Goal: Task Accomplishment & Management: Manage account settings

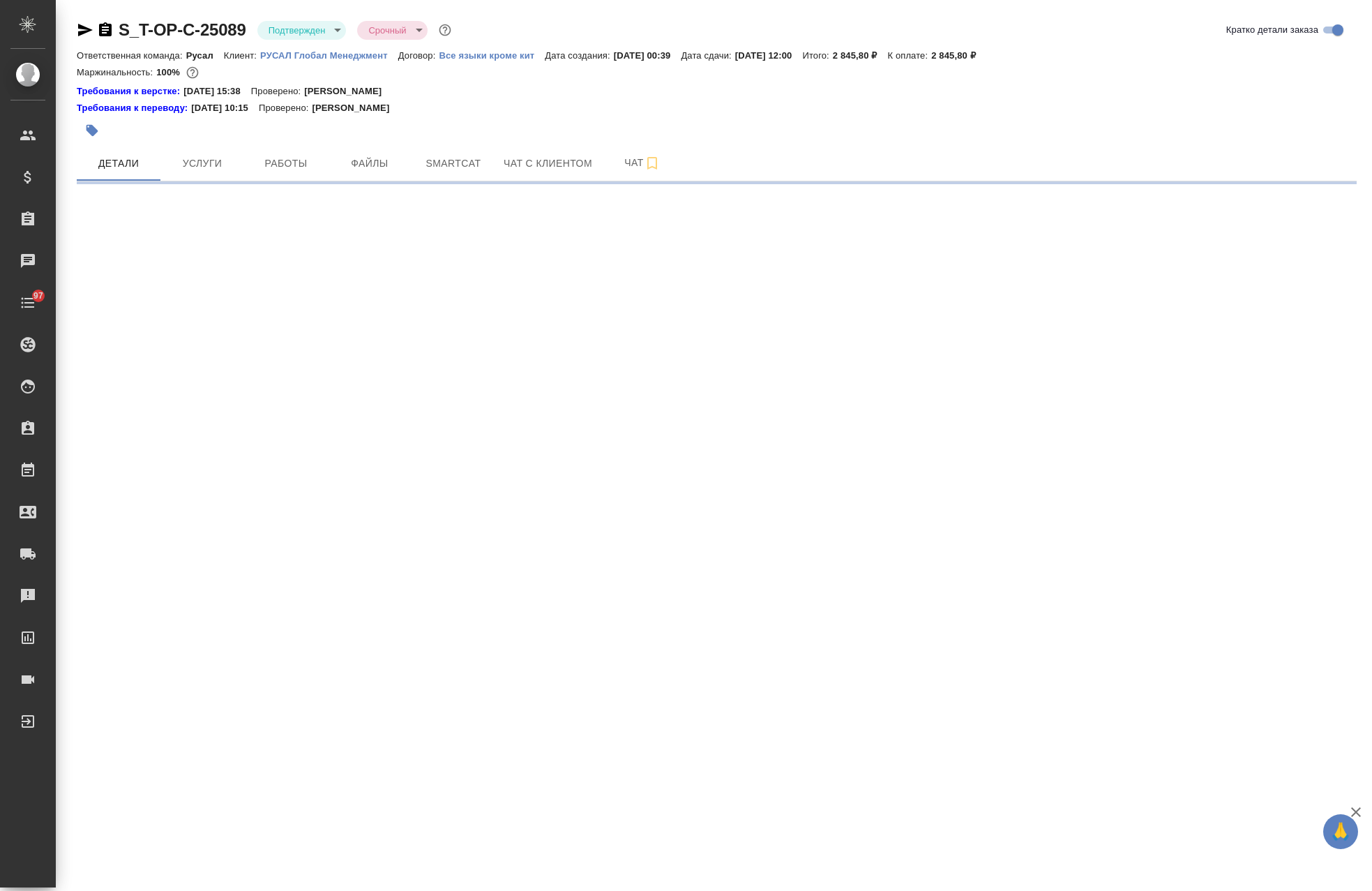
select select "RU"
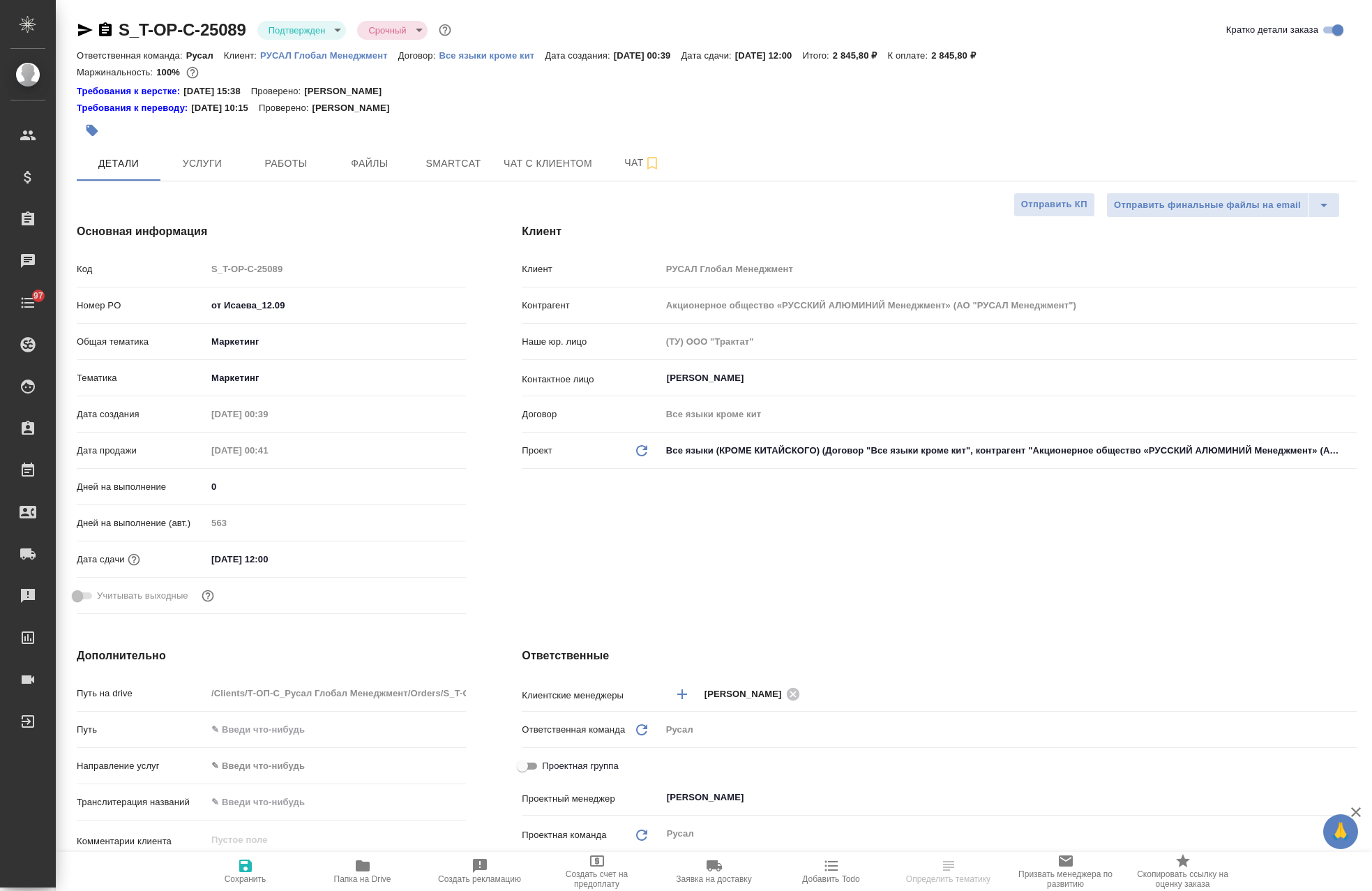
type textarea "x"
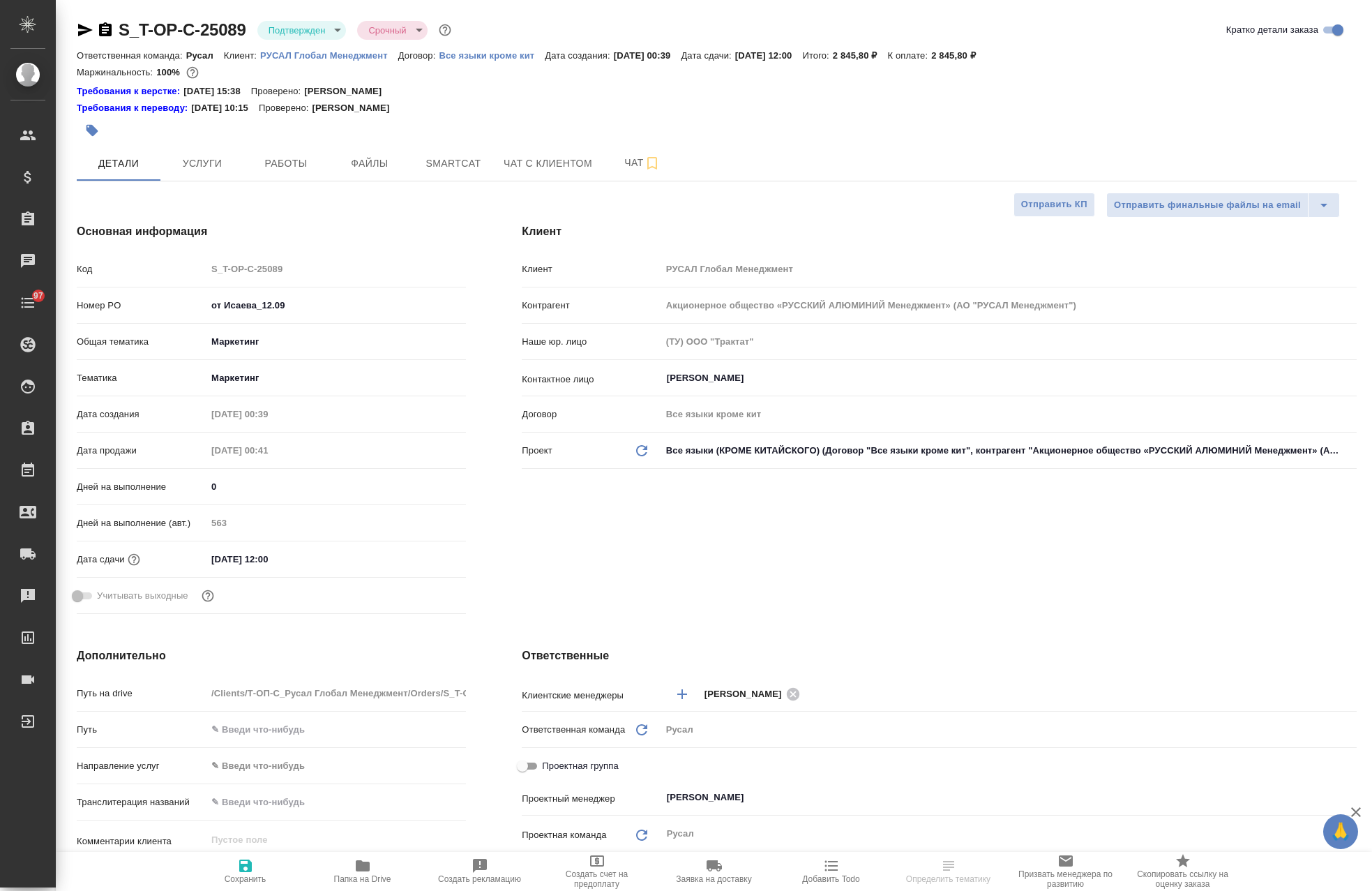
type textarea "x"
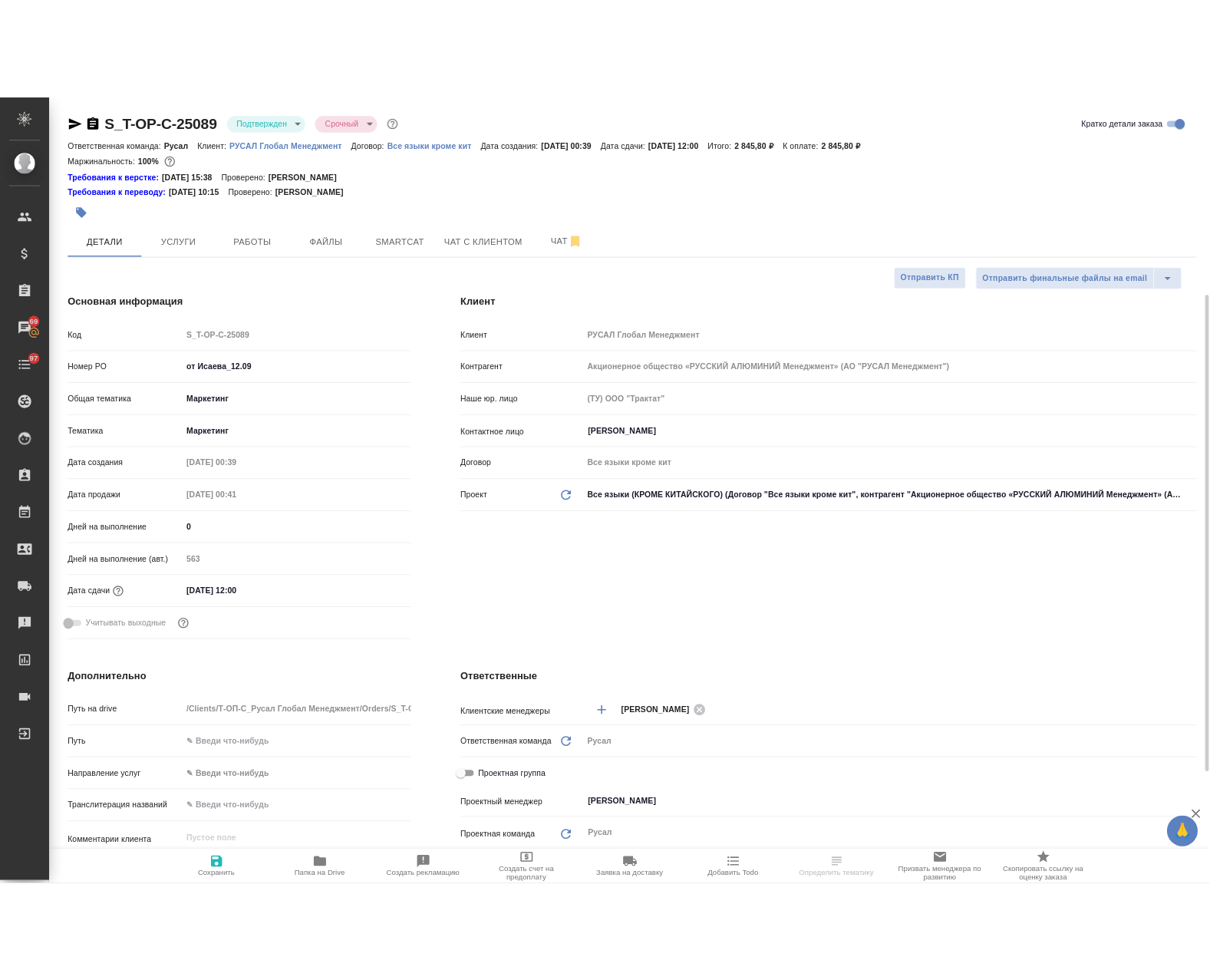
scroll to position [460, 0]
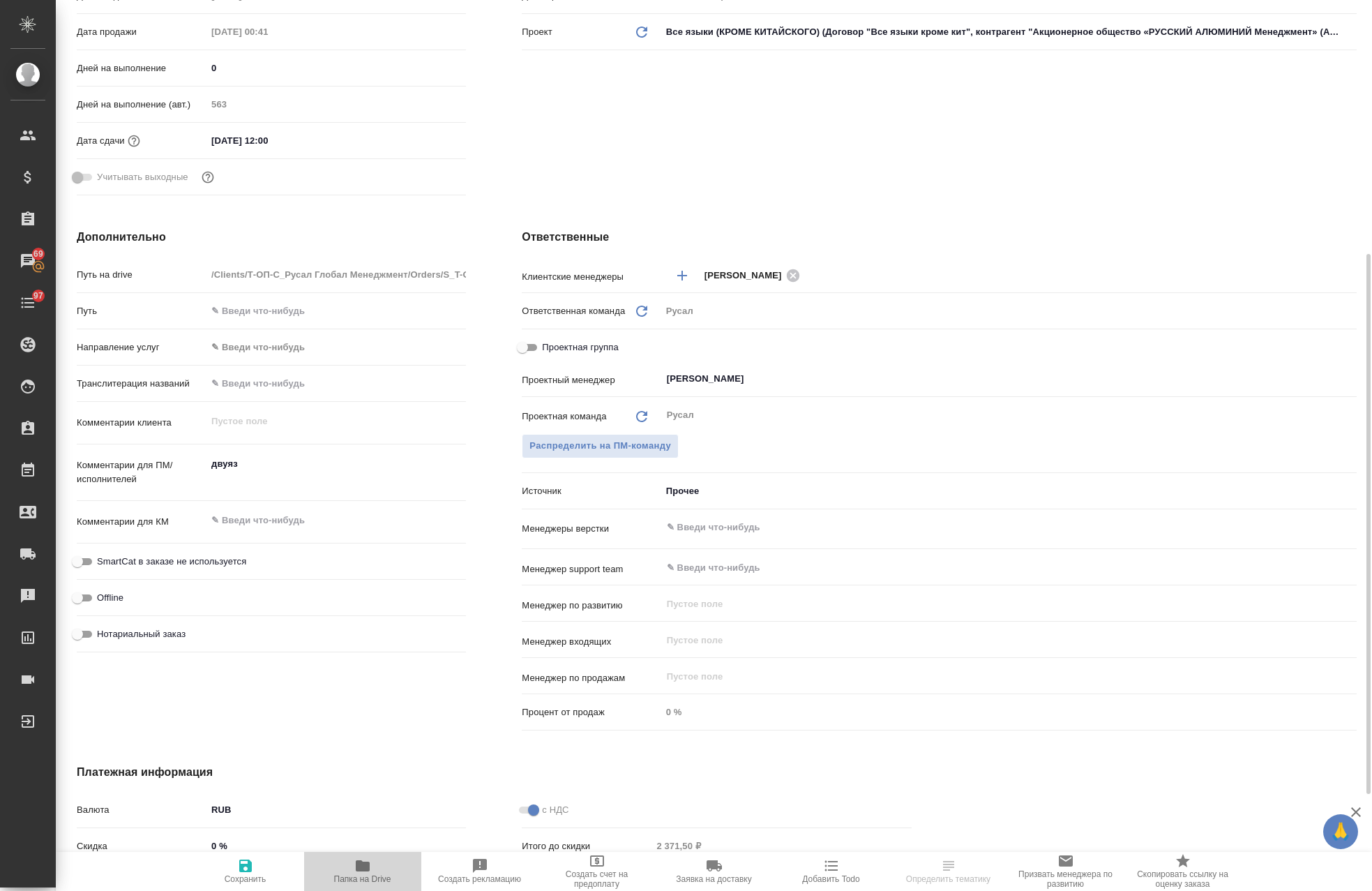
click at [363, 876] on span "Папка на Drive" at bounding box center [363, 879] width 57 height 10
select select "RU"
type textarea "x"
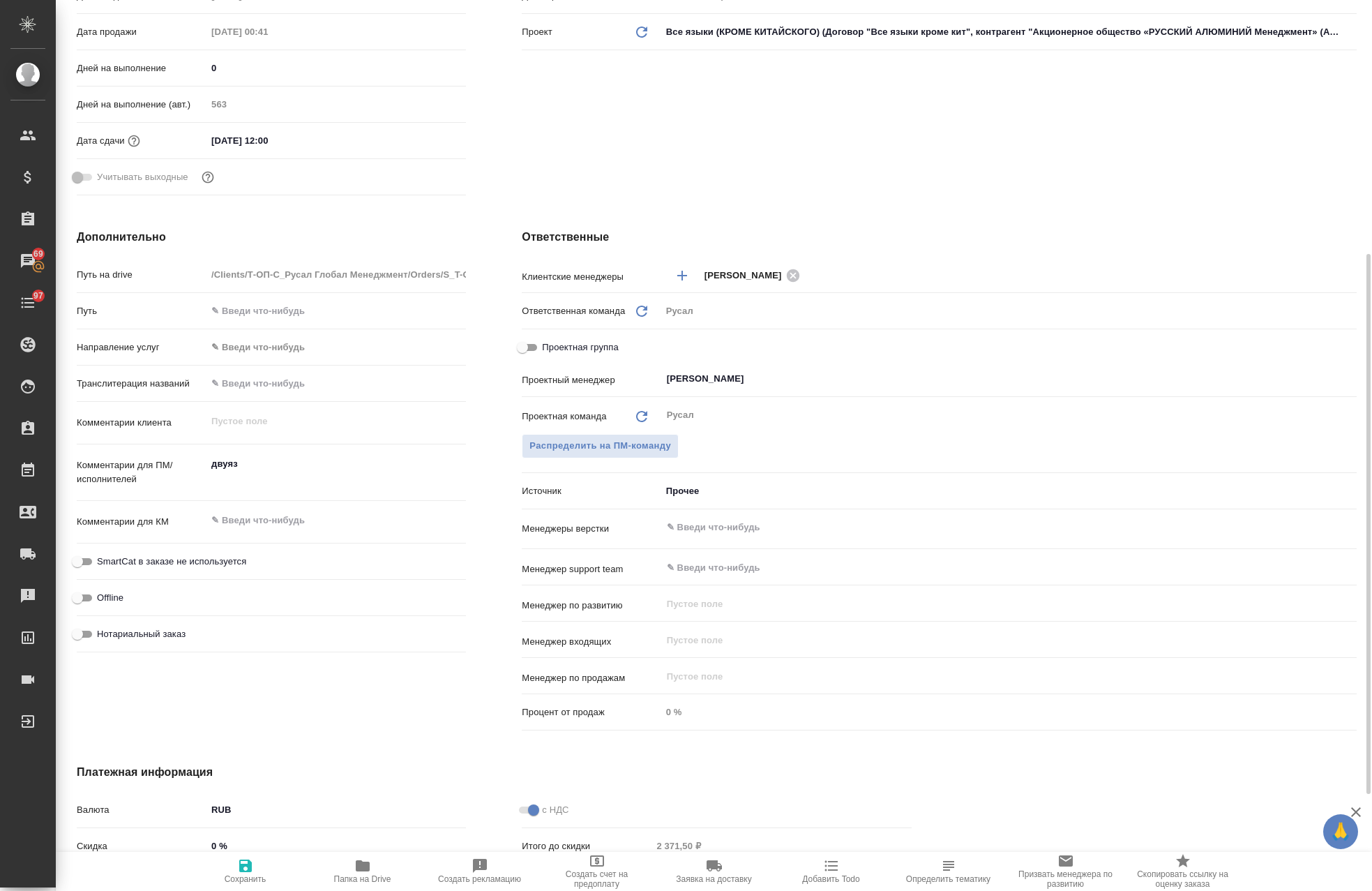
type textarea "x"
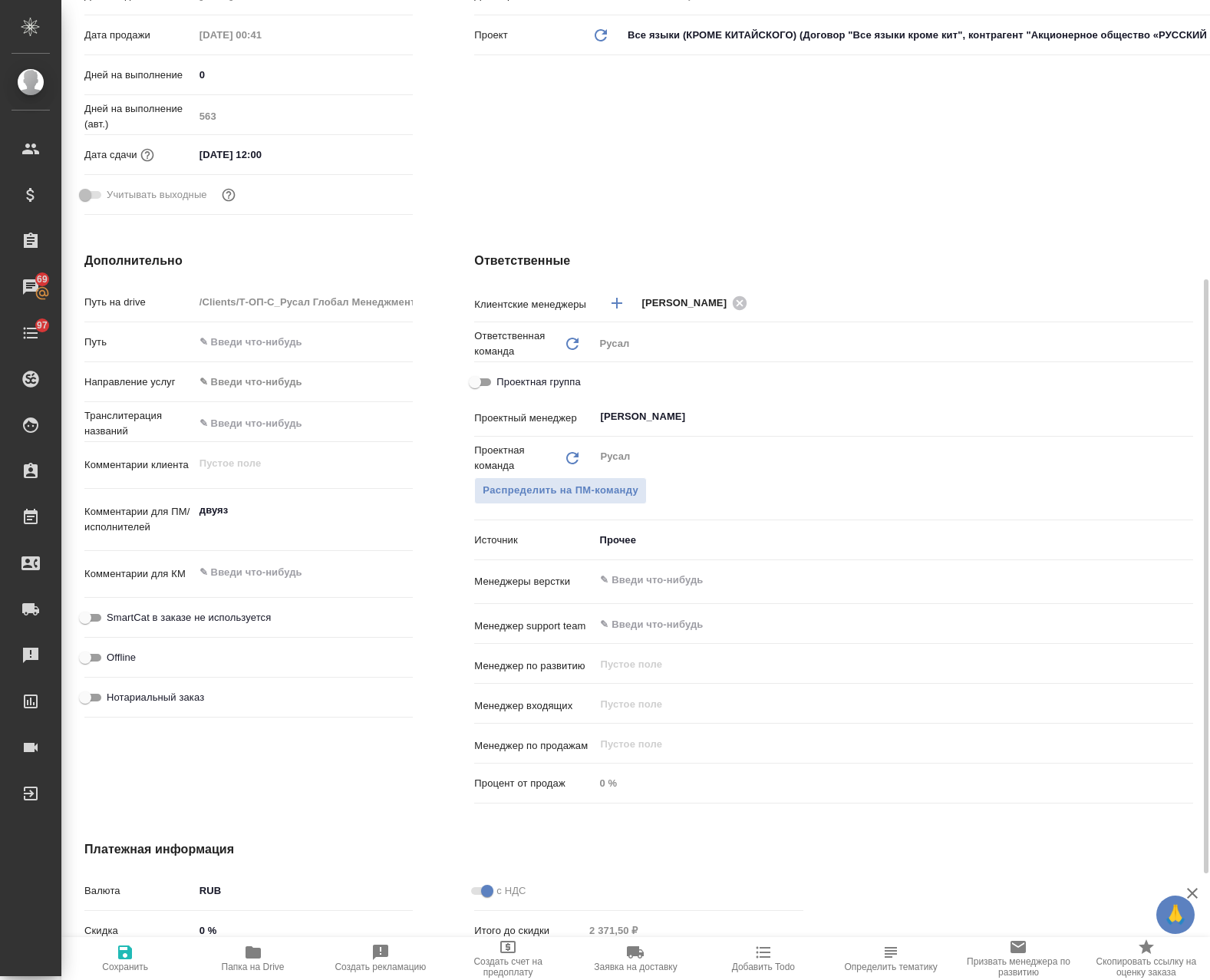
type textarea "x"
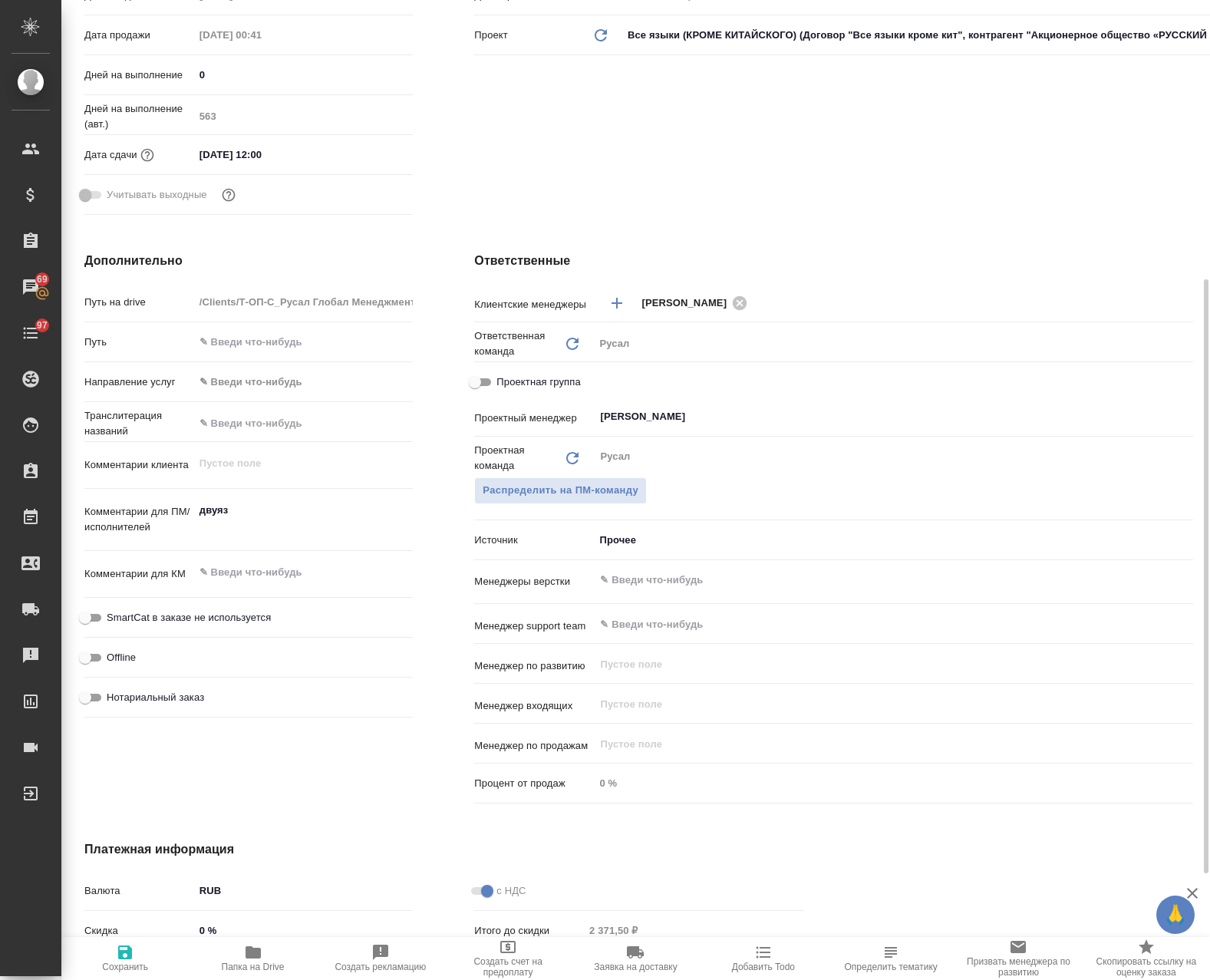
type textarea "x"
click at [484, 386] on input "Проектная группа" at bounding box center [475, 382] width 55 height 18
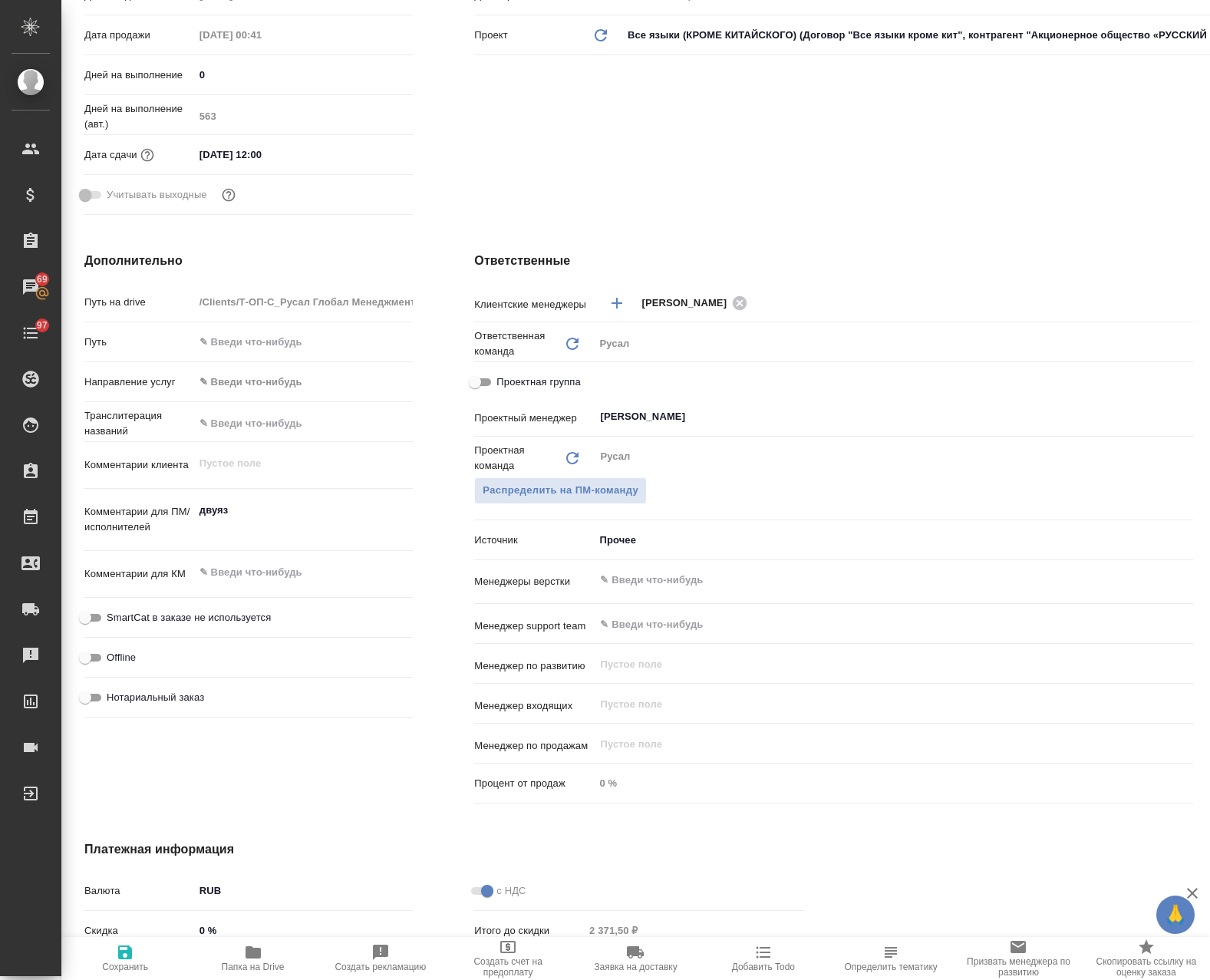
checkbox input "true"
type textarea "x"
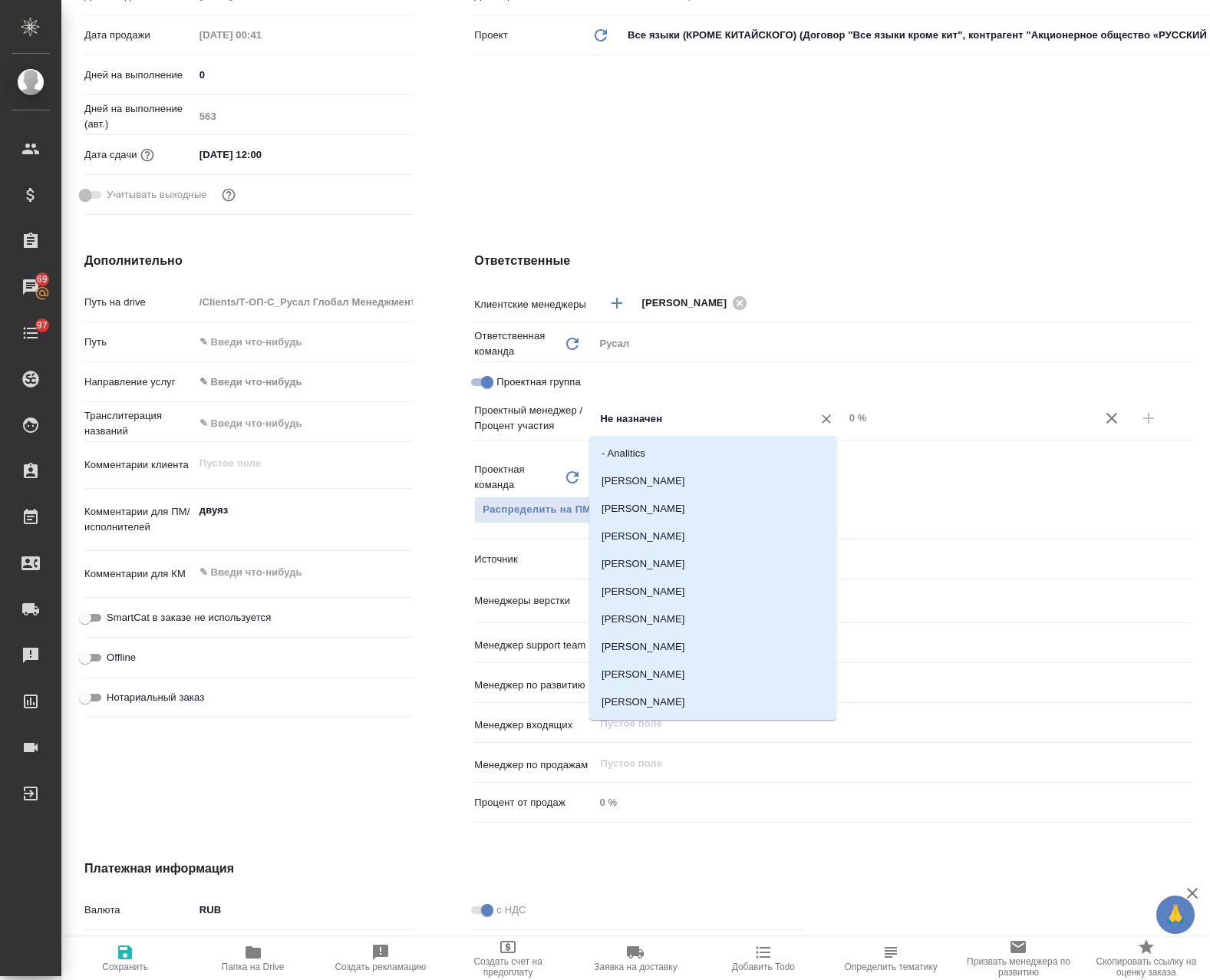
click at [710, 416] on input "Не назначен" at bounding box center [693, 418] width 188 height 18
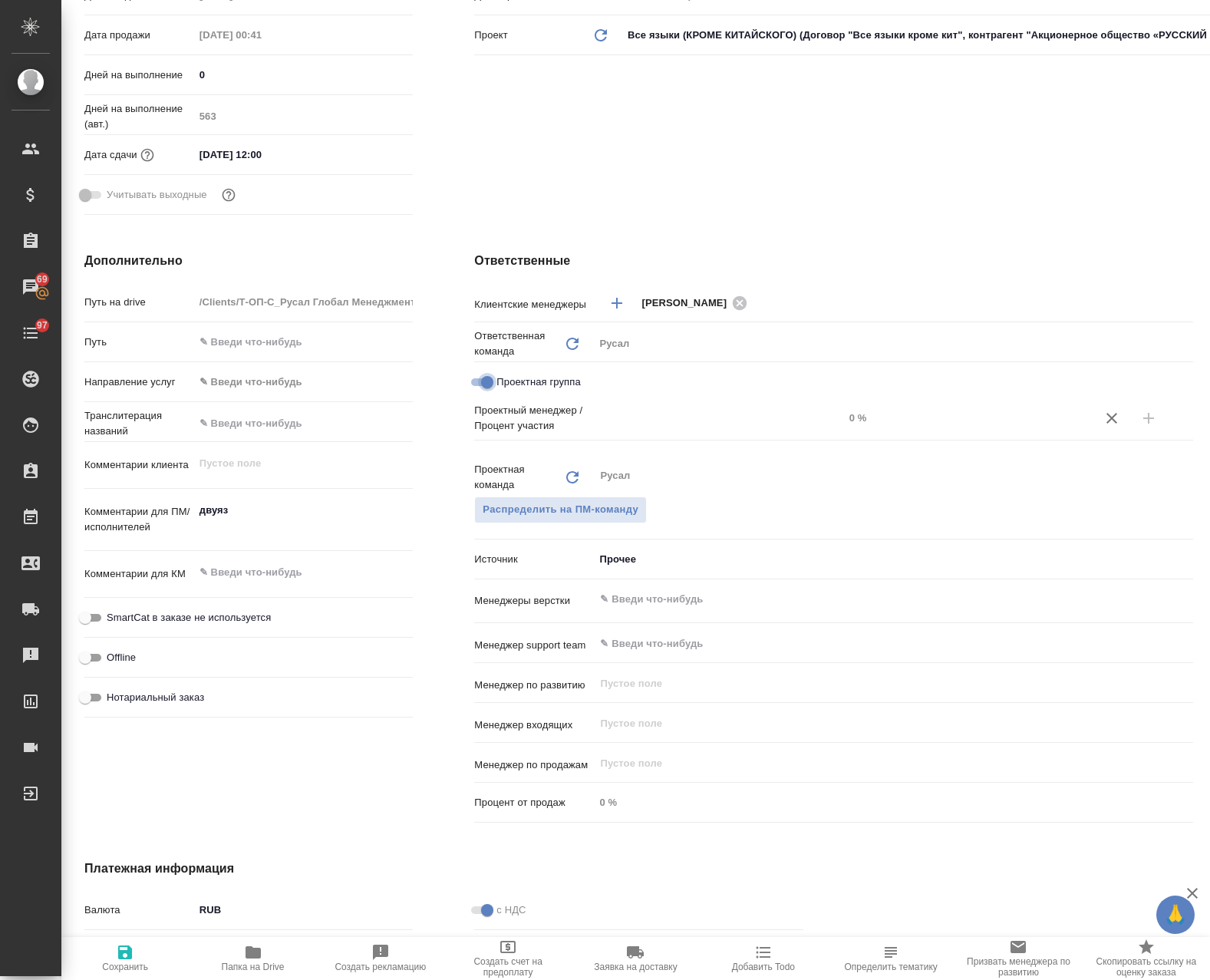
click at [488, 386] on input "Проектная группа" at bounding box center [487, 382] width 55 height 18
checkbox input "false"
type textarea "x"
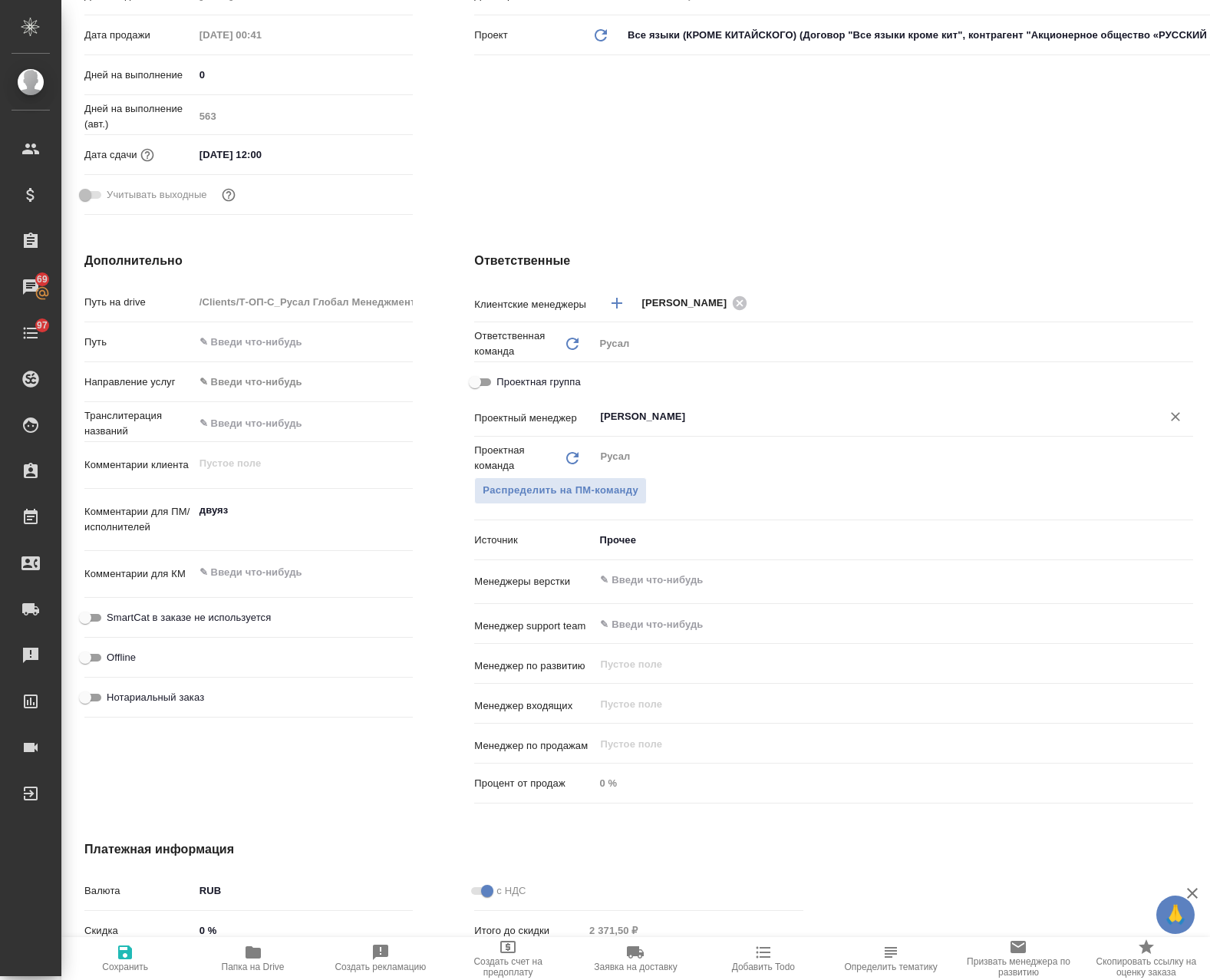
click at [725, 417] on input "[PERSON_NAME]" at bounding box center [868, 416] width 539 height 18
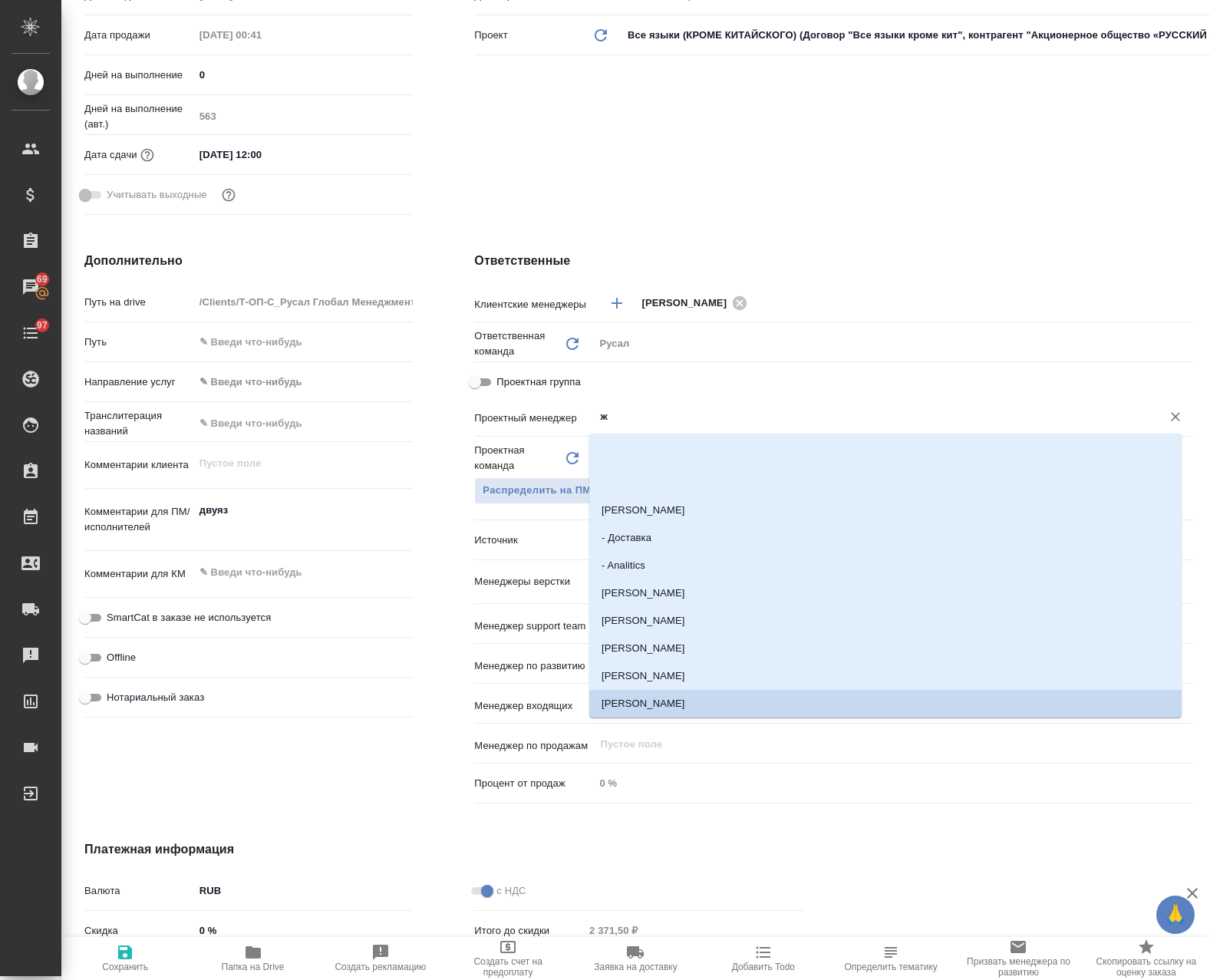
scroll to position [0, 0]
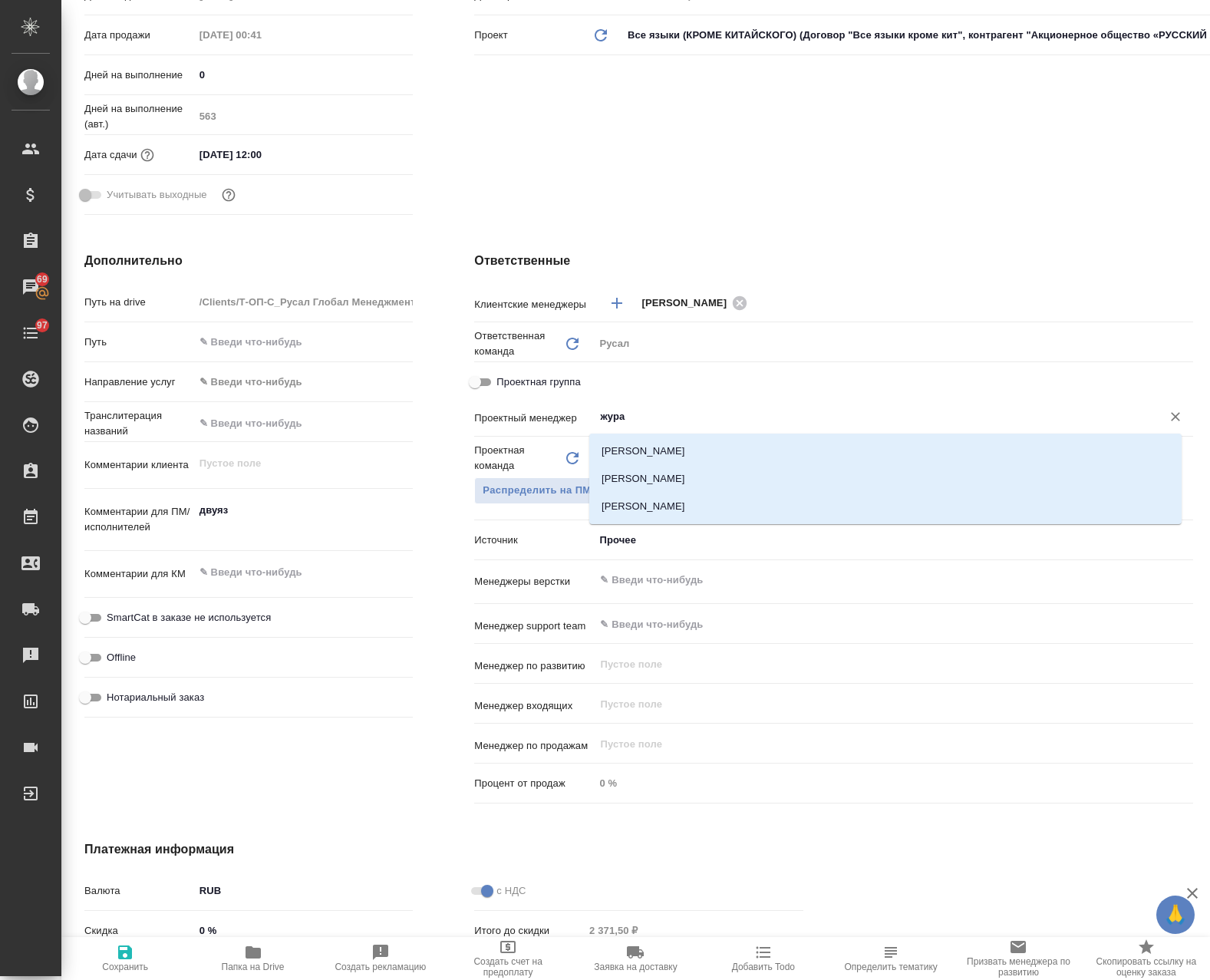
type input "журав"
click at [646, 481] on li "[PERSON_NAME]" at bounding box center [885, 478] width 592 height 27
type textarea "x"
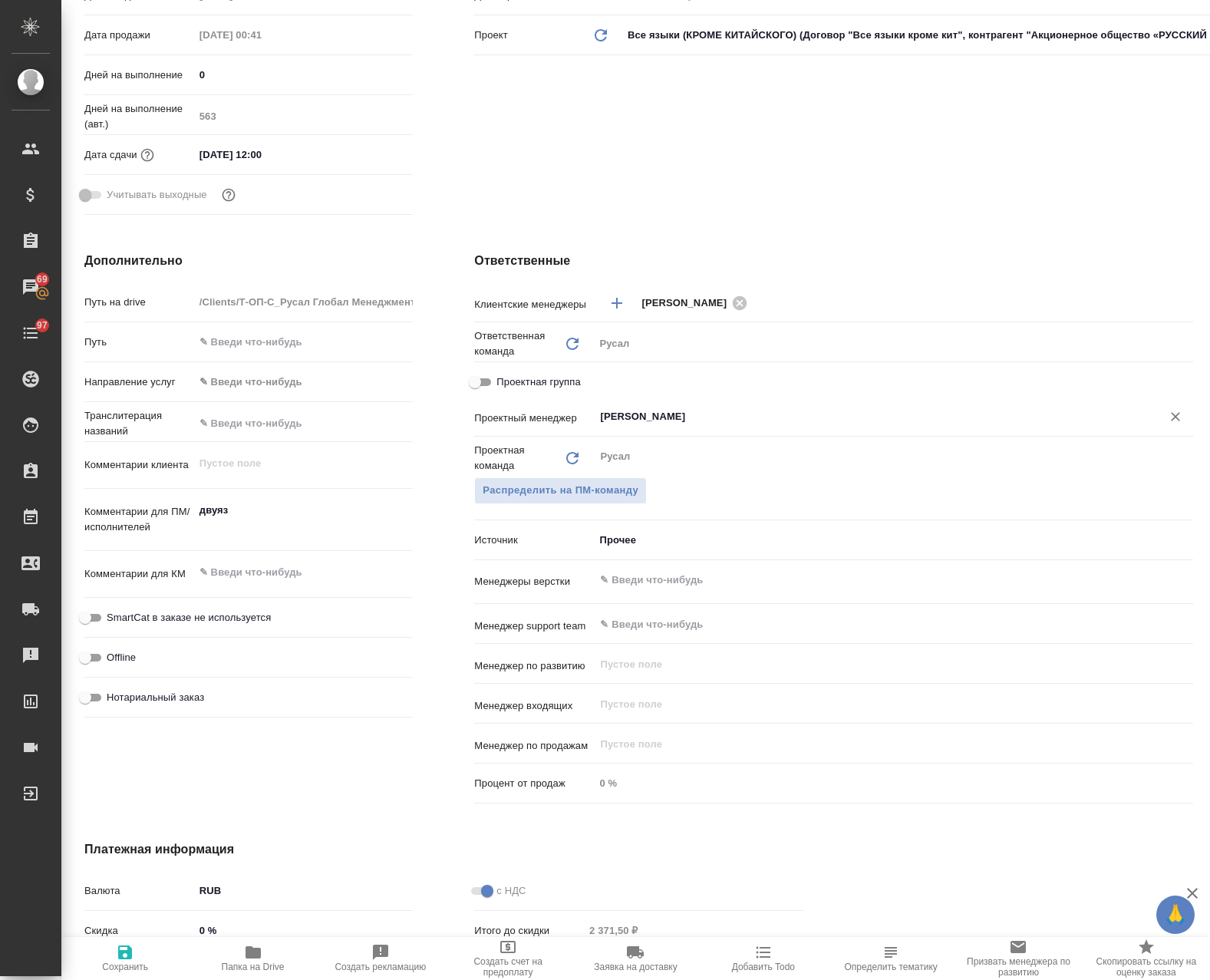
type input "[PERSON_NAME]"
click at [126, 967] on span "Сохранить" at bounding box center [125, 967] width 46 height 11
type textarea "x"
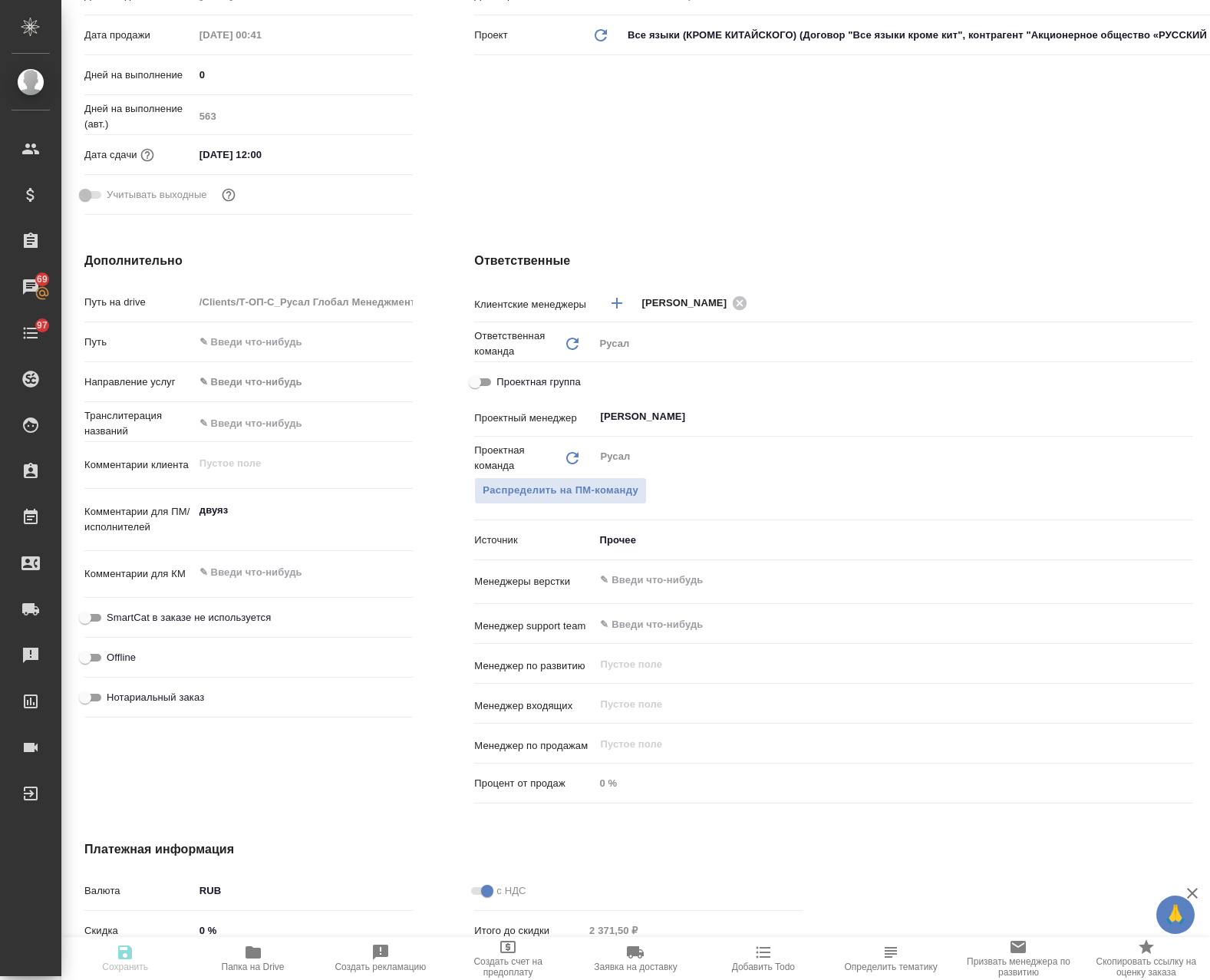
type textarea "x"
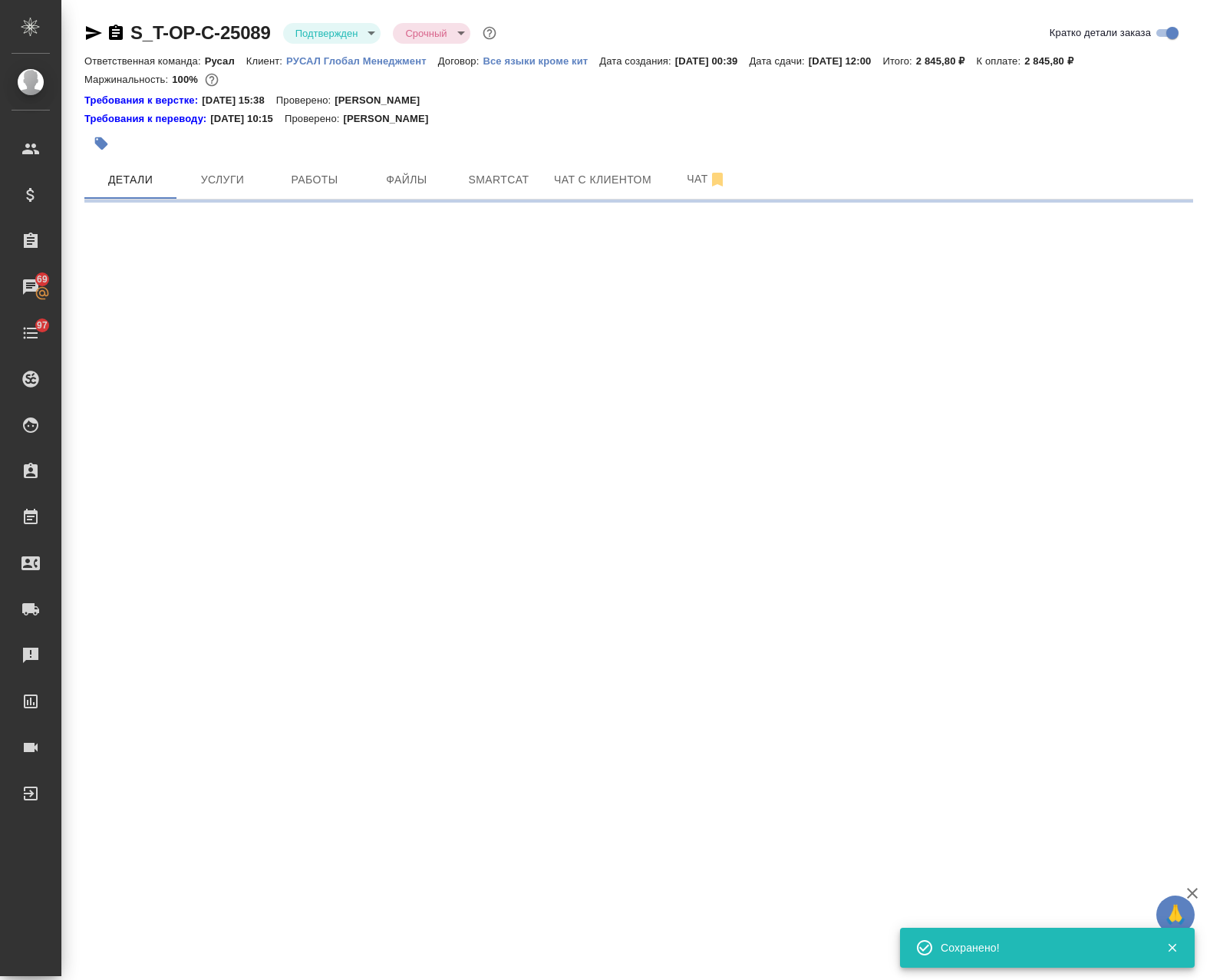
select select "RU"
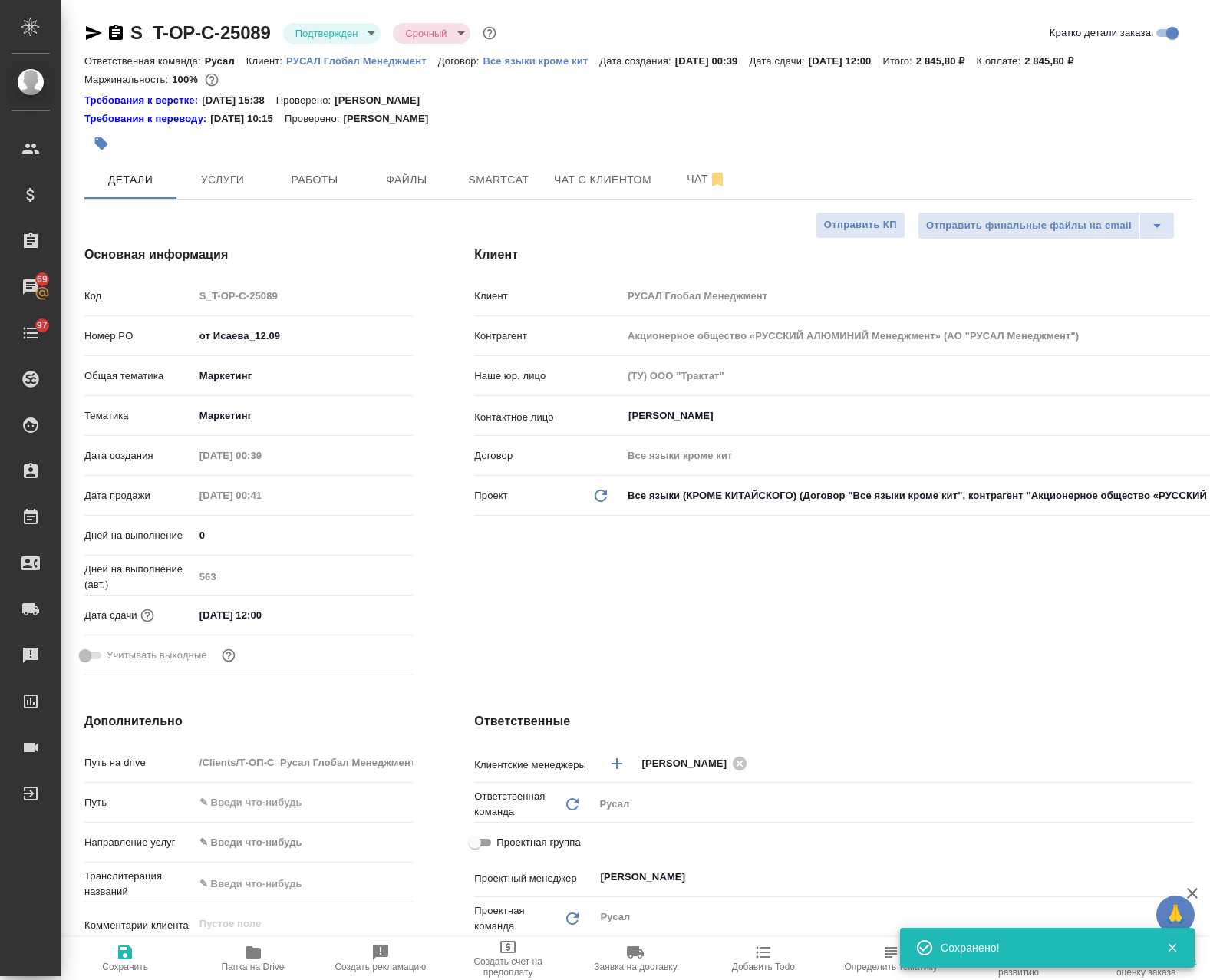
type textarea "x"
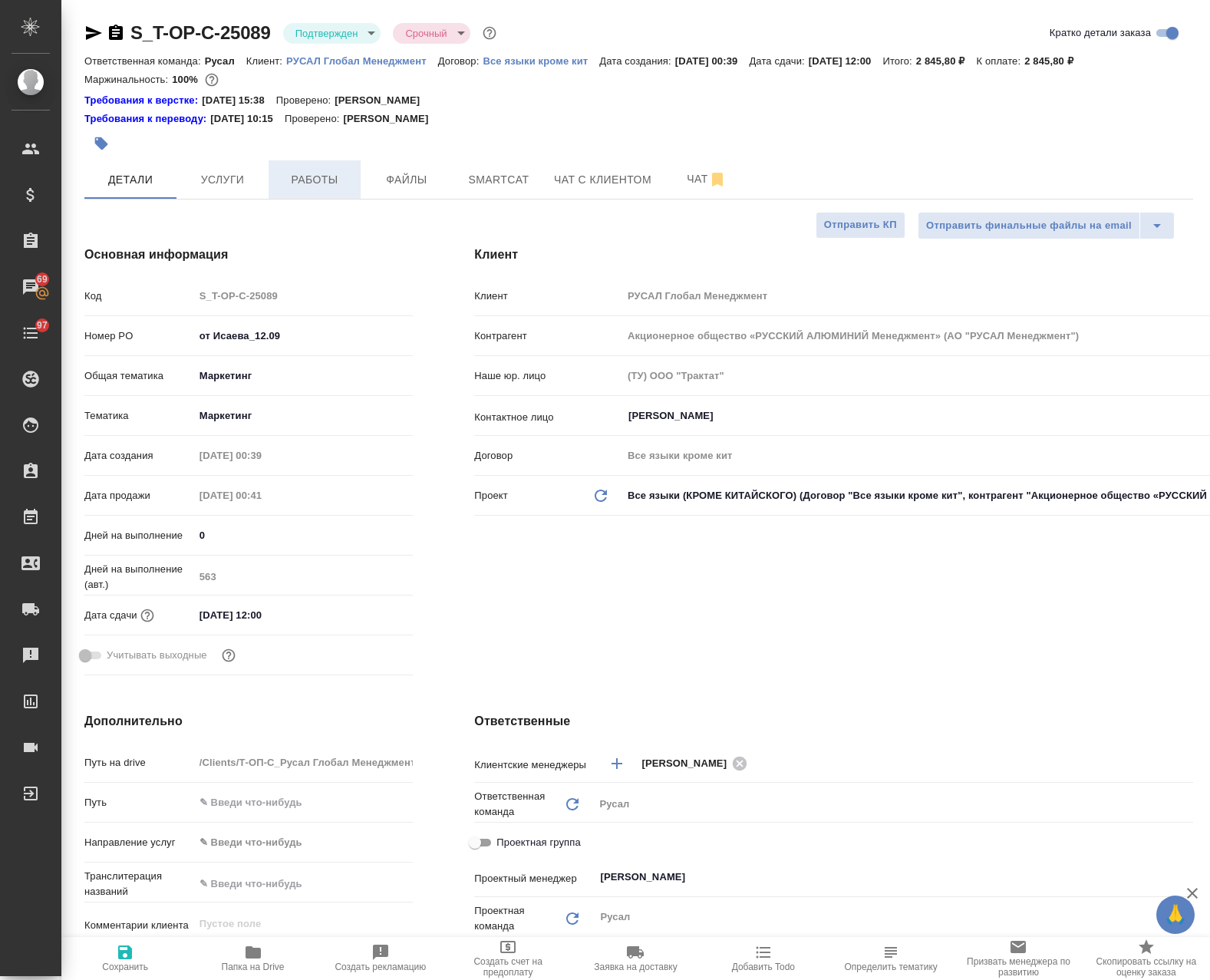
click at [334, 185] on span "Работы" at bounding box center [315, 180] width 74 height 19
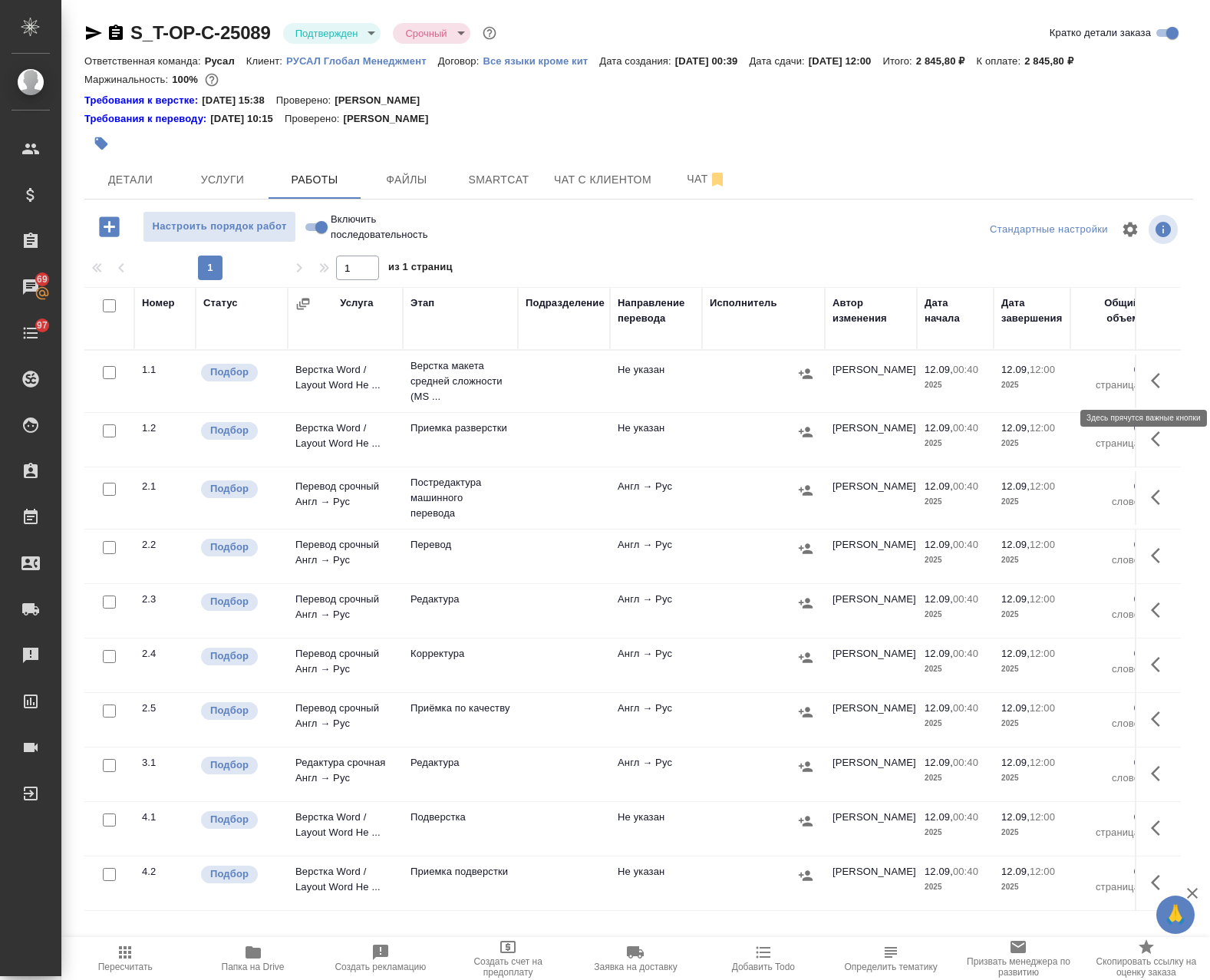
drag, startPoint x: 1148, startPoint y: 386, endPoint x: 1139, endPoint y: 387, distance: 9.1
click at [1151, 385] on icon "button" at bounding box center [1160, 380] width 18 height 18
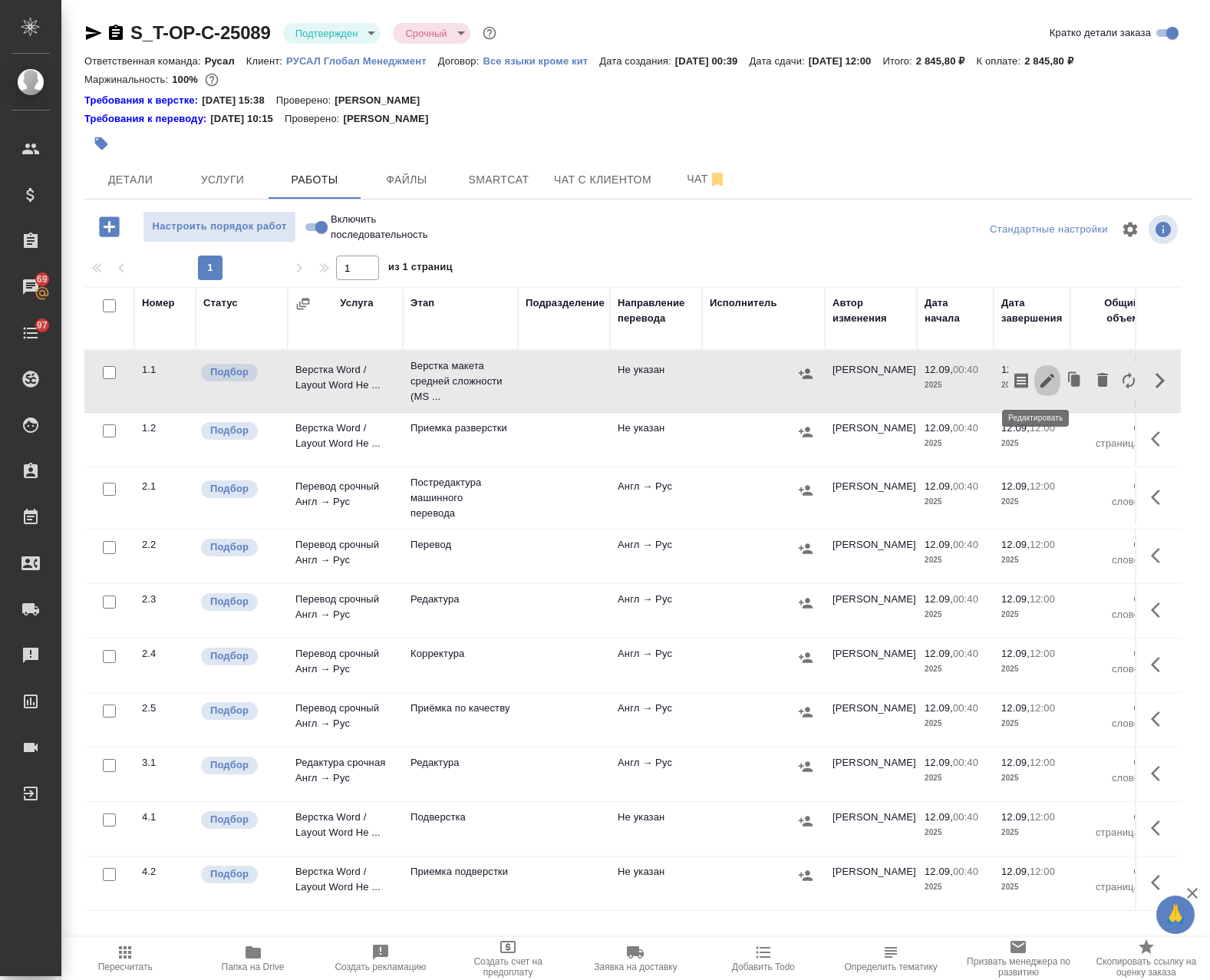
click at [1038, 376] on icon "button" at bounding box center [1047, 380] width 18 height 18
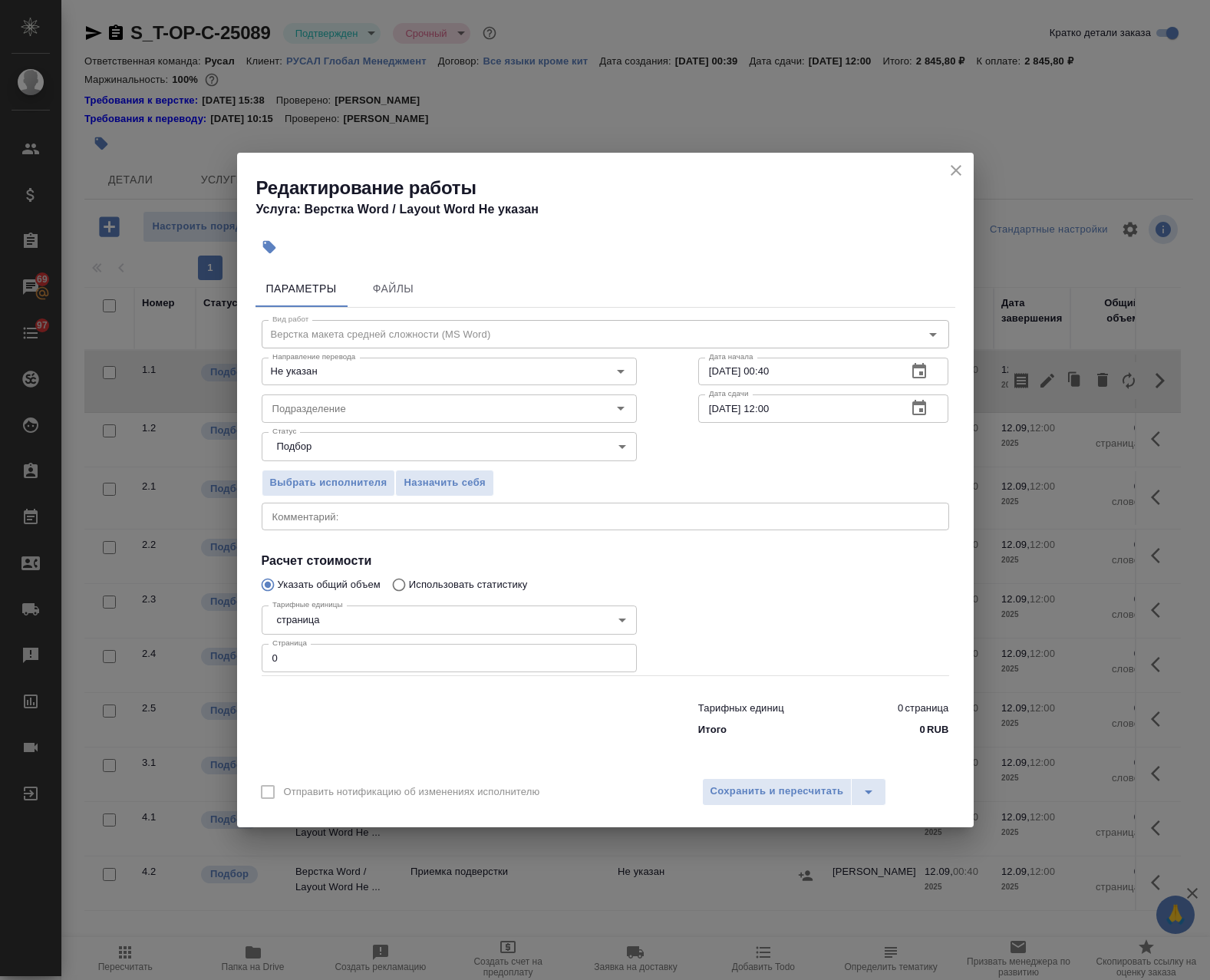
click at [949, 171] on icon "close" at bounding box center [956, 170] width 18 height 18
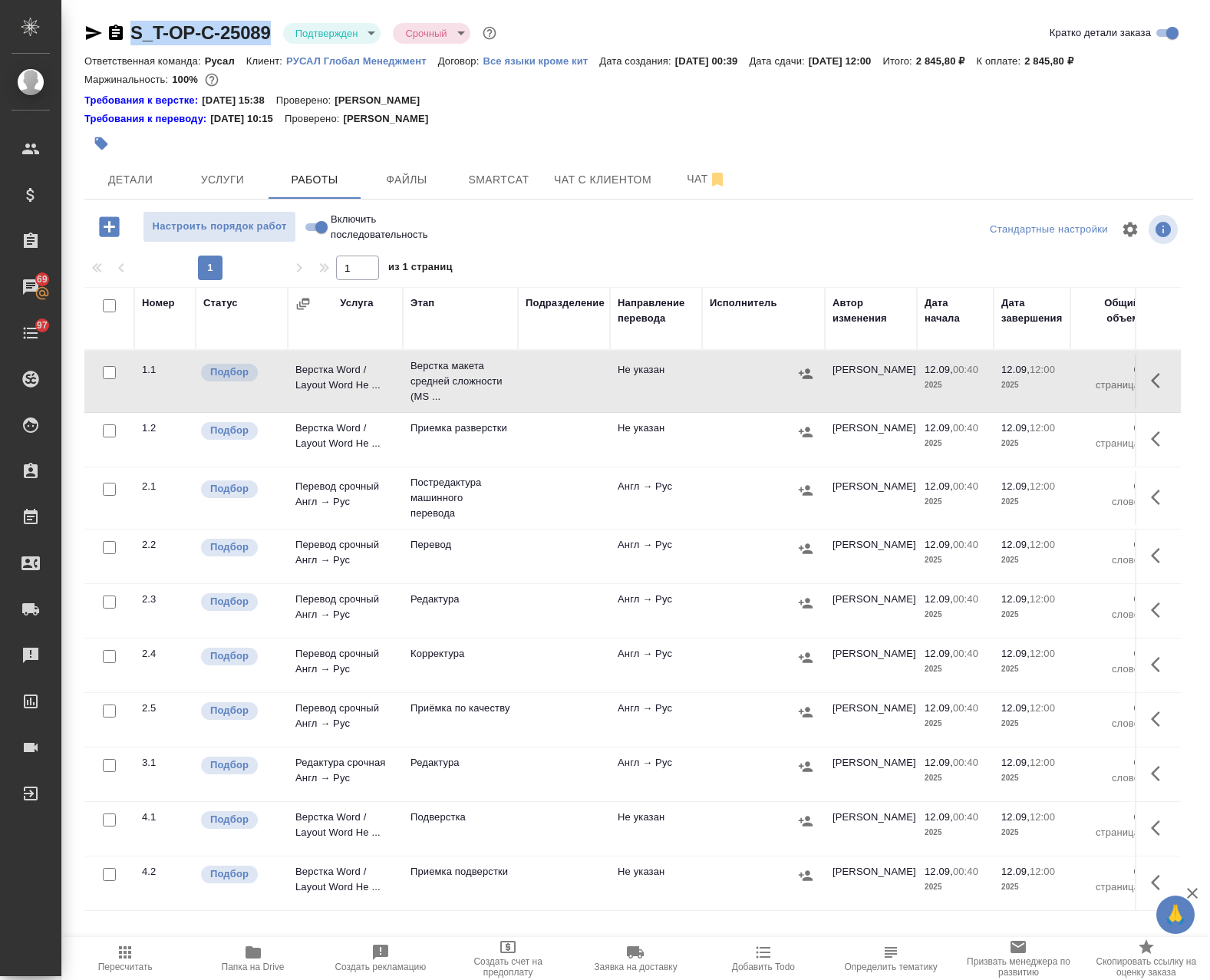
drag, startPoint x: 269, startPoint y: 20, endPoint x: 131, endPoint y: 37, distance: 139.0
click at [131, 37] on div "S_T-OP-C-25089 Подтвержден confirmed Срочный urgent Кратко детали заказа Ответс…" at bounding box center [638, 623] width 1125 height 1247
copy link "S_T-OP-C-25089"
click at [143, 182] on span "Детали" at bounding box center [130, 180] width 74 height 19
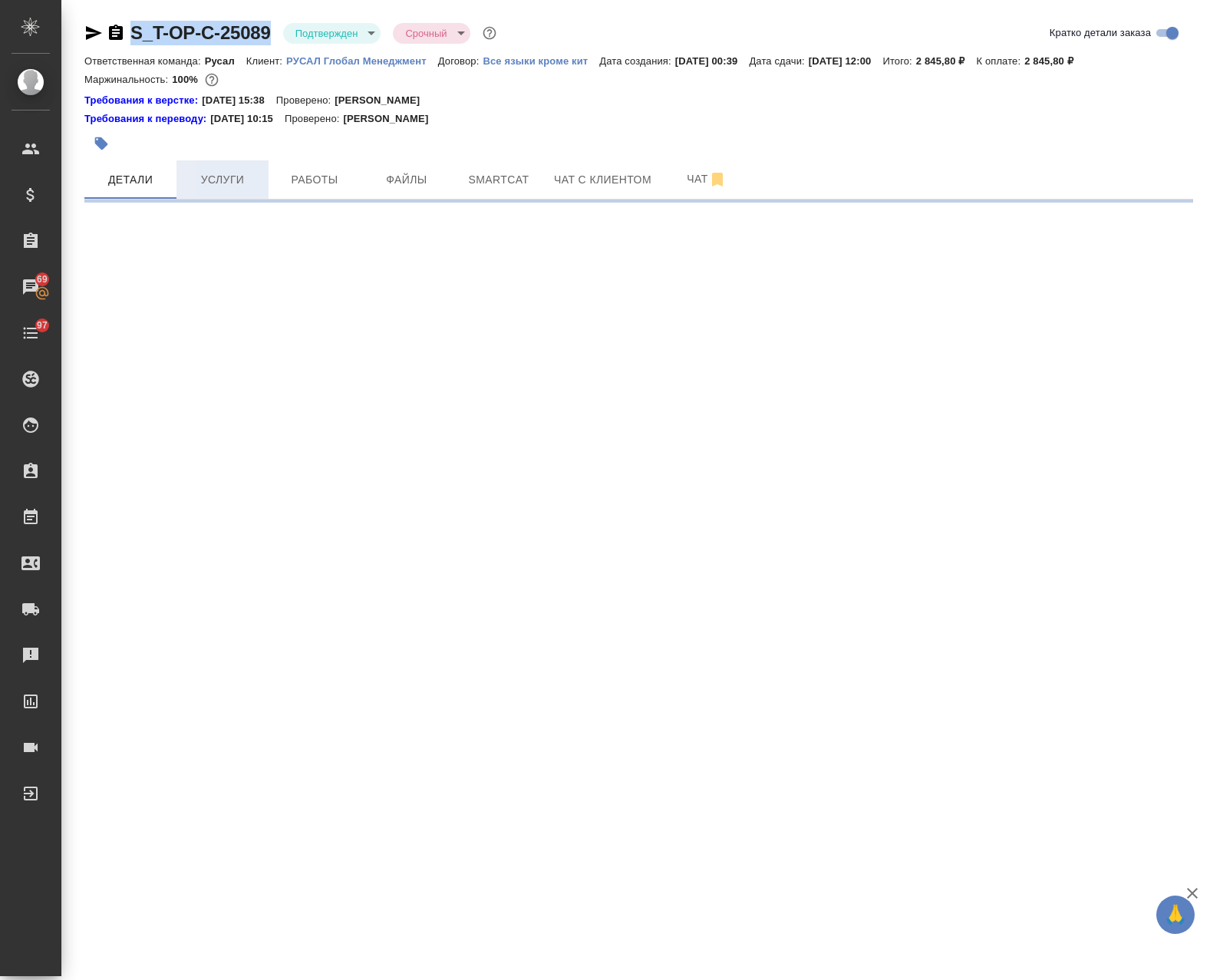
select select "RU"
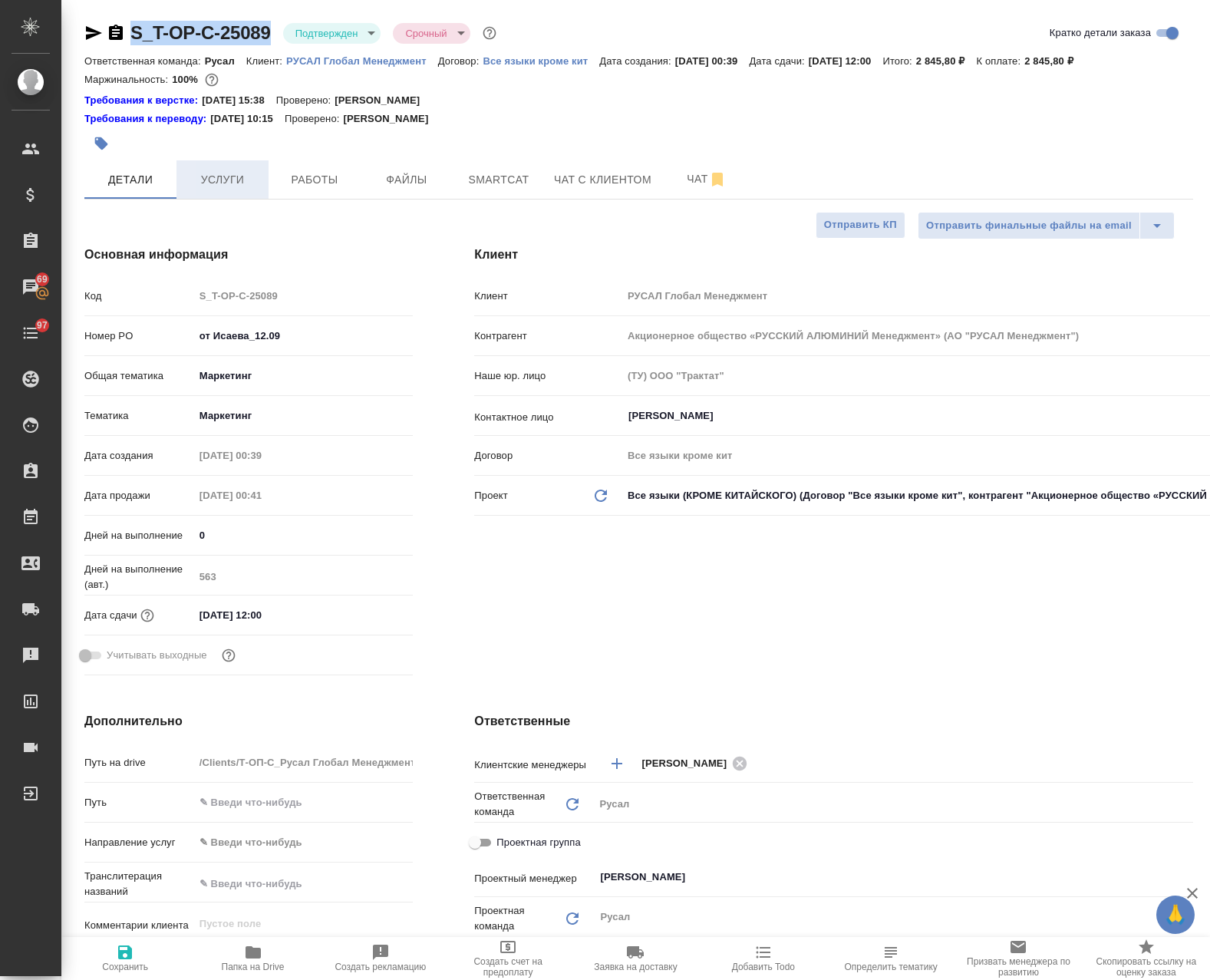
type textarea "x"
click at [225, 181] on span "Услуги" at bounding box center [222, 180] width 74 height 19
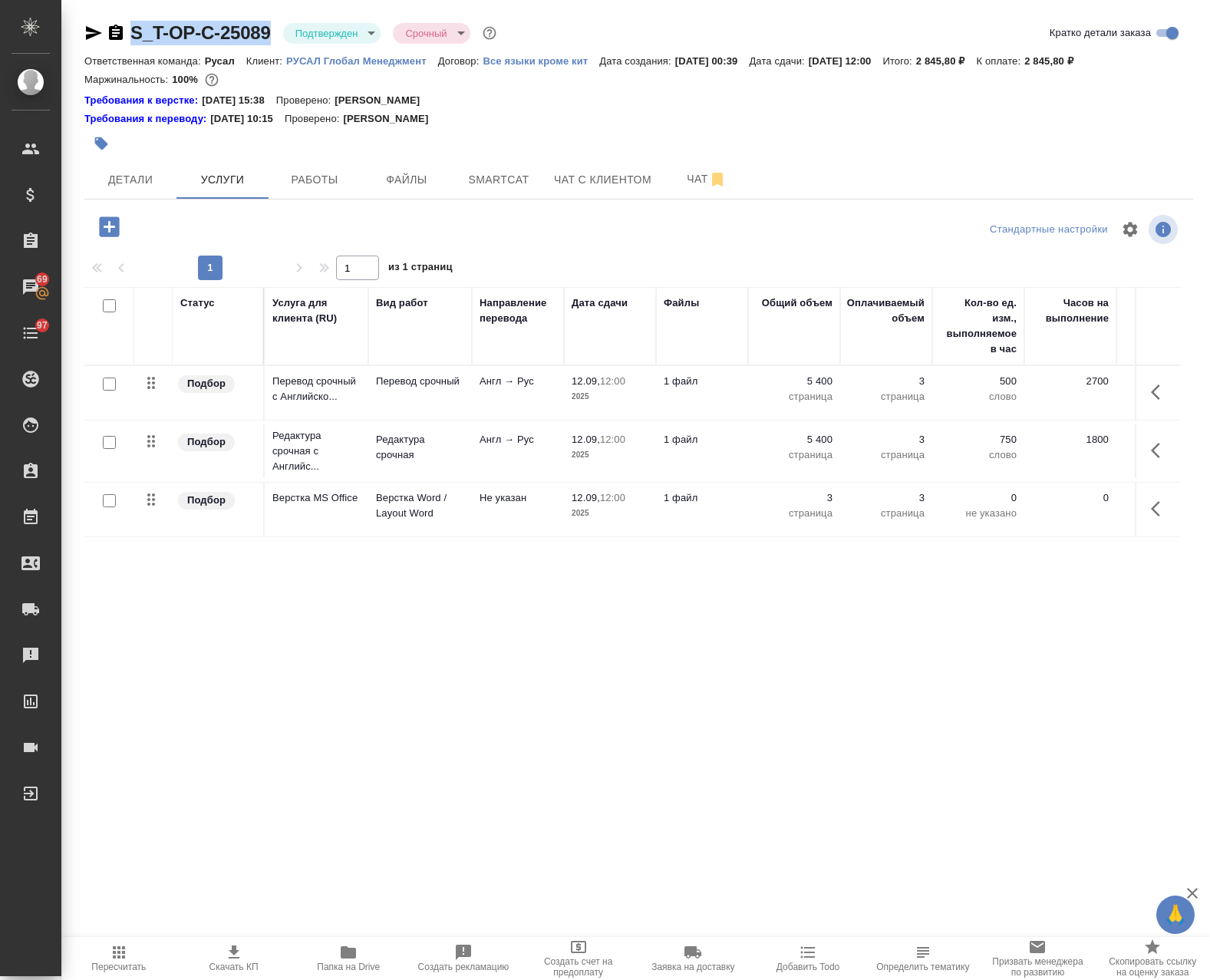
click at [1150, 390] on button "button" at bounding box center [1160, 392] width 37 height 37
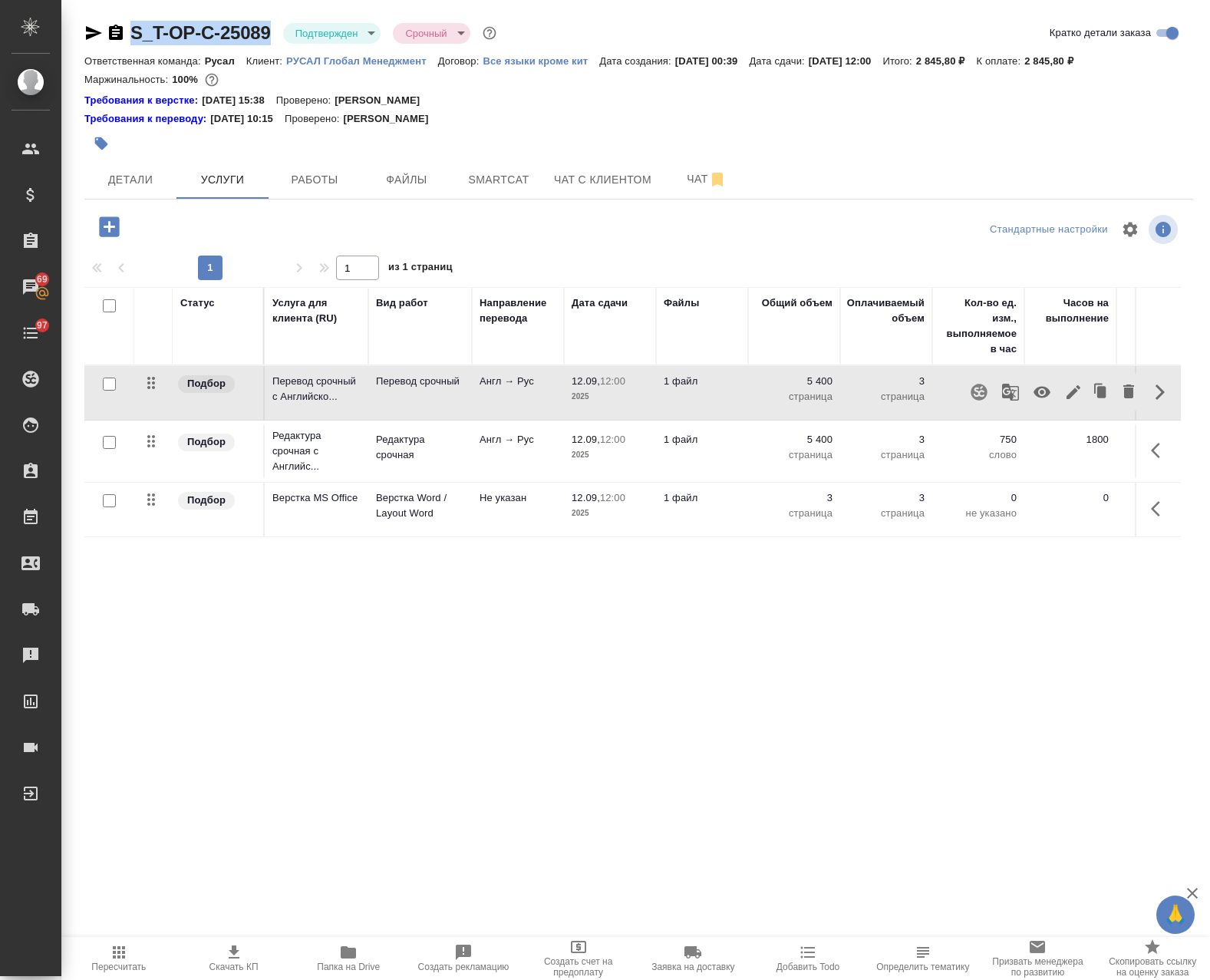
click at [1012, 393] on icon "button" at bounding box center [1010, 392] width 16 height 16
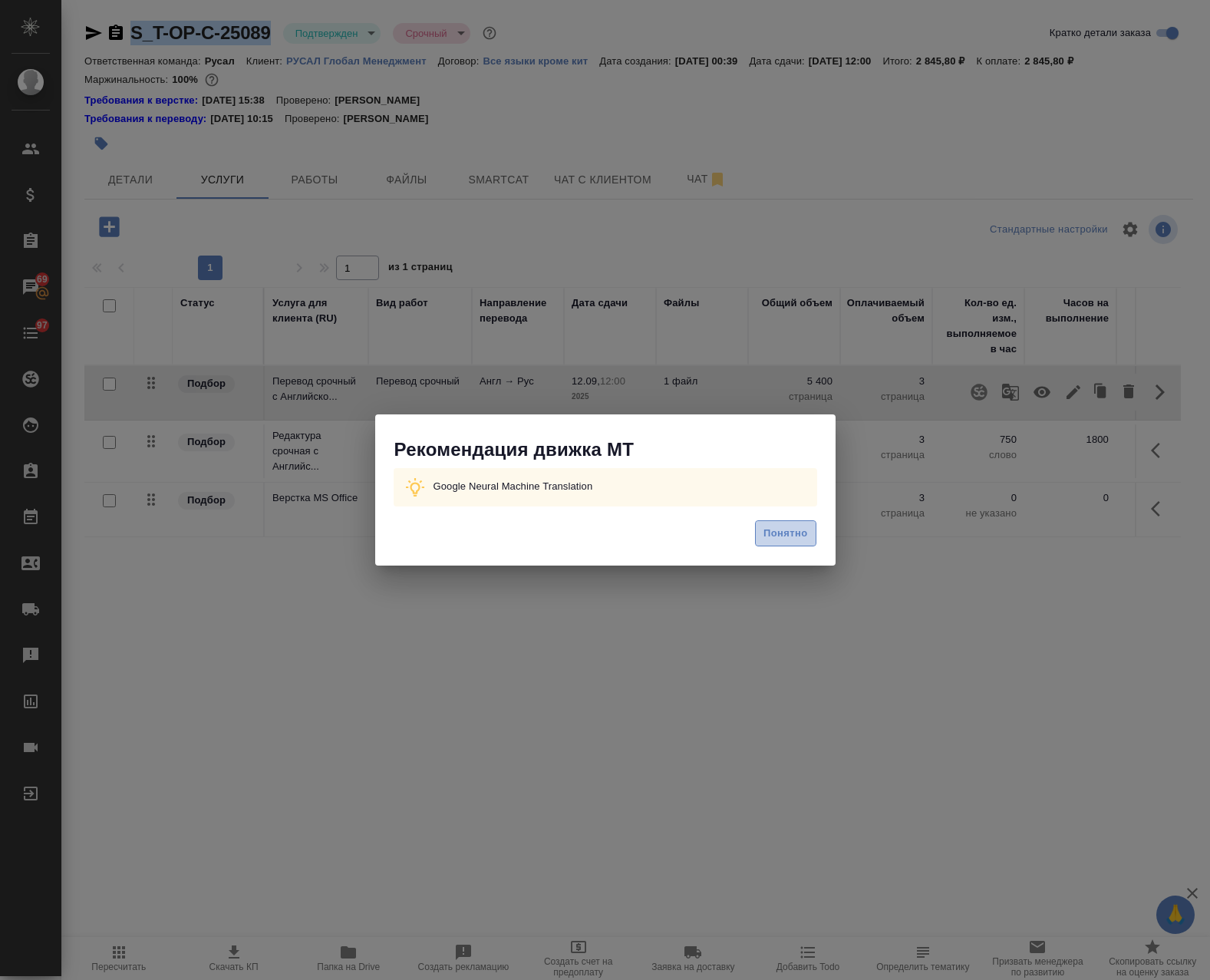
click at [791, 537] on span "Понятно" at bounding box center [785, 533] width 44 height 17
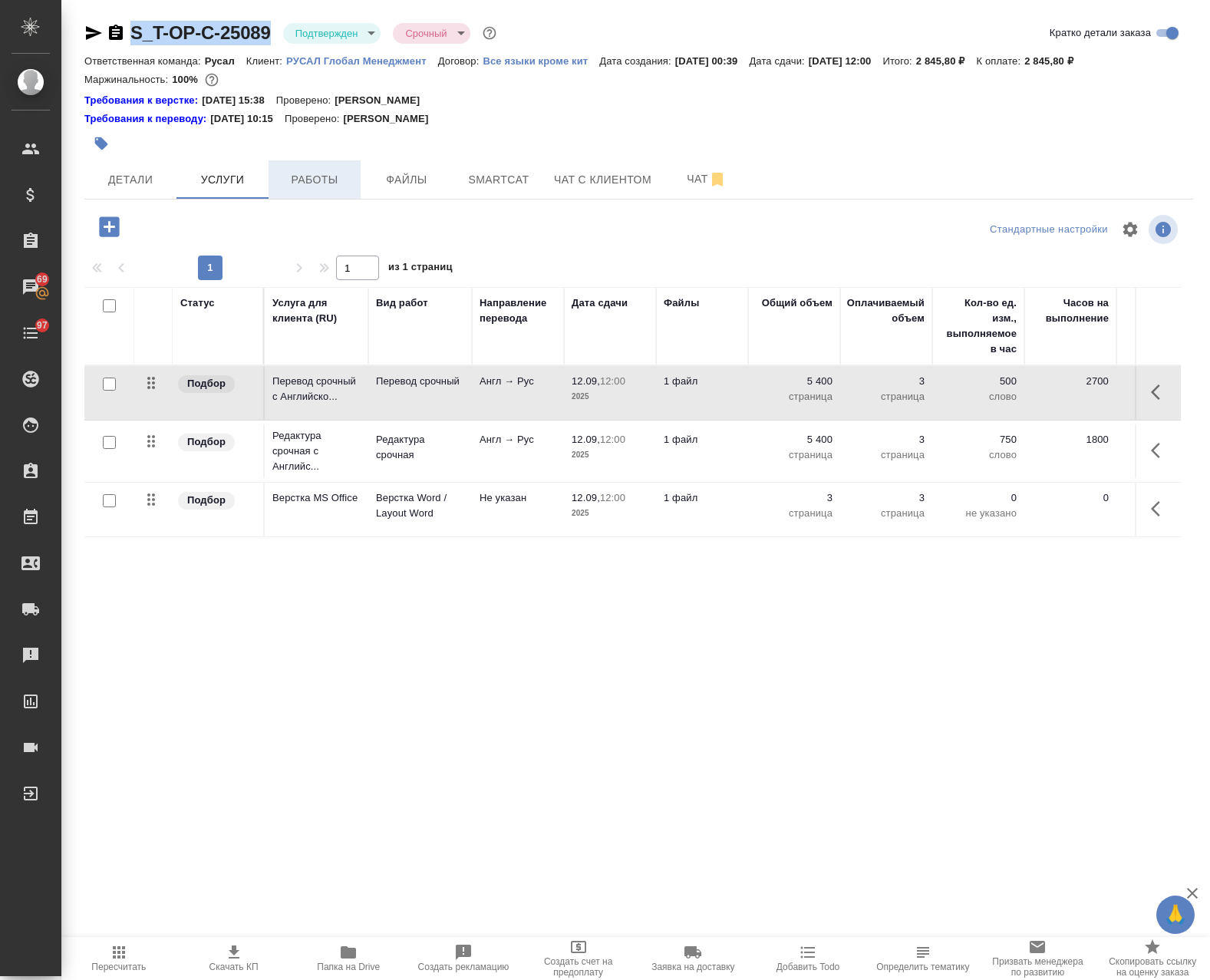
click at [271, 176] on button "Работы" at bounding box center [314, 179] width 92 height 38
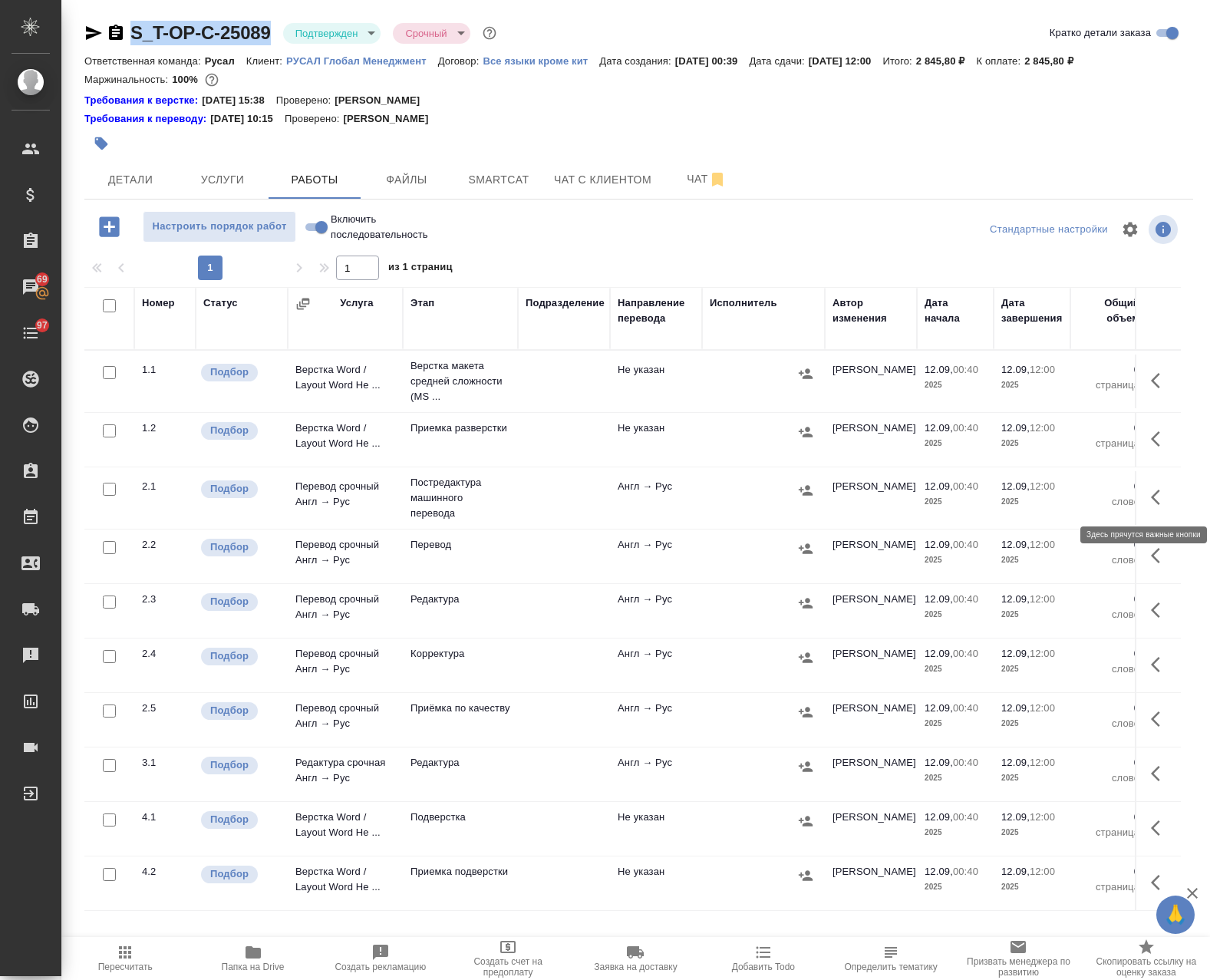
click at [1151, 496] on icon "button" at bounding box center [1160, 496] width 18 height 18
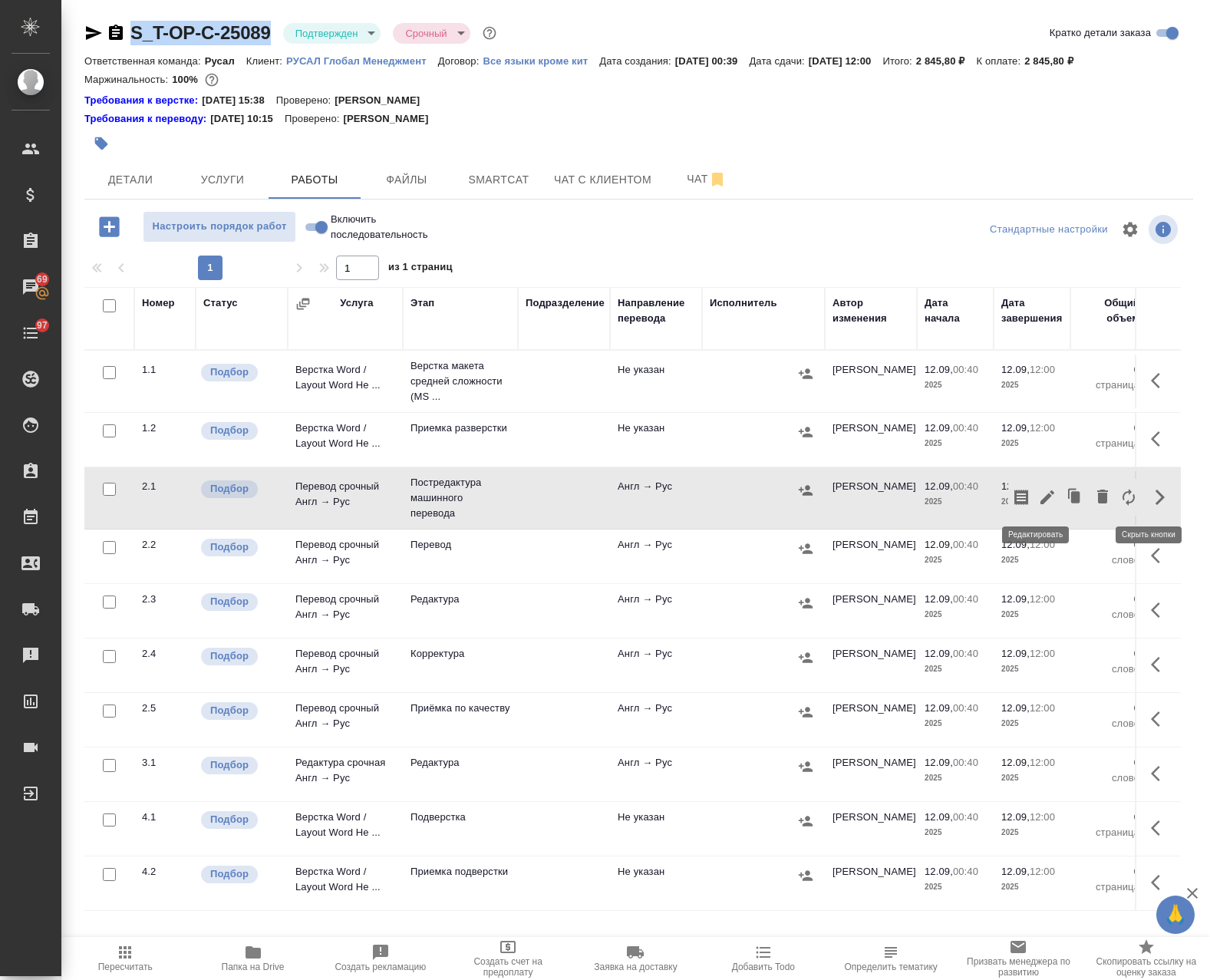
click at [1040, 495] on icon "button" at bounding box center [1047, 497] width 14 height 14
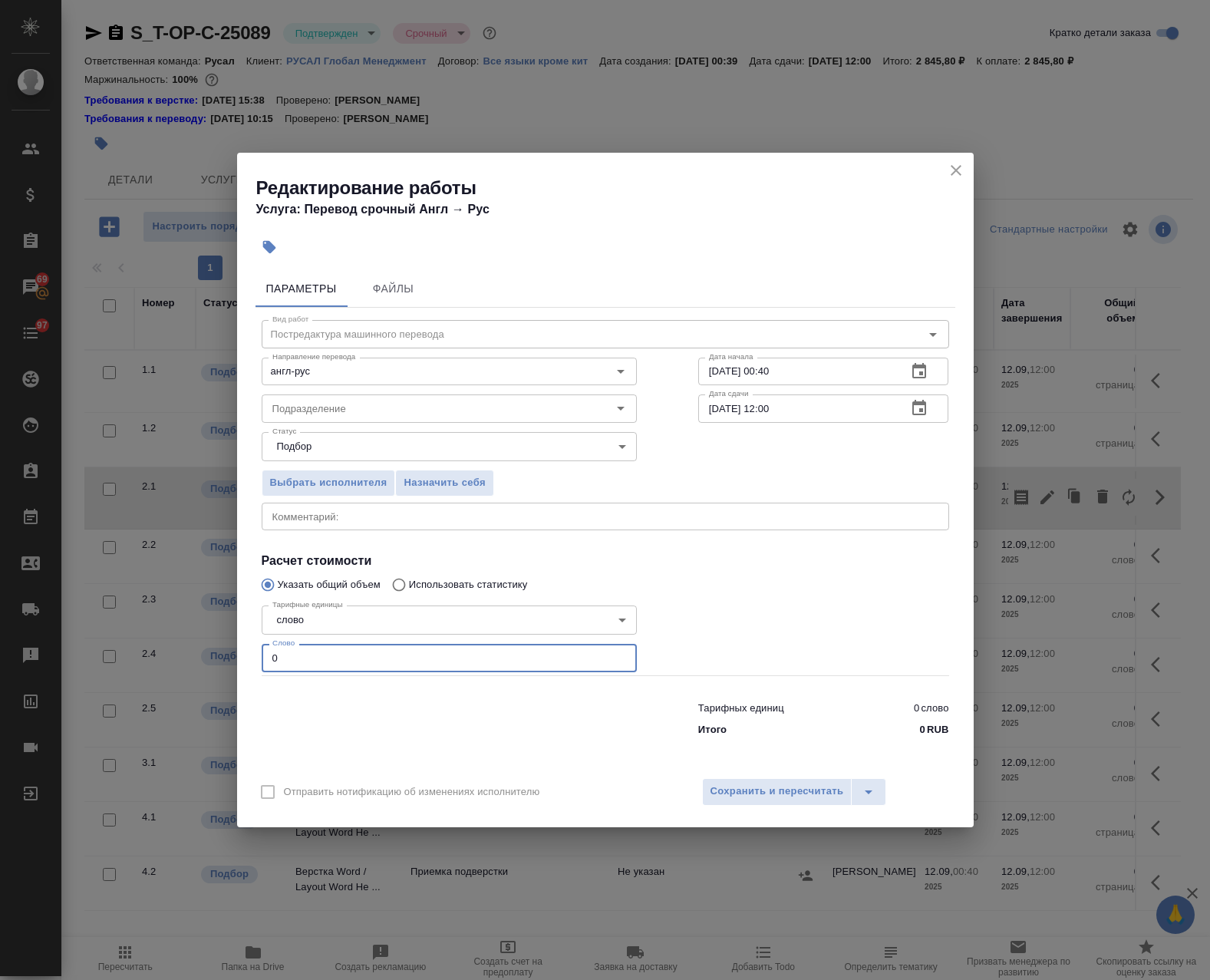
drag, startPoint x: 304, startPoint y: 659, endPoint x: 171, endPoint y: 638, distance: 134.6
click at [144, 642] on div "Редактирование работы Услуга: Перевод срочный Англ → [PERSON_NAME] Файлы Вид ра…" at bounding box center [605, 490] width 1210 height 980
paste input "67"
type input "670"
drag, startPoint x: 798, startPoint y: 375, endPoint x: 765, endPoint y: 382, distance: 33.7
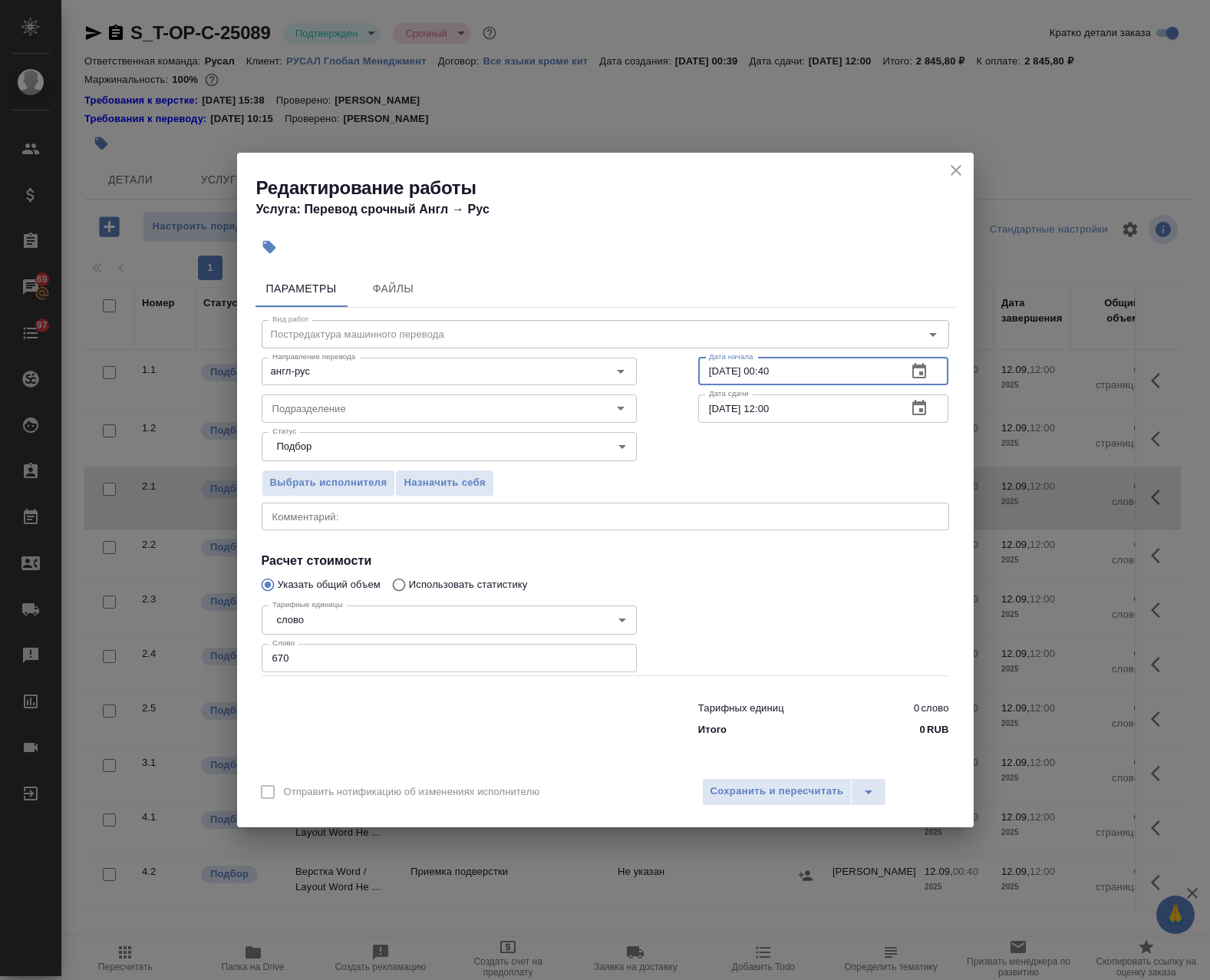
click at [765, 382] on input "[DATE] 00:40" at bounding box center [796, 371] width 197 height 27
type input "[DATE] 09:00"
click at [283, 517] on textarea at bounding box center [605, 516] width 666 height 12
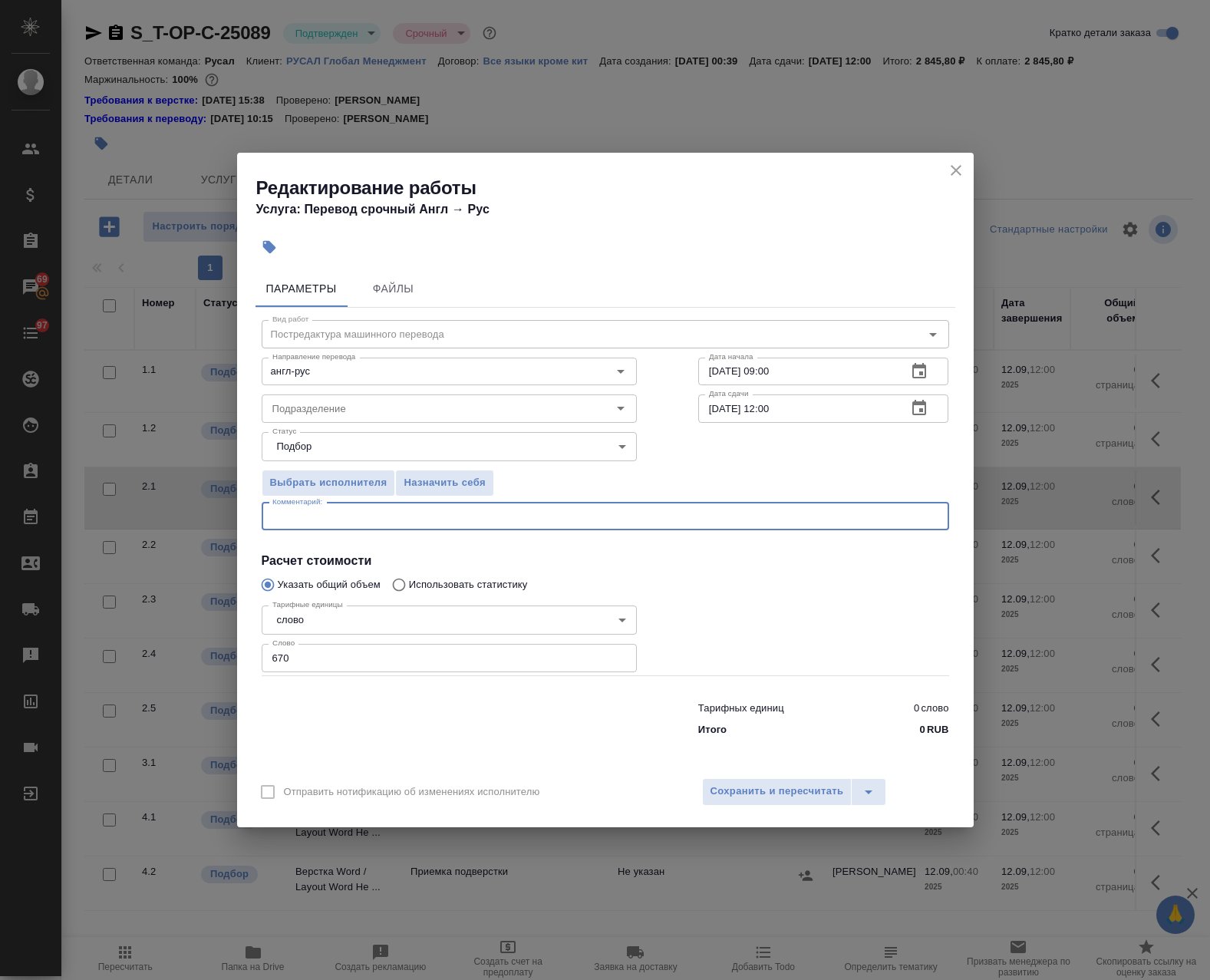
paste textarea "Требование к переводу: [URL][DOMAIN_NAME]"
type textarea "Требование к переводу: [URL][DOMAIN_NAME]"
click at [788, 784] on span "Сохранить и пересчитать" at bounding box center [777, 792] width 133 height 17
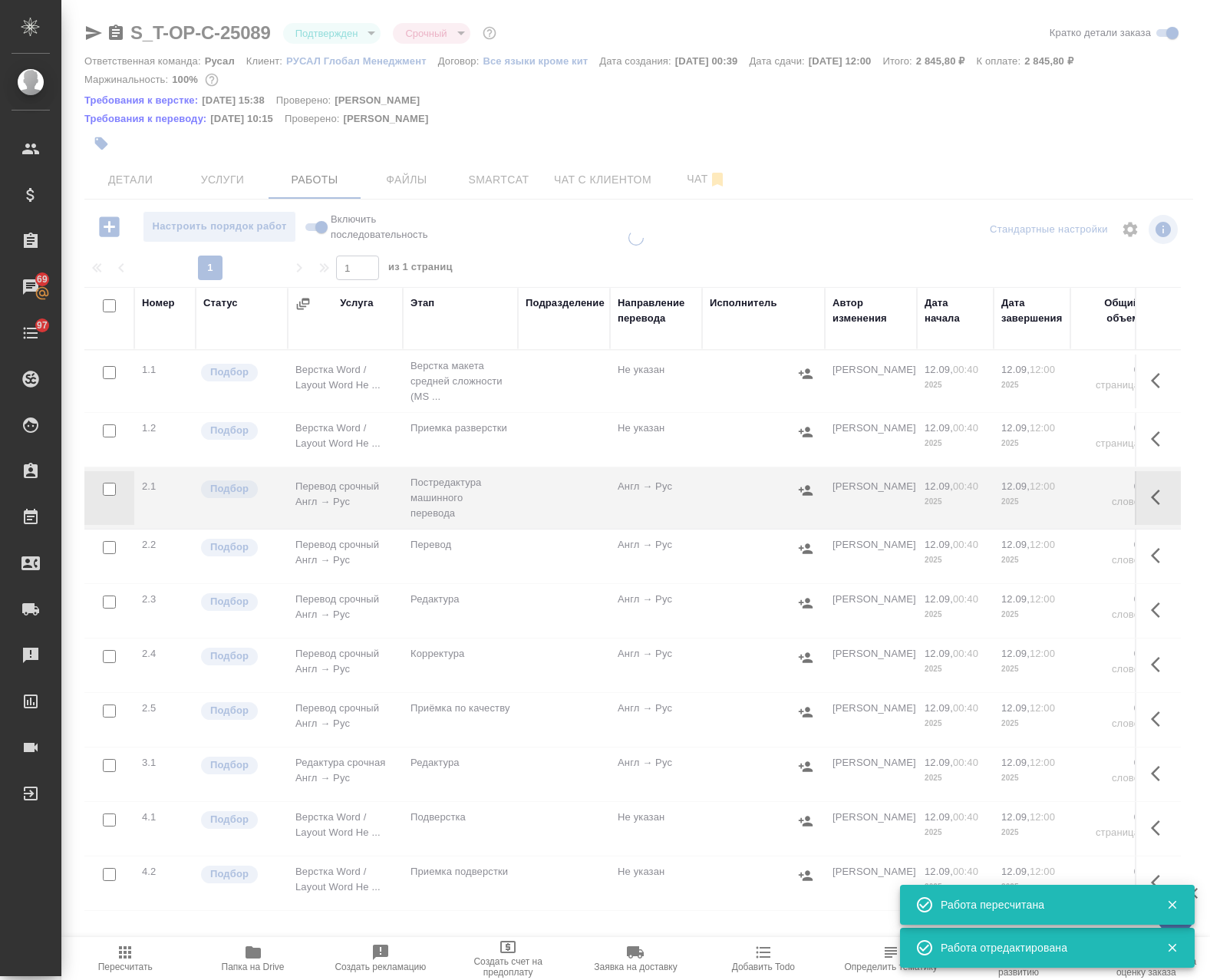
click at [1151, 501] on icon "button" at bounding box center [1156, 497] width 9 height 16
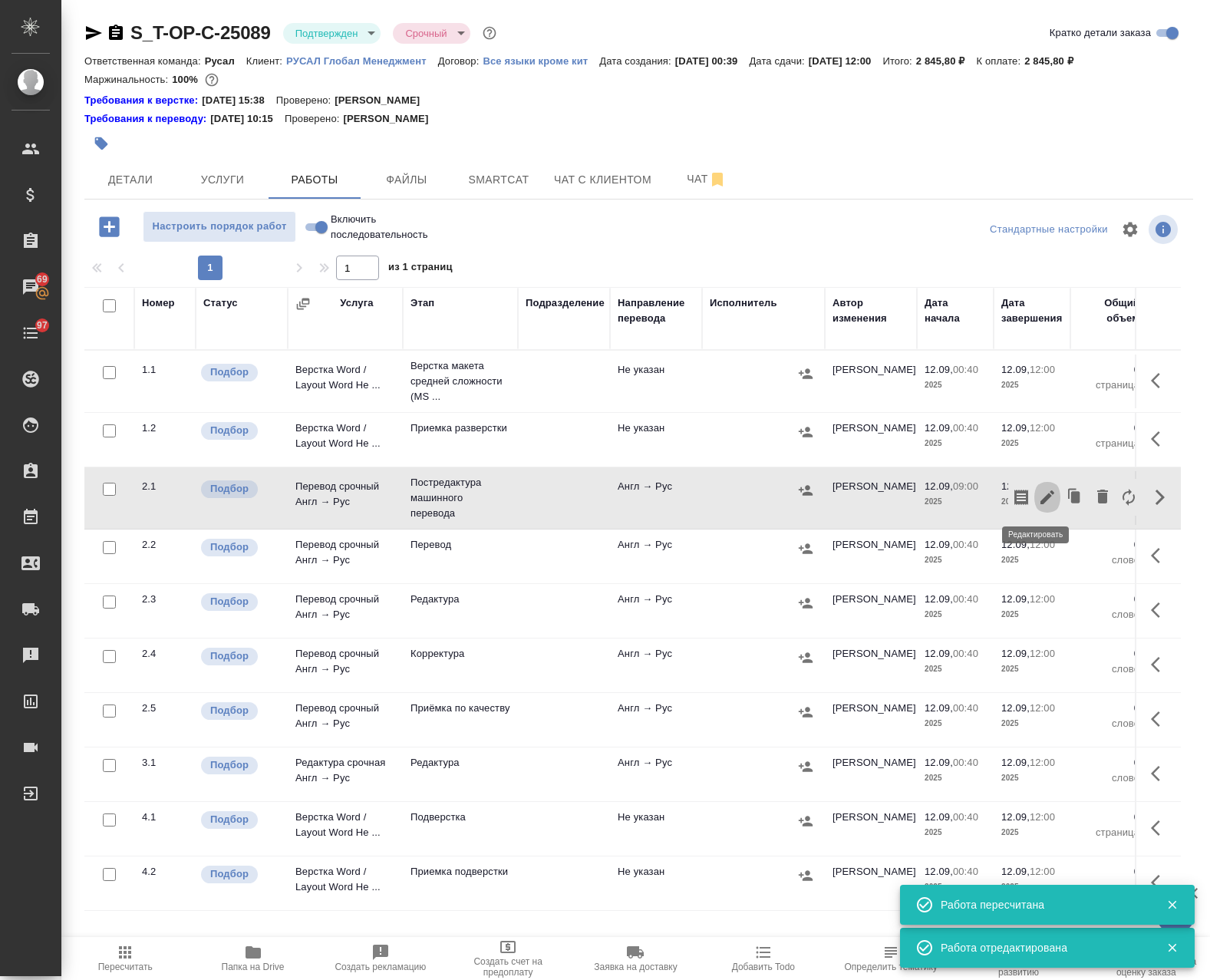
click at [1040, 497] on icon "button" at bounding box center [1047, 497] width 14 height 14
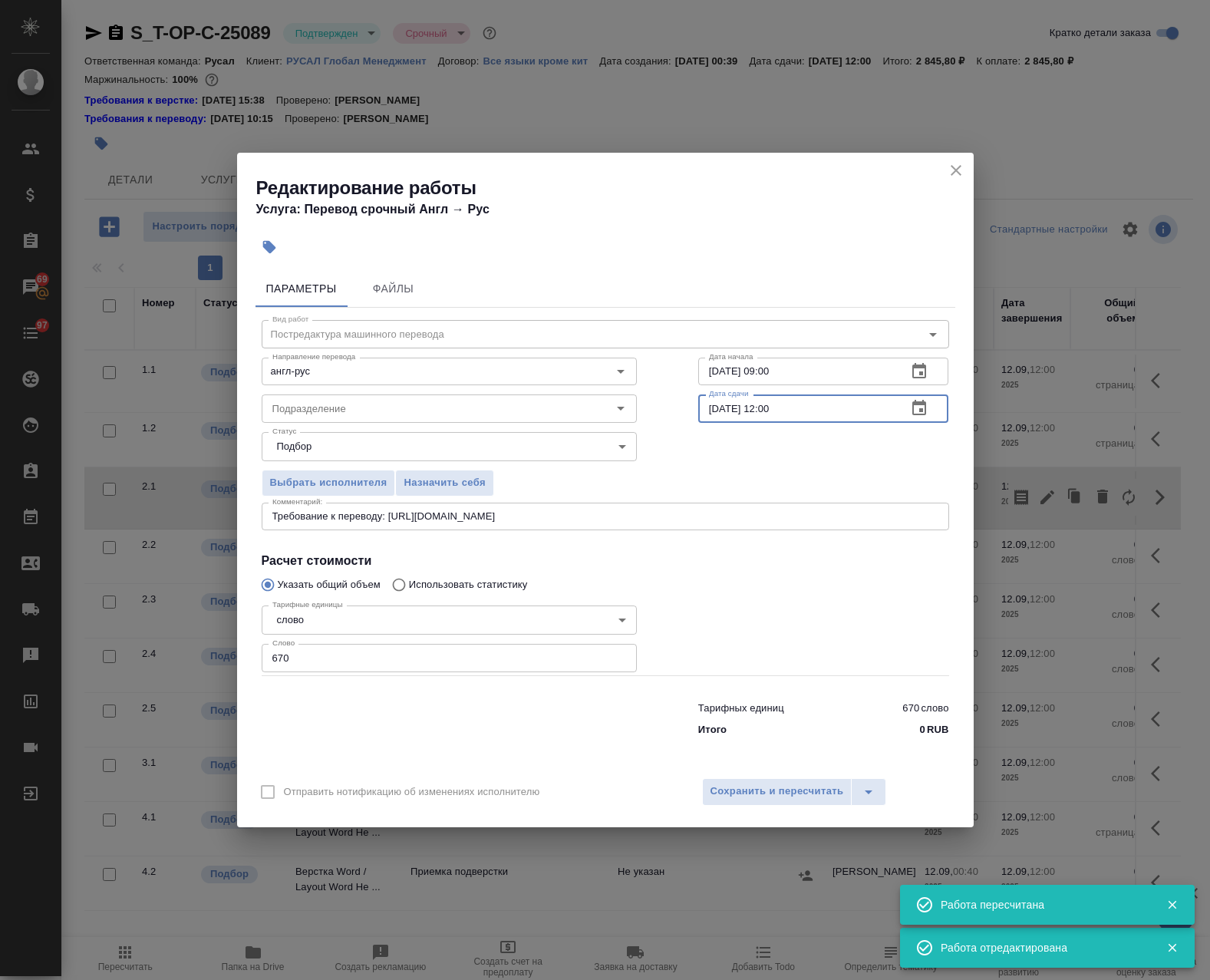
click at [772, 415] on input "[DATE] 12:00" at bounding box center [796, 408] width 197 height 27
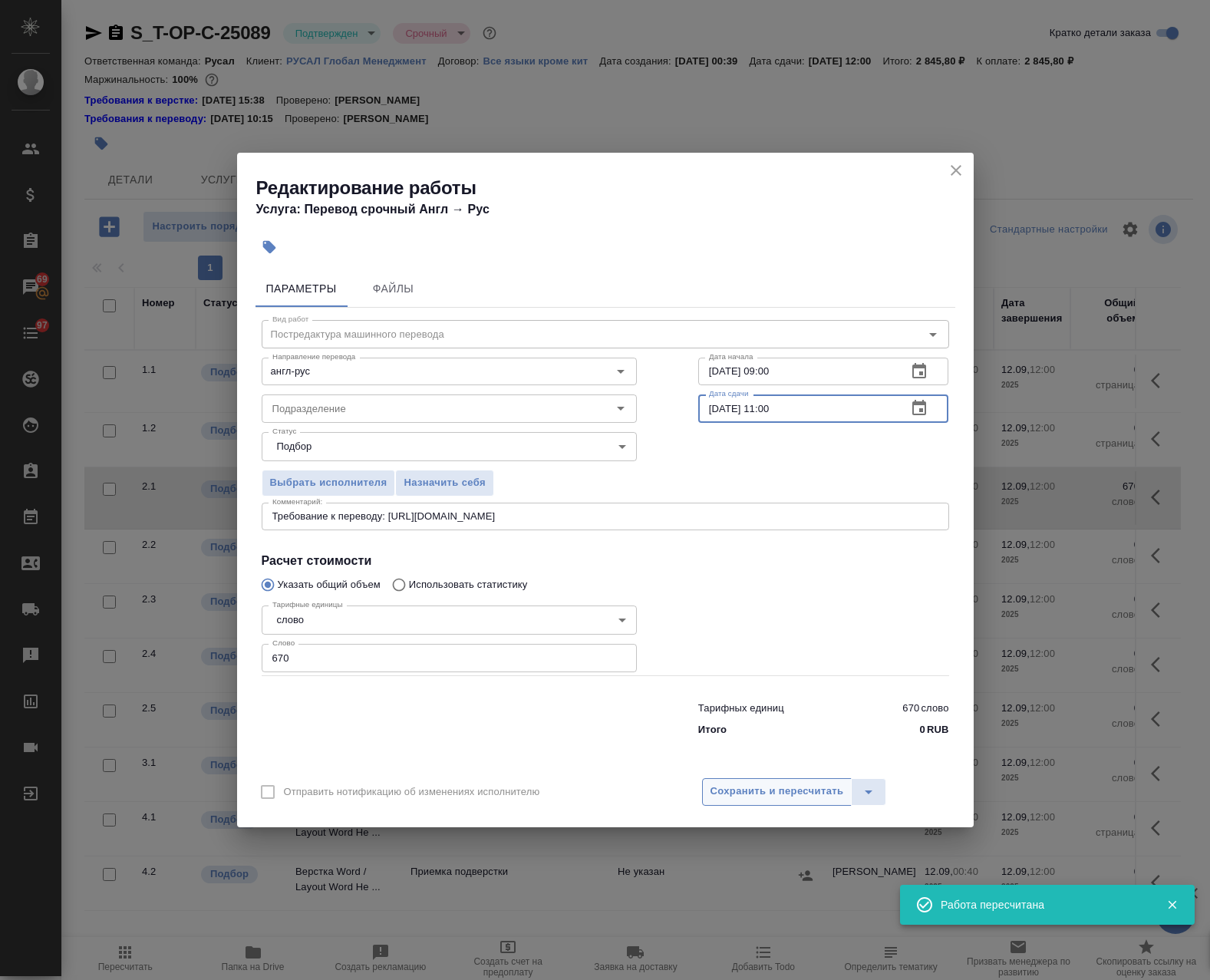
type input "[DATE] 11:00"
click at [787, 783] on span "Сохранить и пересчитать" at bounding box center [777, 792] width 133 height 17
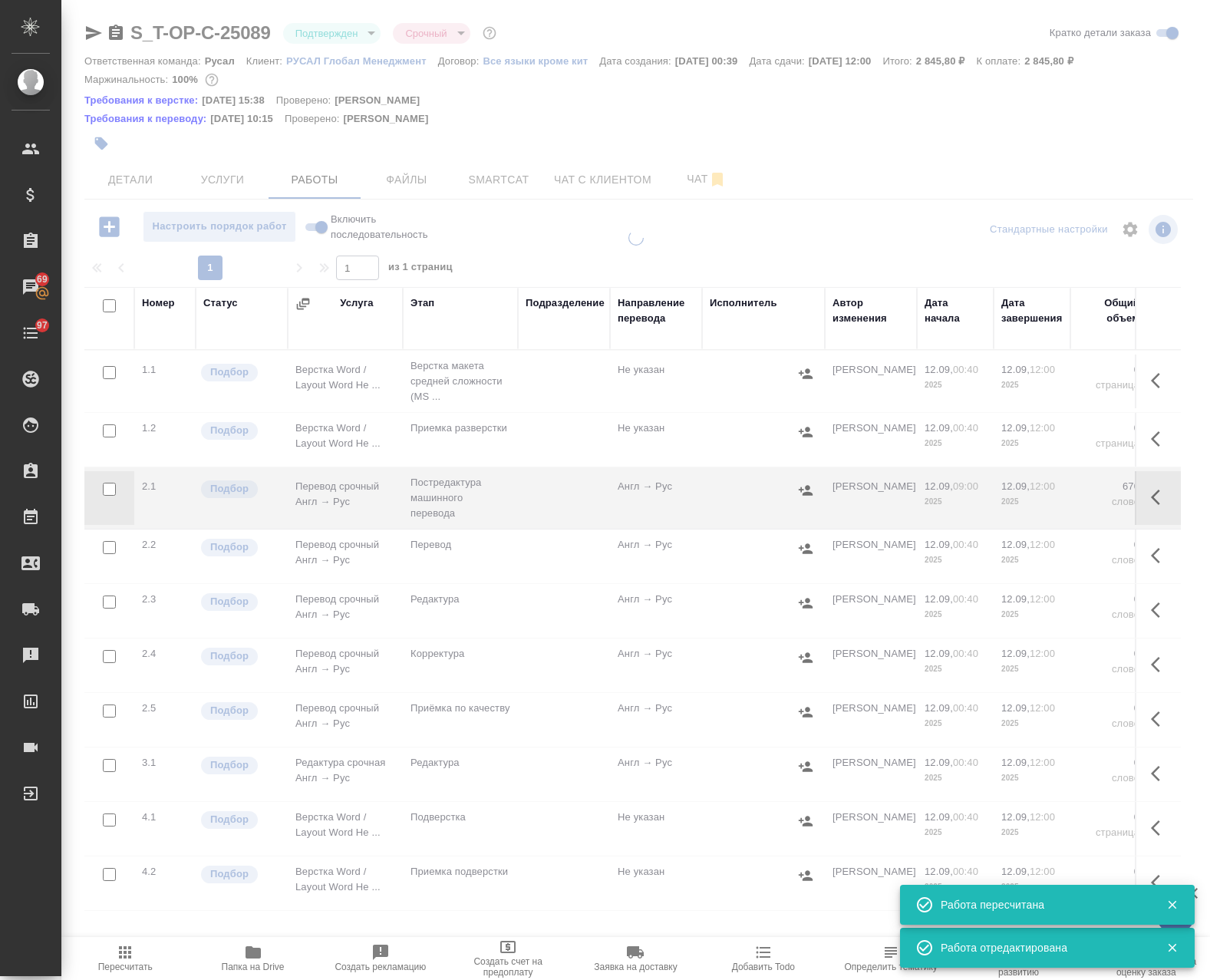
click at [1151, 499] on icon "button" at bounding box center [1160, 496] width 18 height 18
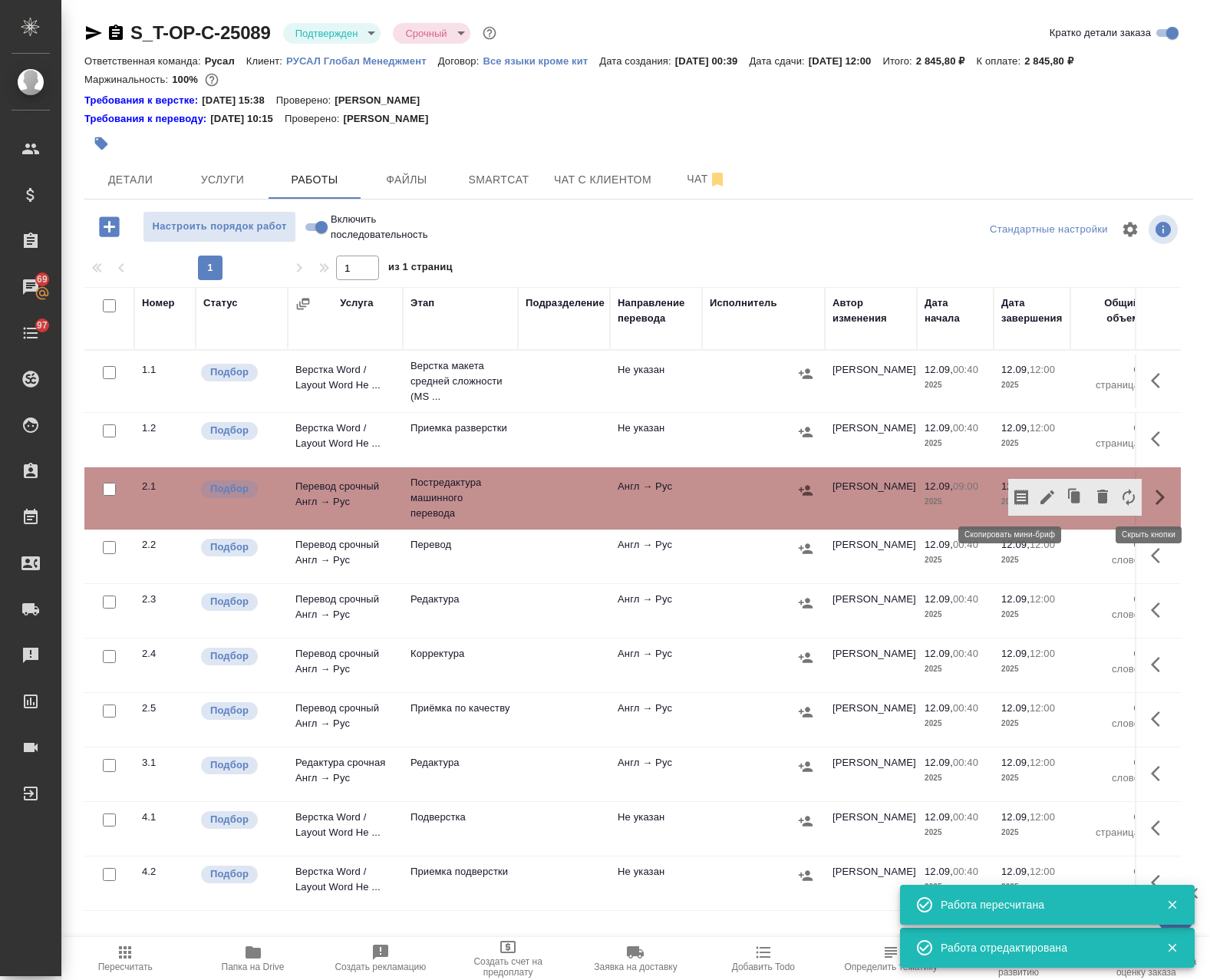
click at [1014, 499] on icon "button" at bounding box center [1022, 497] width 14 height 16
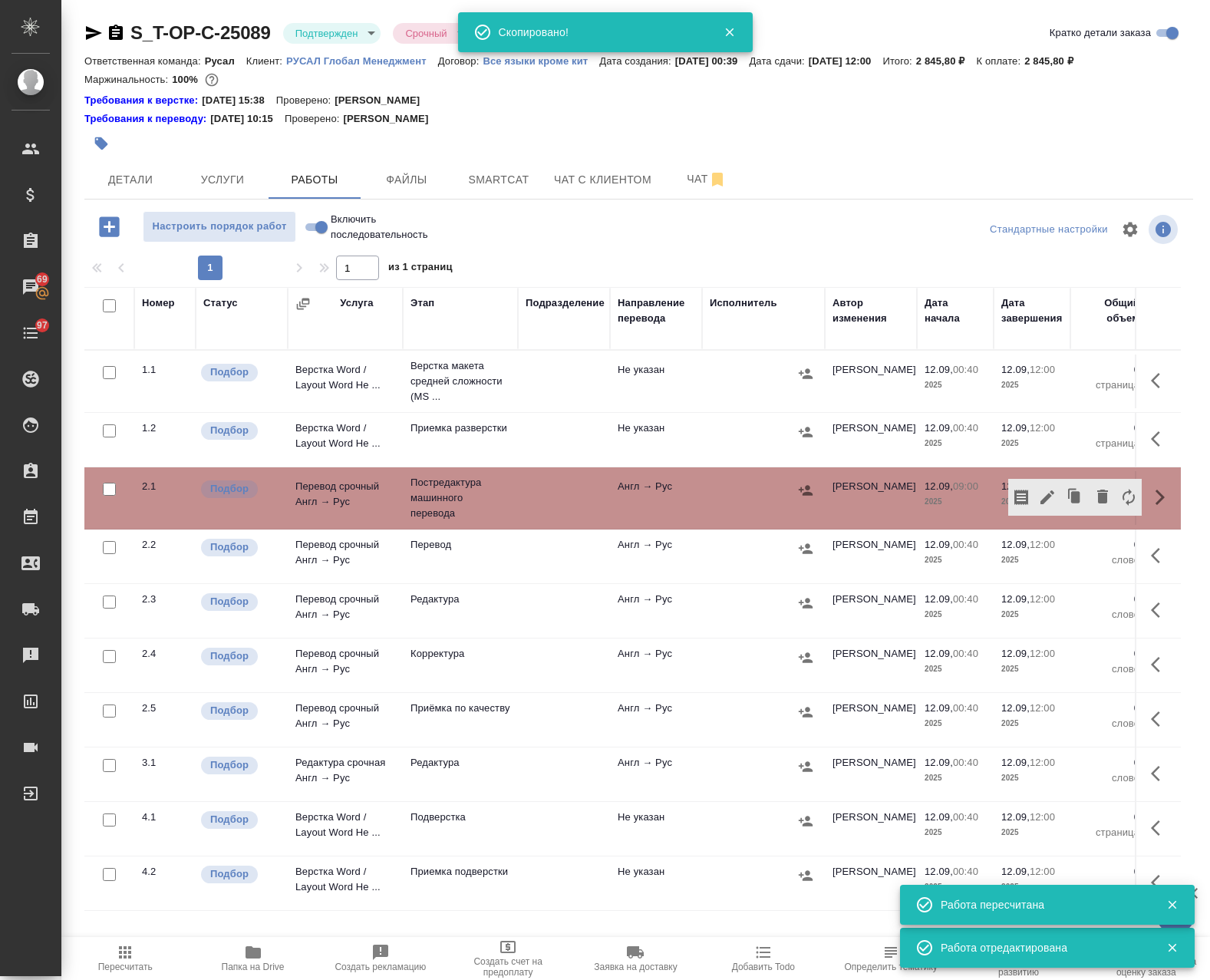
click at [108, 308] on input "checkbox" at bounding box center [109, 305] width 13 height 13
checkbox input "true"
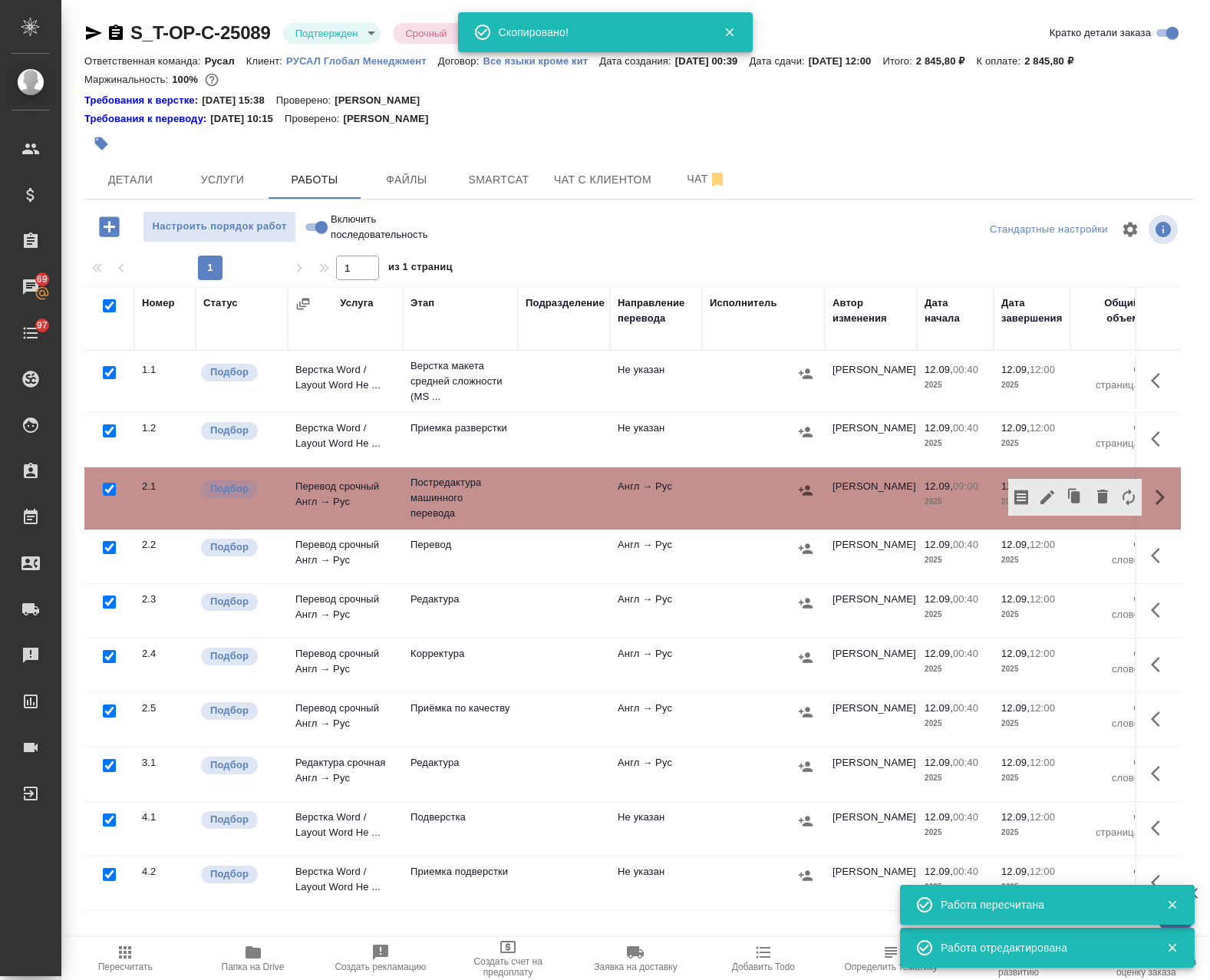
checkbox input "true"
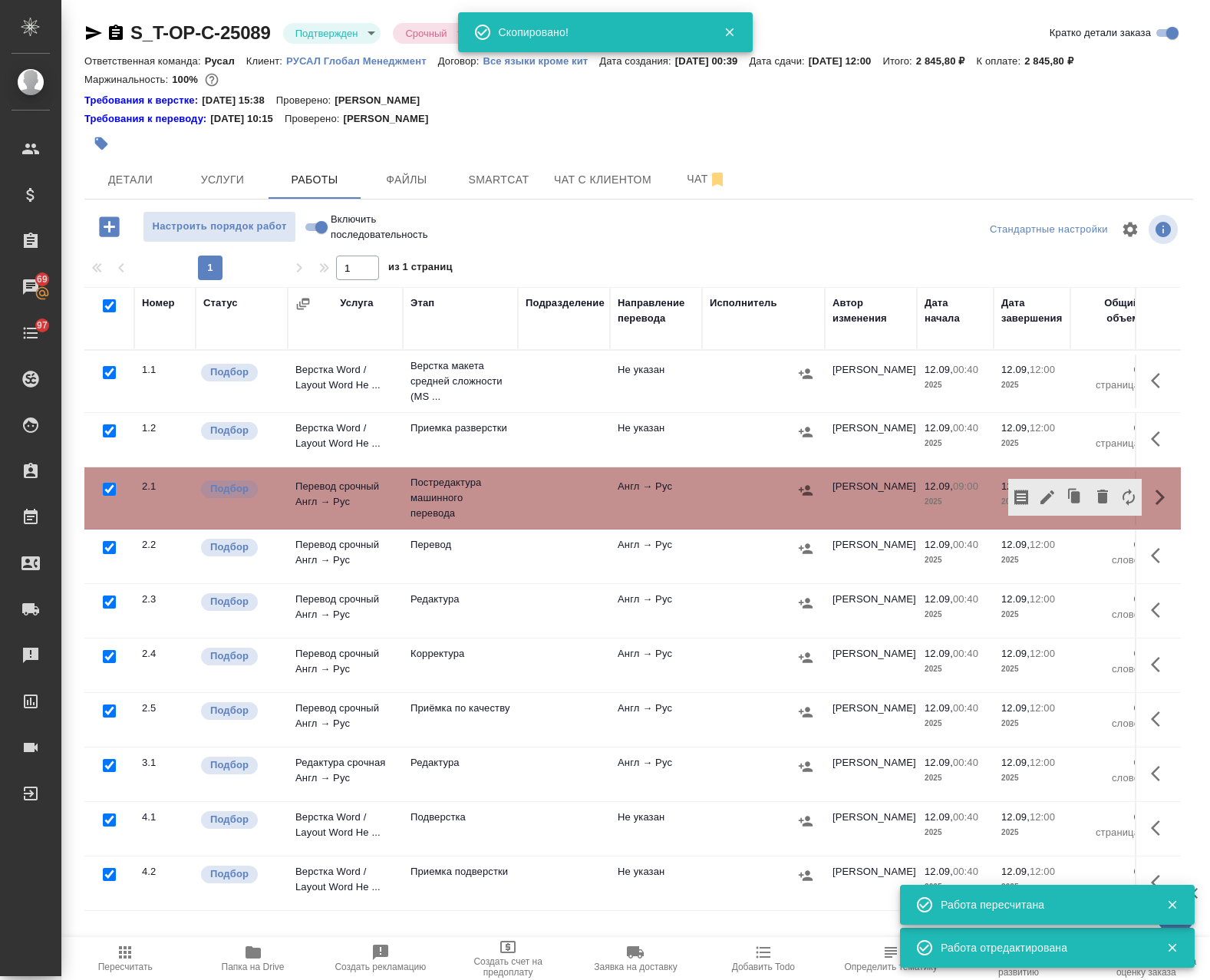
checkbox input "true"
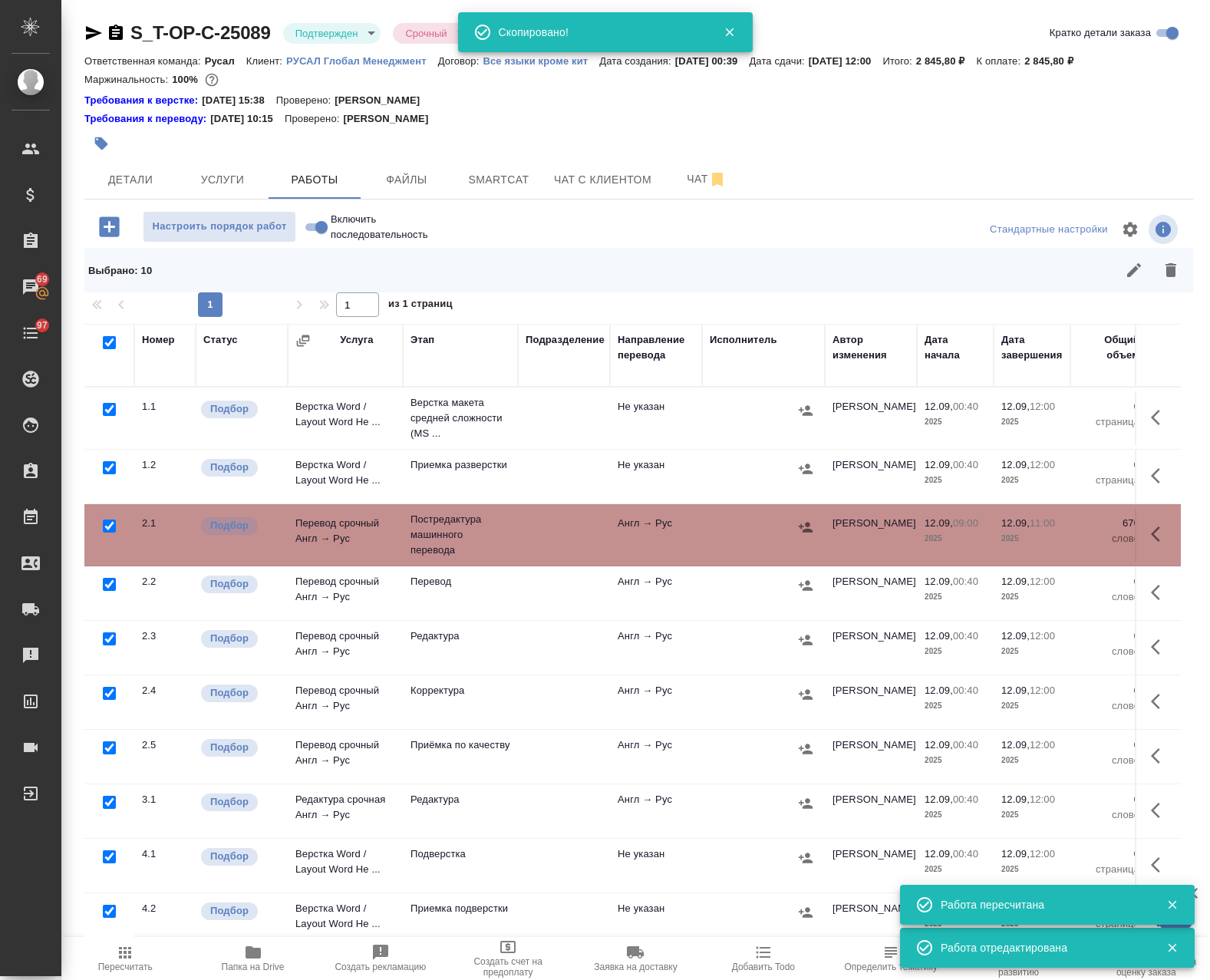
click at [107, 525] on input "checkbox" at bounding box center [109, 526] width 13 height 13
checkbox input "false"
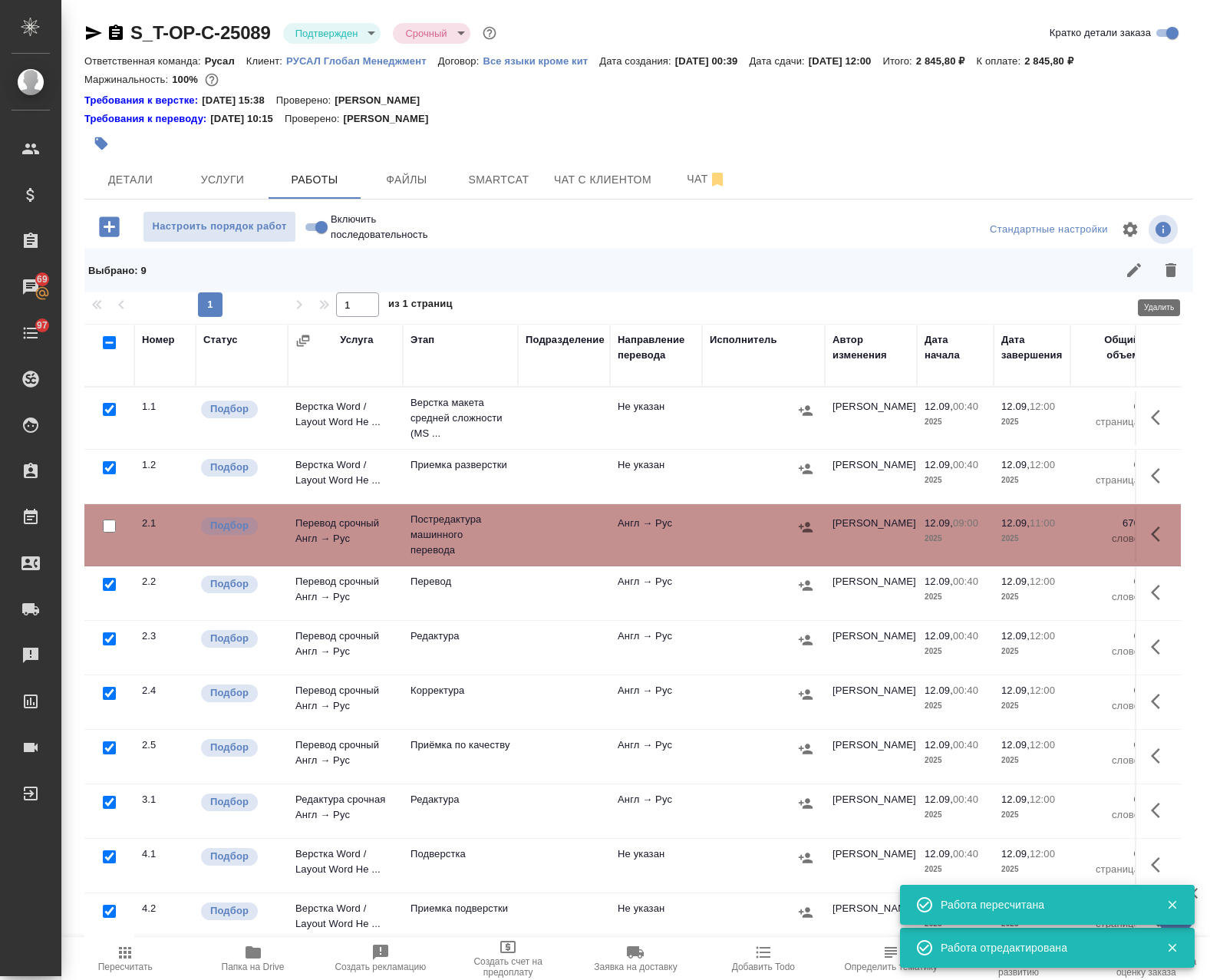
click at [1165, 269] on icon "button" at bounding box center [1171, 270] width 11 height 14
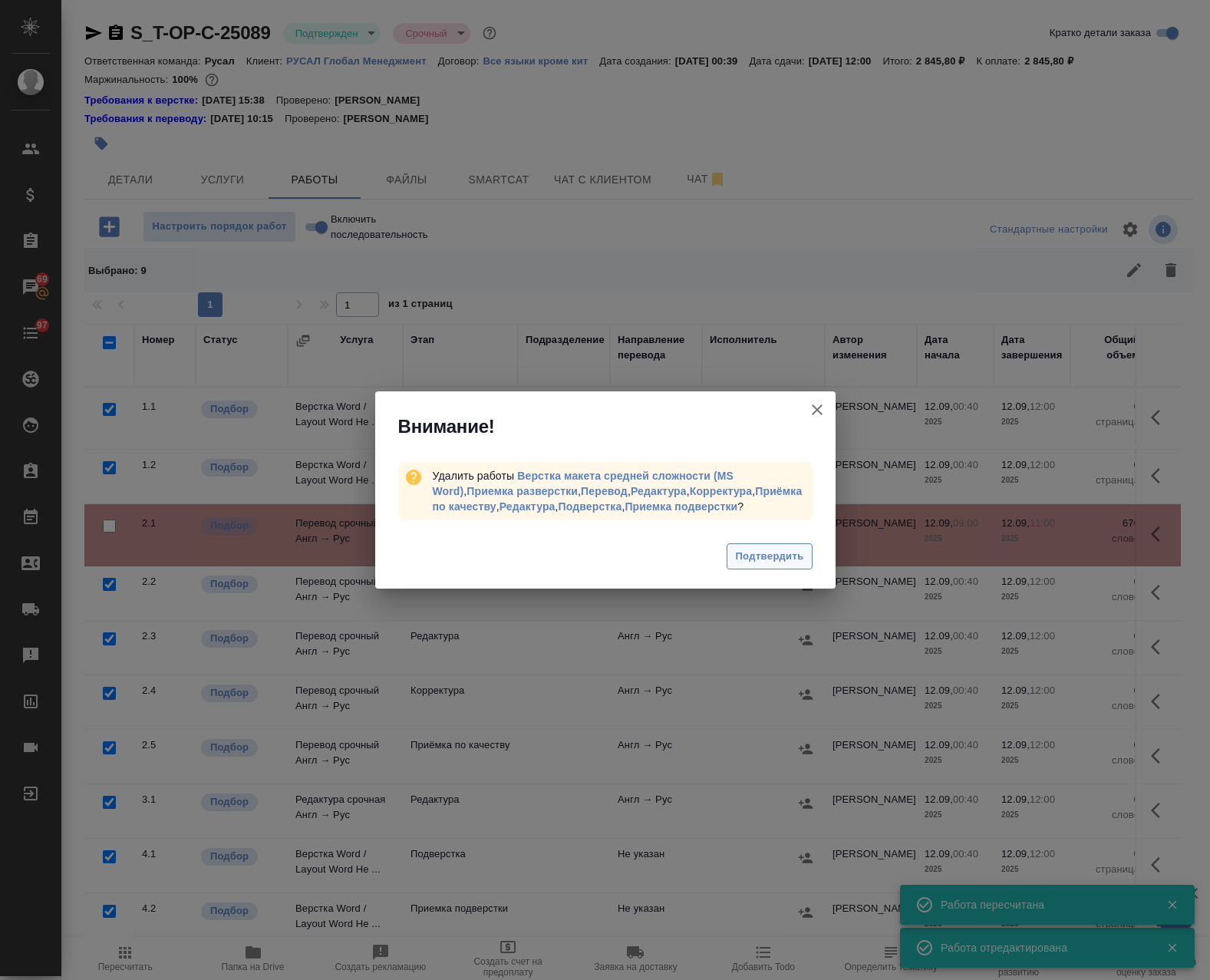
click at [749, 554] on span "Подтвердить" at bounding box center [769, 557] width 68 height 17
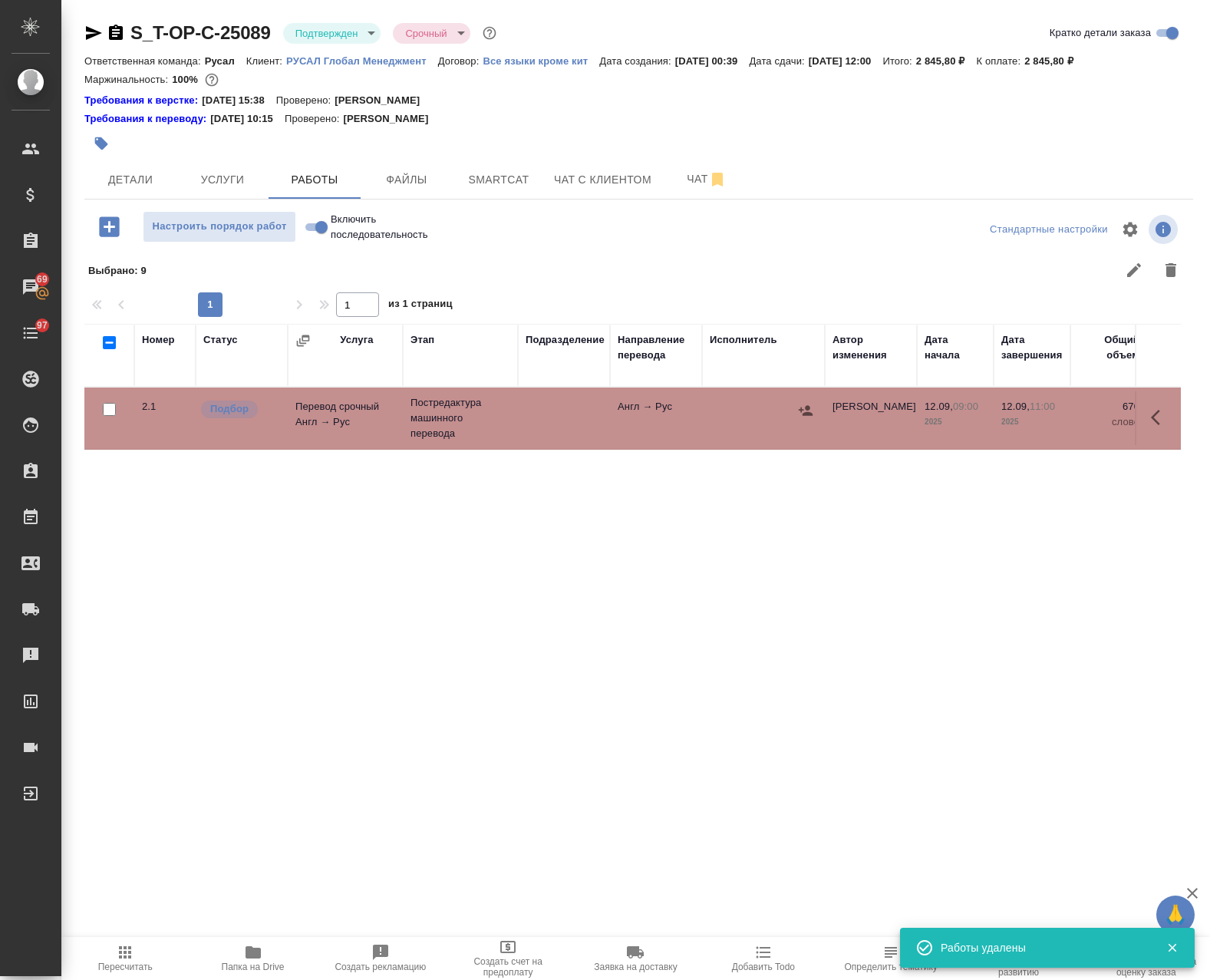
click at [231, 179] on span "Услуги" at bounding box center [222, 180] width 74 height 19
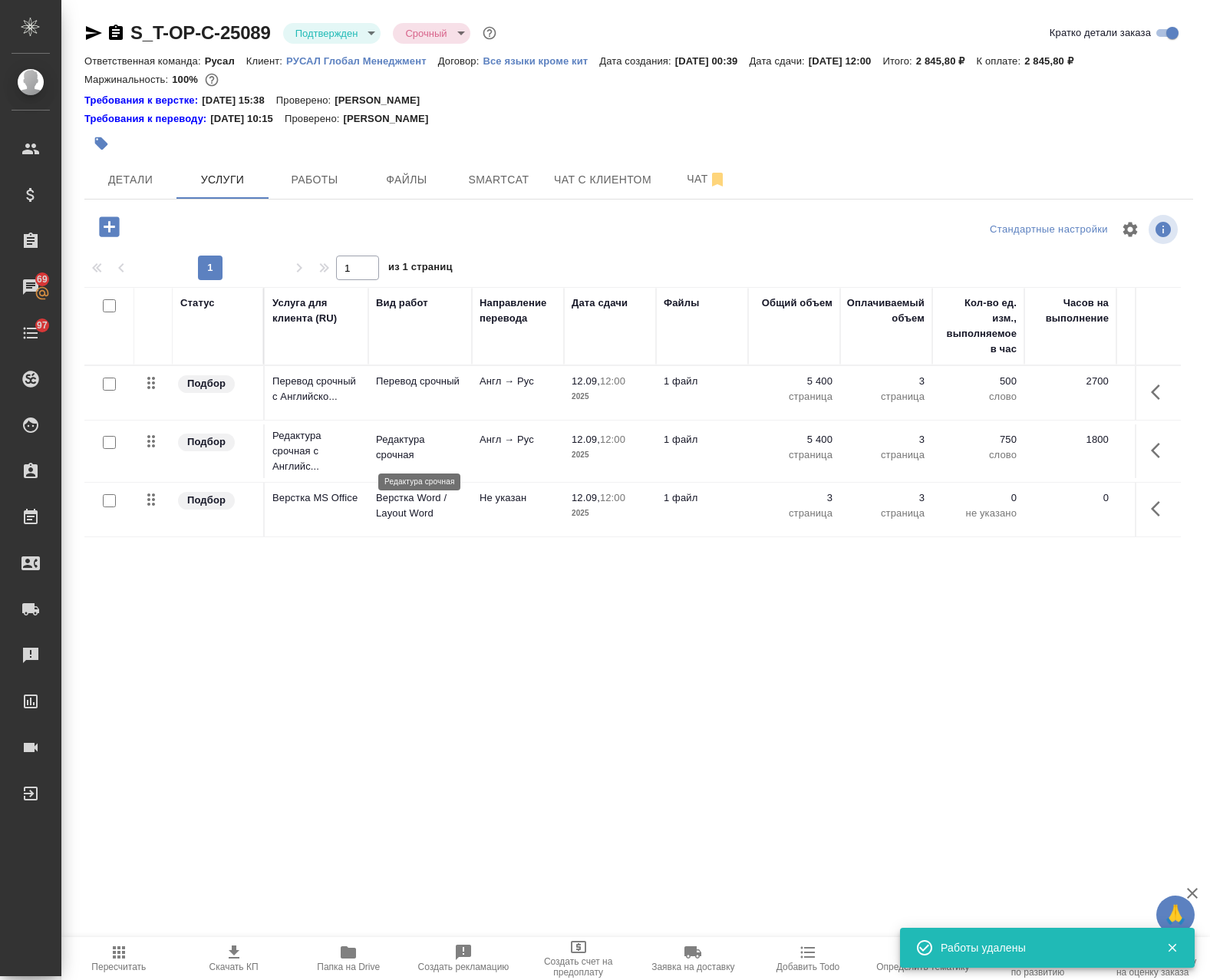
click at [457, 452] on p "Редактура срочная" at bounding box center [420, 447] width 88 height 31
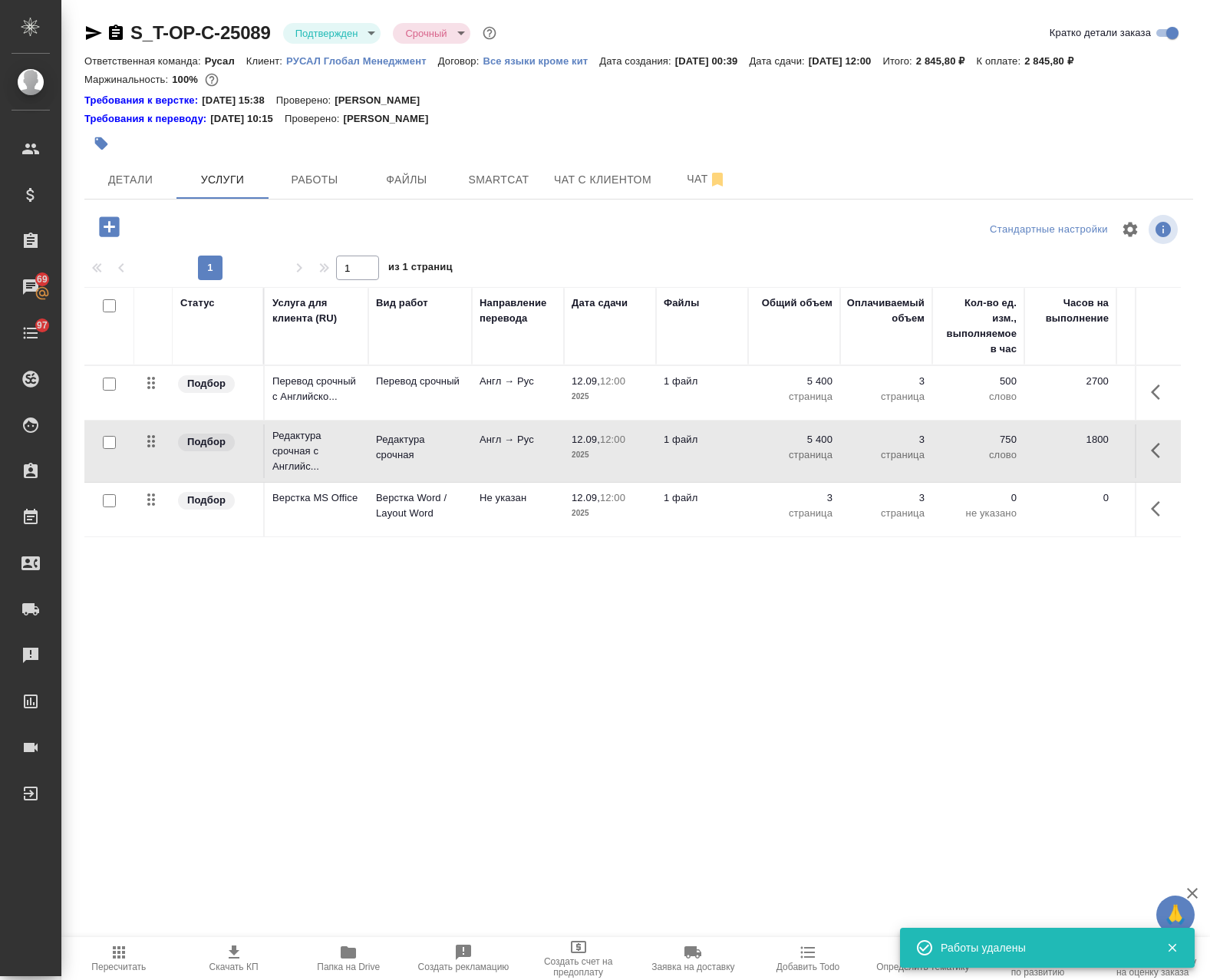
click at [122, 225] on button "button" at bounding box center [109, 227] width 42 height 31
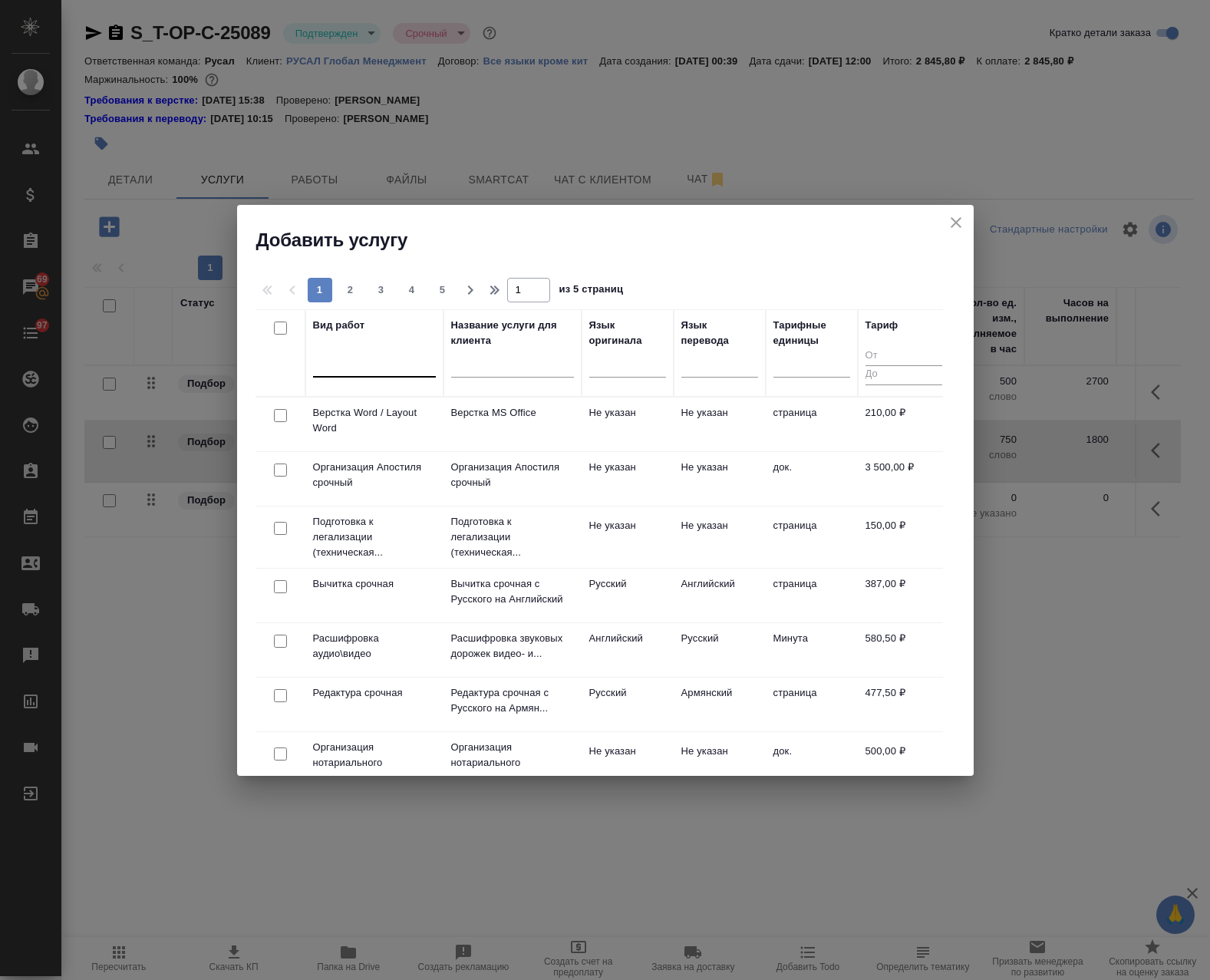
click at [356, 360] on div at bounding box center [375, 362] width 122 height 22
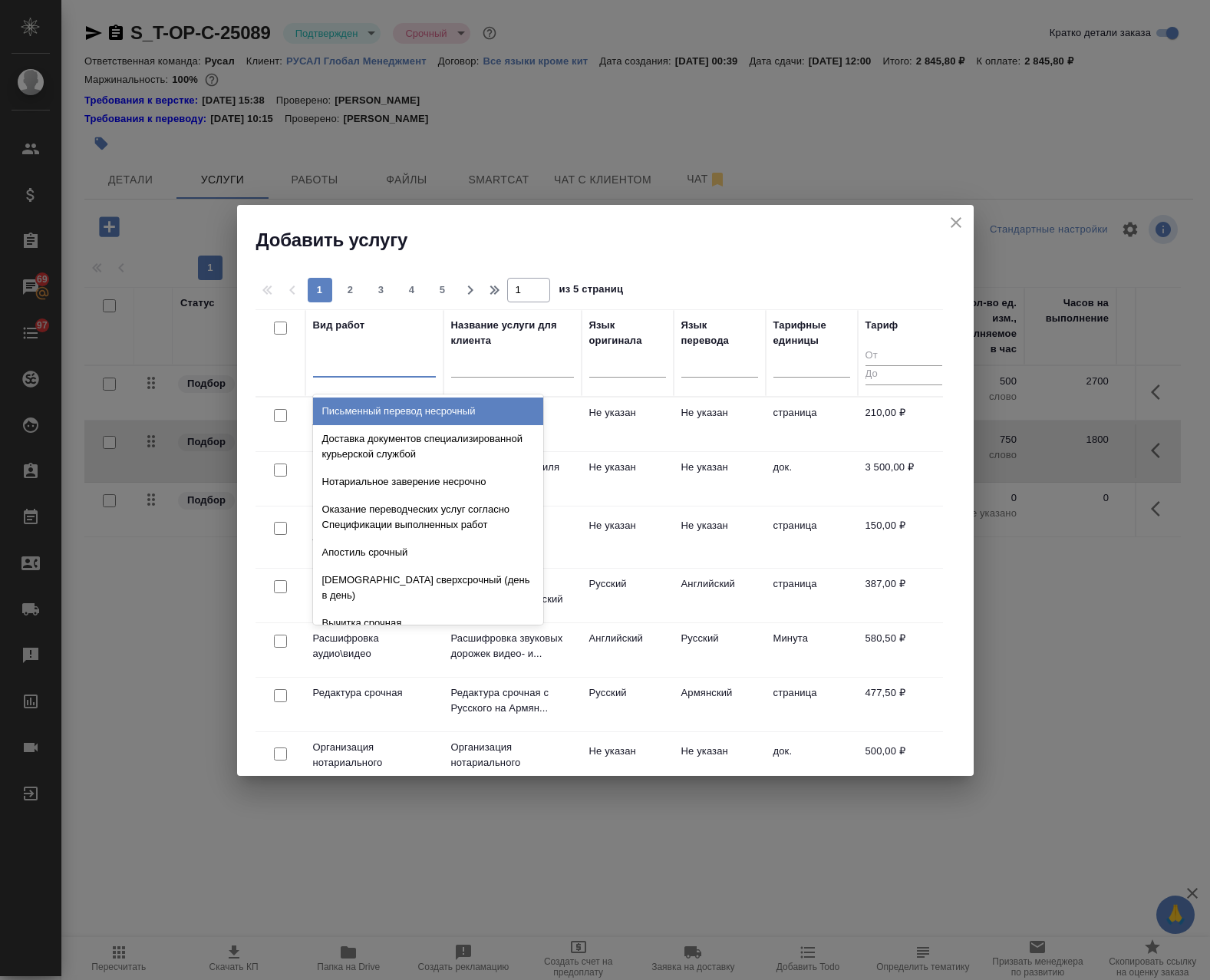
type input "р"
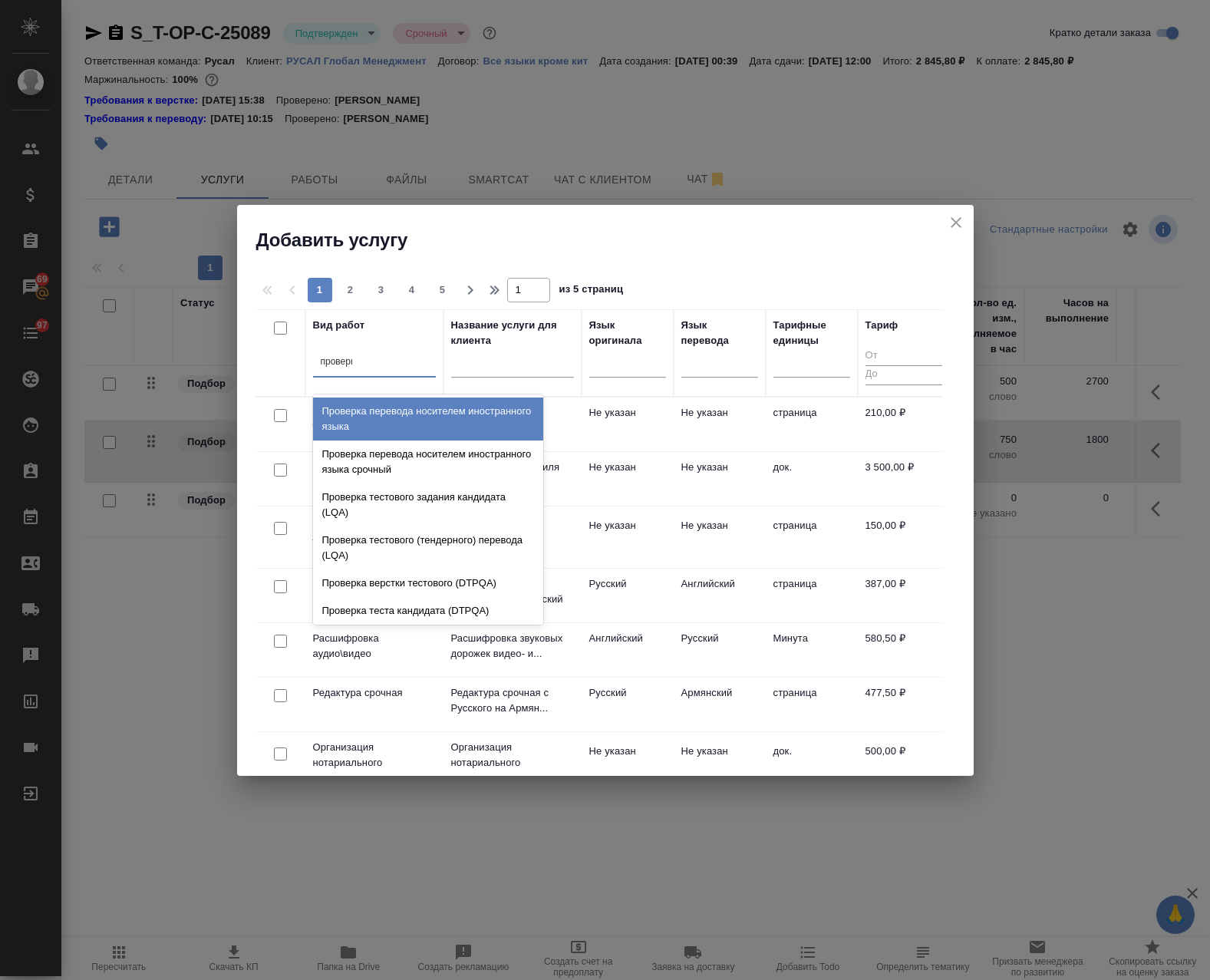
type input "проверка"
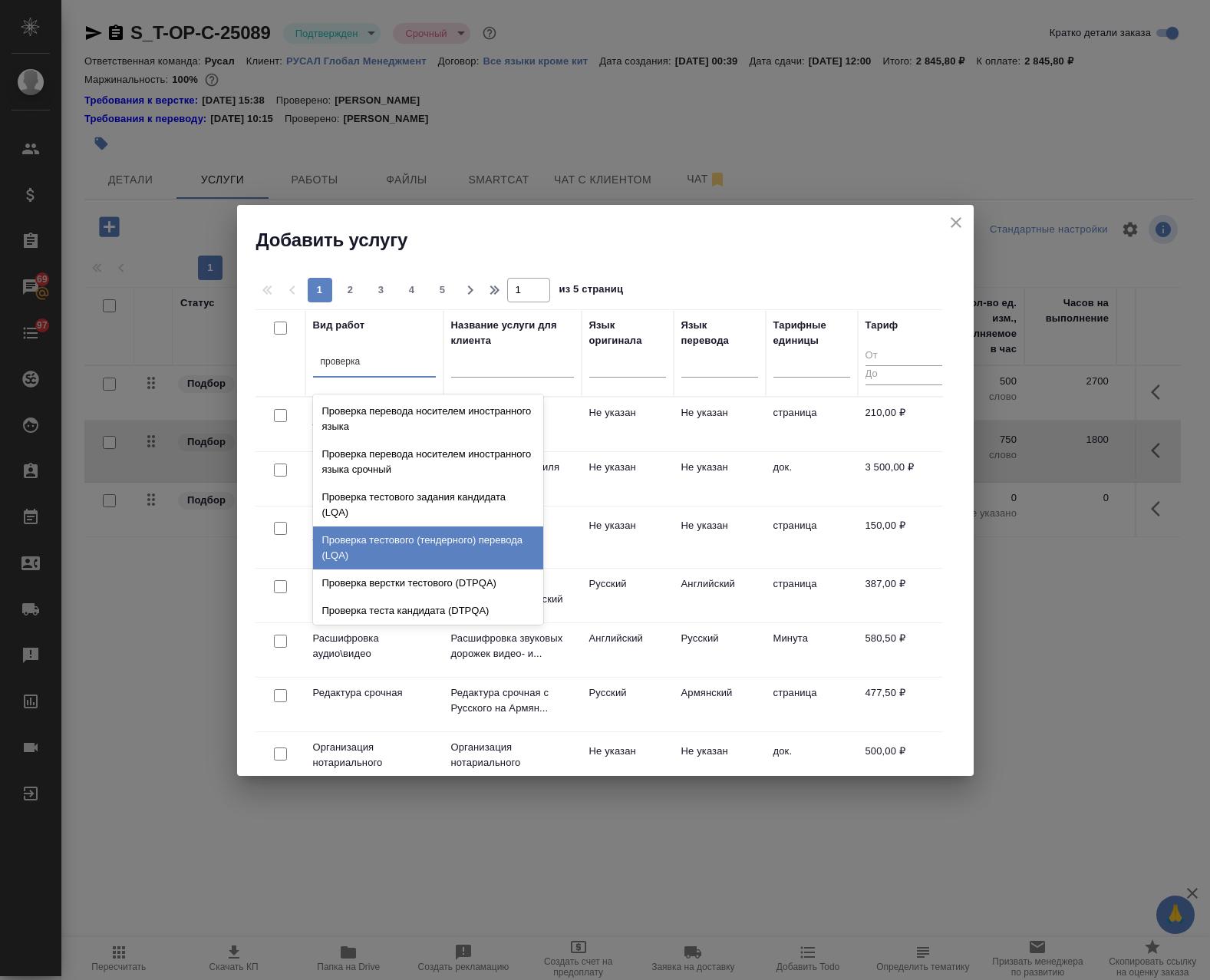
scroll to position [31, 0]
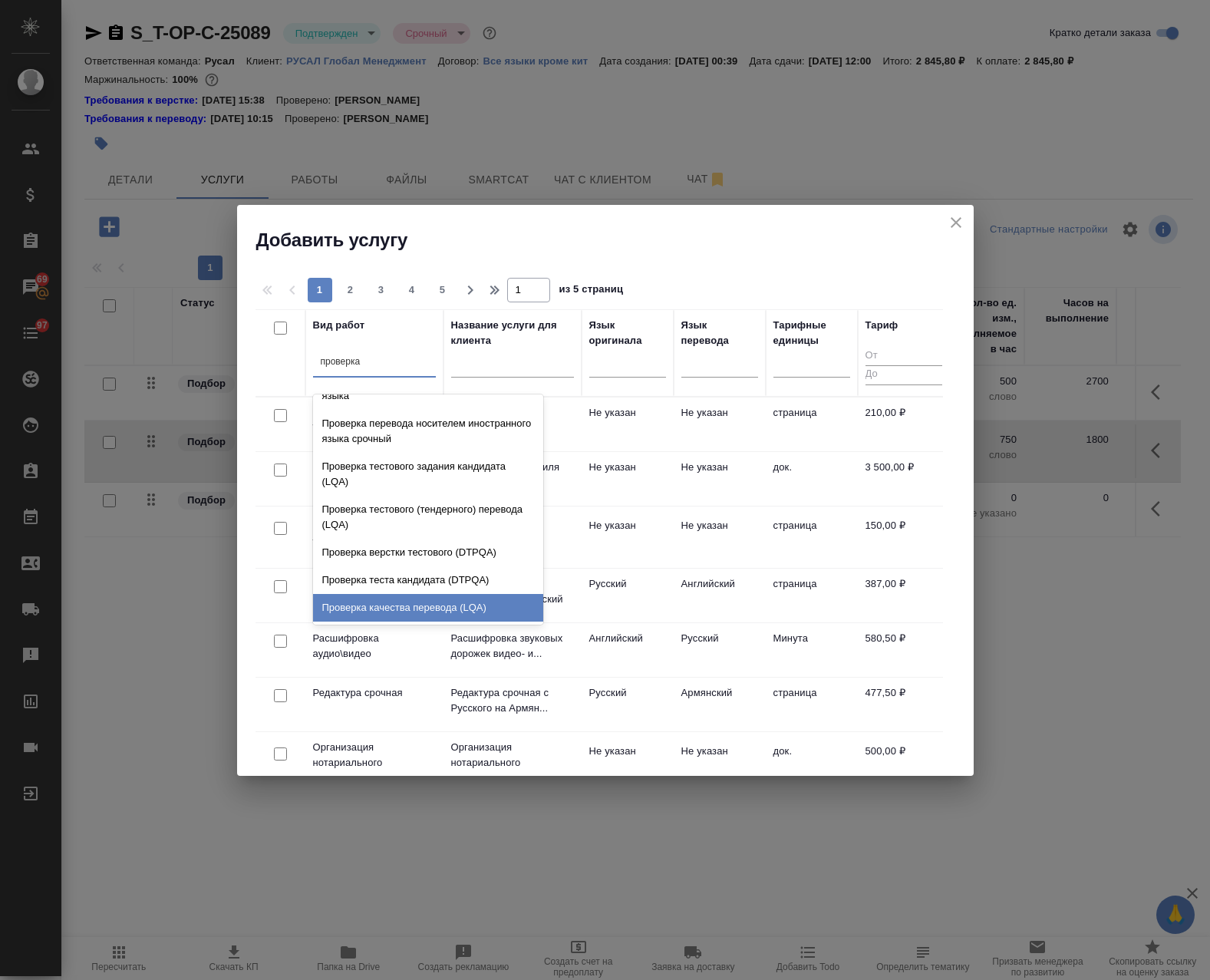
click at [443, 609] on div "Проверка качества перевода (LQA)" at bounding box center [428, 607] width 230 height 27
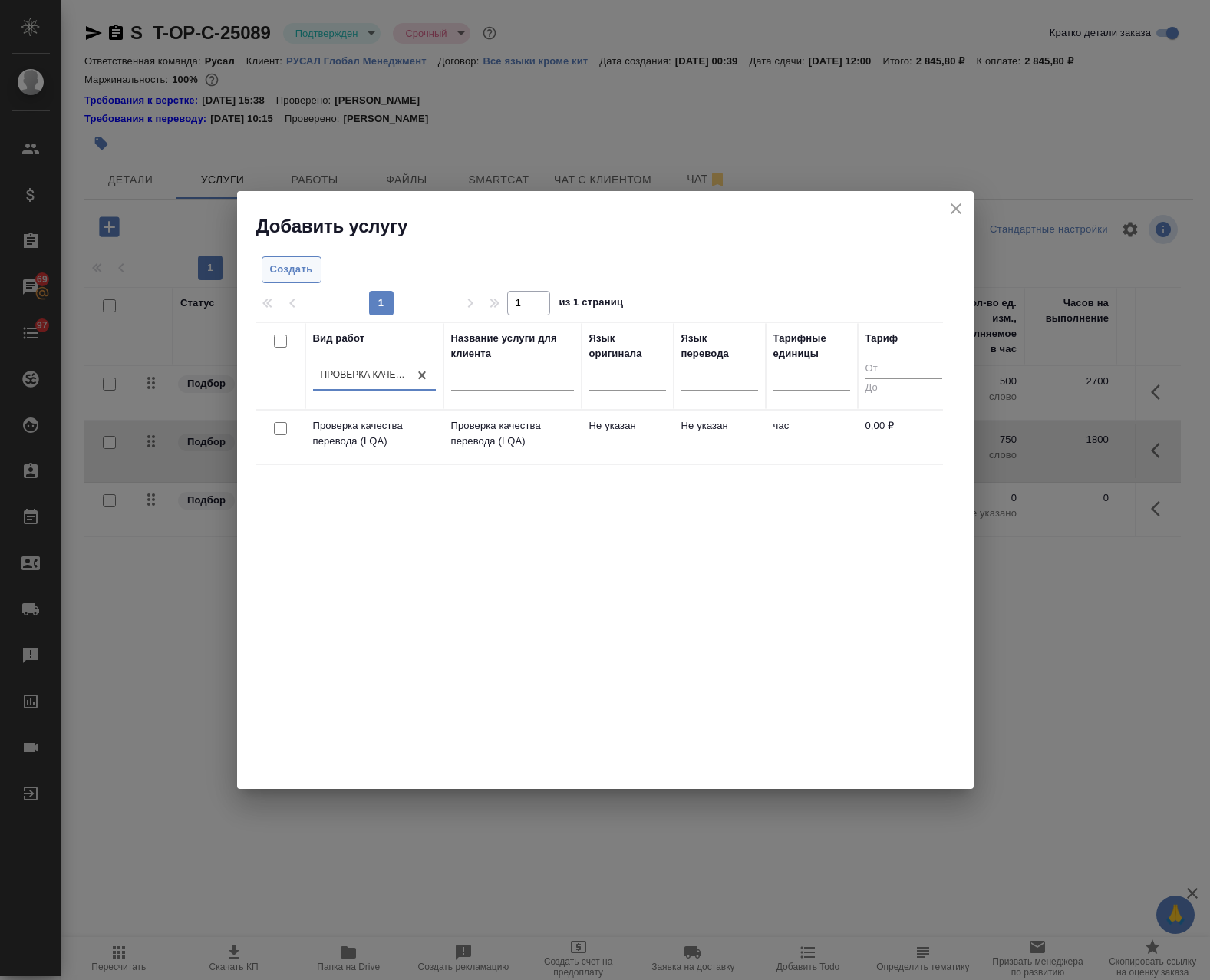
click at [289, 278] on span "Создать" at bounding box center [291, 269] width 43 height 17
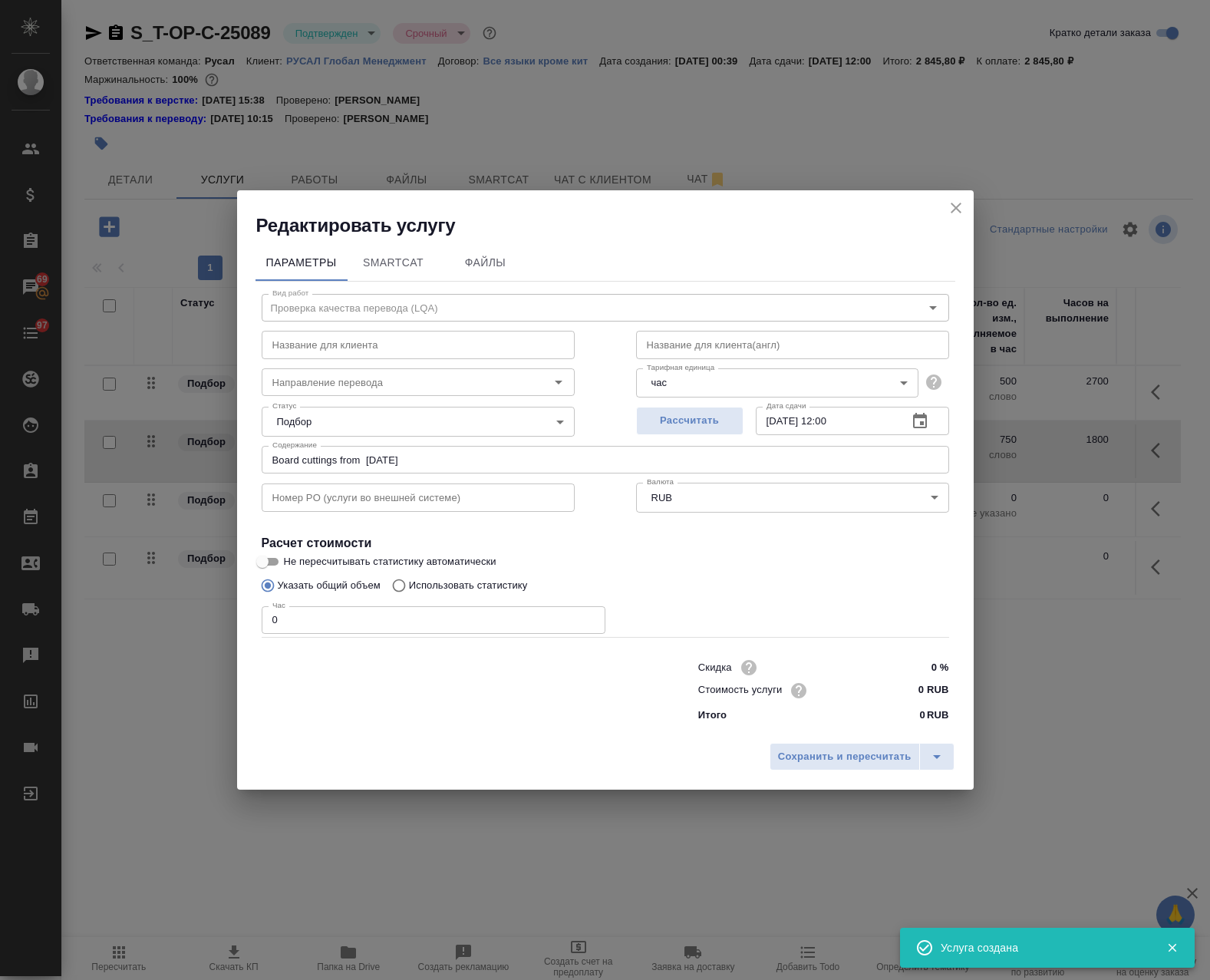
drag, startPoint x: 247, startPoint y: 619, endPoint x: 230, endPoint y: 633, distance: 22.0
click at [218, 623] on div "Редактировать услугу Параметры SmartCat Файлы Вид работ Проверка качества перев…" at bounding box center [605, 490] width 1210 height 980
type input "1"
click at [830, 768] on button "Сохранить и пересчитать" at bounding box center [845, 756] width 151 height 27
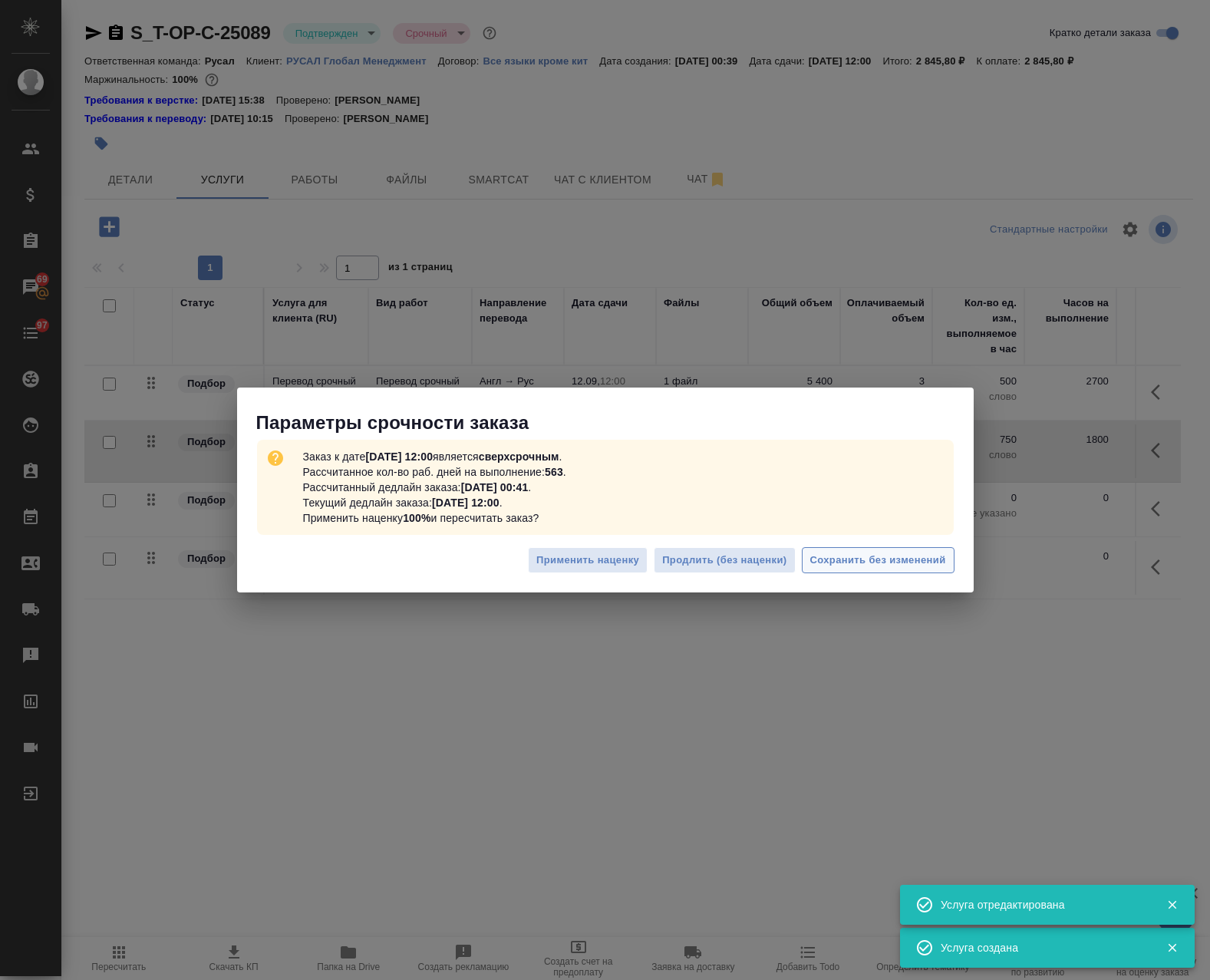
click at [923, 561] on span "Сохранить без изменений" at bounding box center [878, 561] width 136 height 17
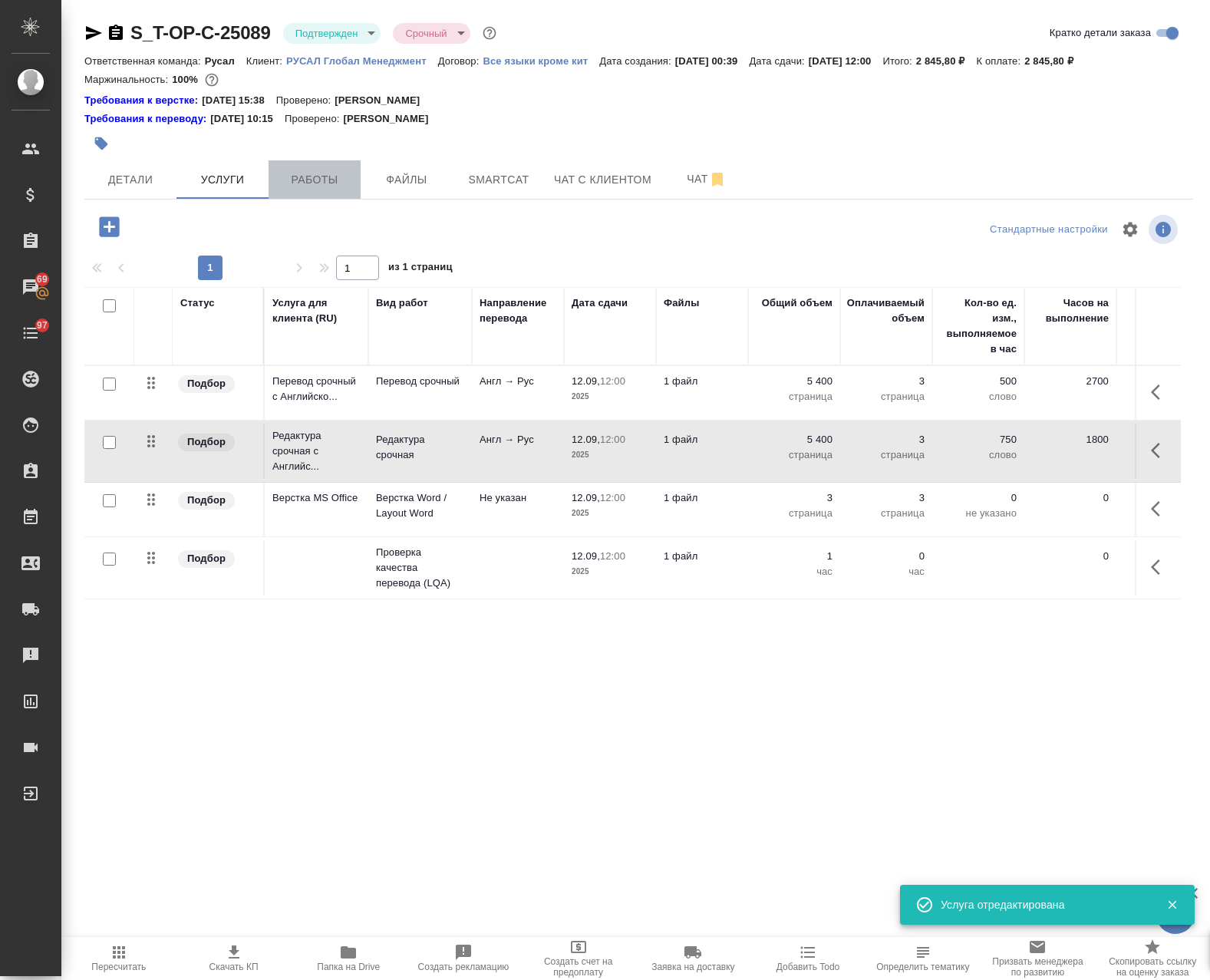
click at [321, 177] on span "Работы" at bounding box center [315, 180] width 74 height 19
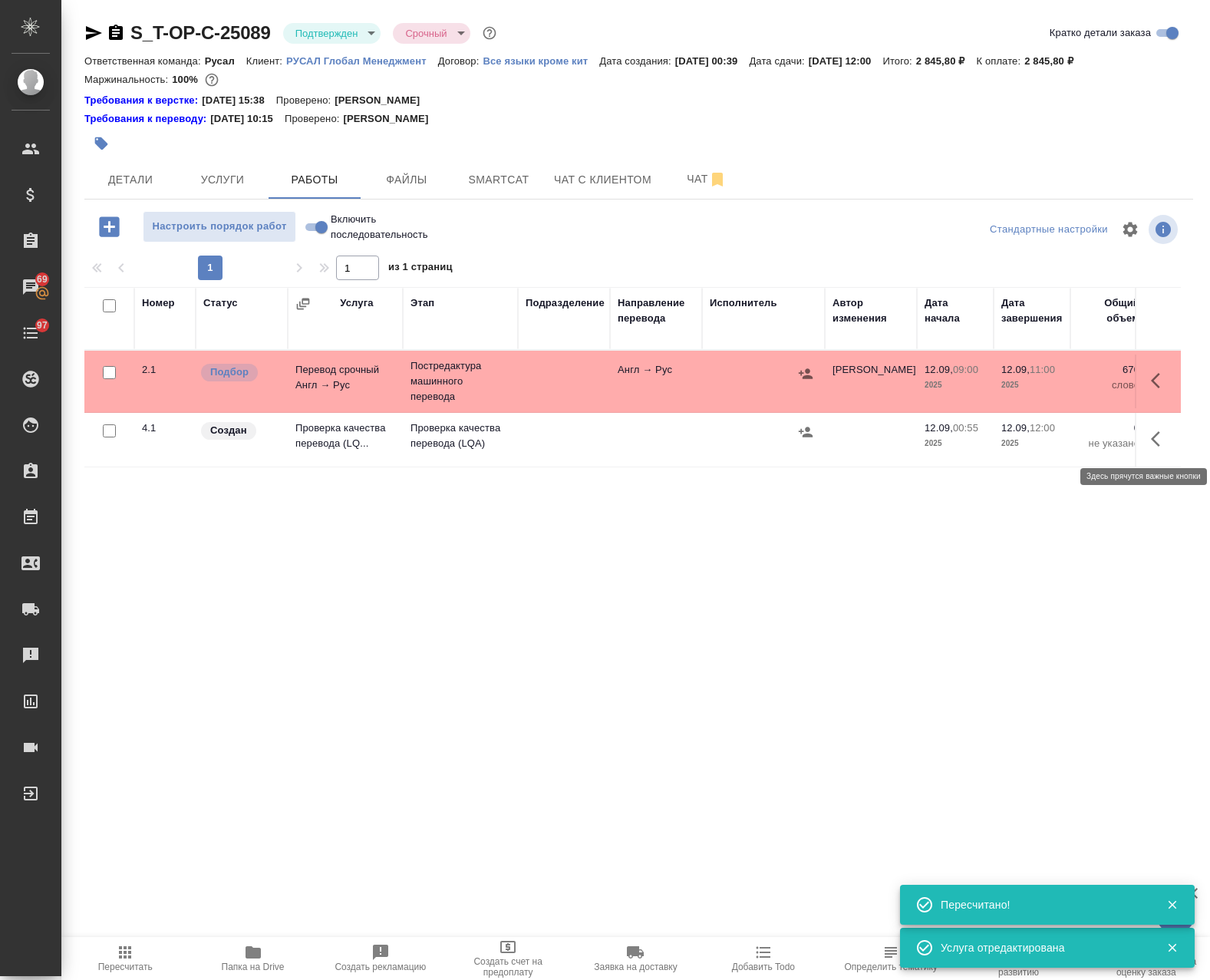
click at [1142, 439] on button "button" at bounding box center [1160, 438] width 37 height 37
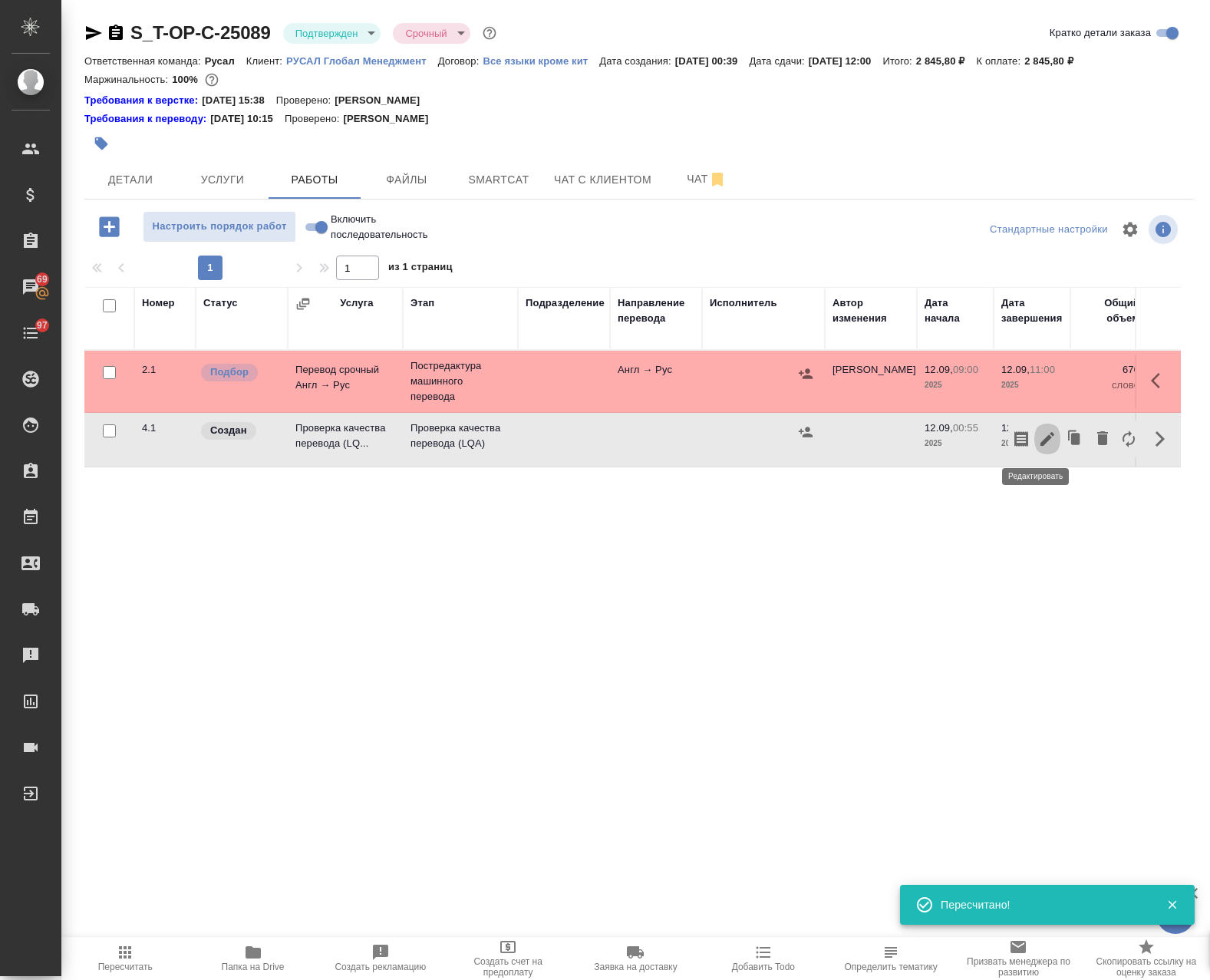
click at [1043, 441] on icon "button" at bounding box center [1047, 438] width 18 height 18
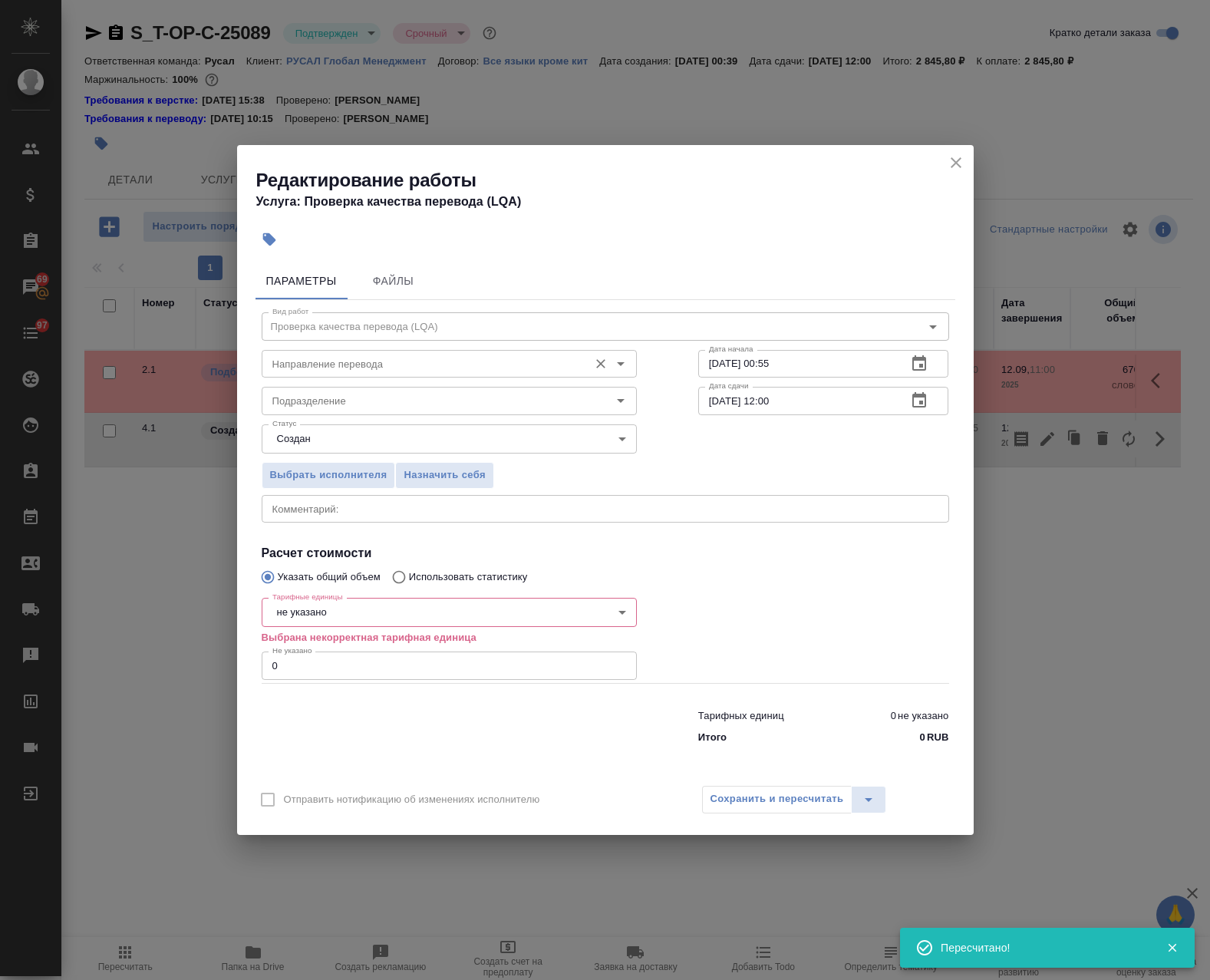
drag, startPoint x: 821, startPoint y: 400, endPoint x: 631, endPoint y: 365, distance: 193.2
click at [617, 373] on div "Вид работ Проверка качества перевода (LQA) Вид работ Направление перевода Напра…" at bounding box center [605, 525] width 700 height 451
drag, startPoint x: 810, startPoint y: 370, endPoint x: 693, endPoint y: 358, distance: 117.6
click at [628, 357] on div "Направление перевода Направление перевода Дата начала [DATE] 00:55 Дата начала" at bounding box center [605, 362] width 749 height 98
paste input "12:00"
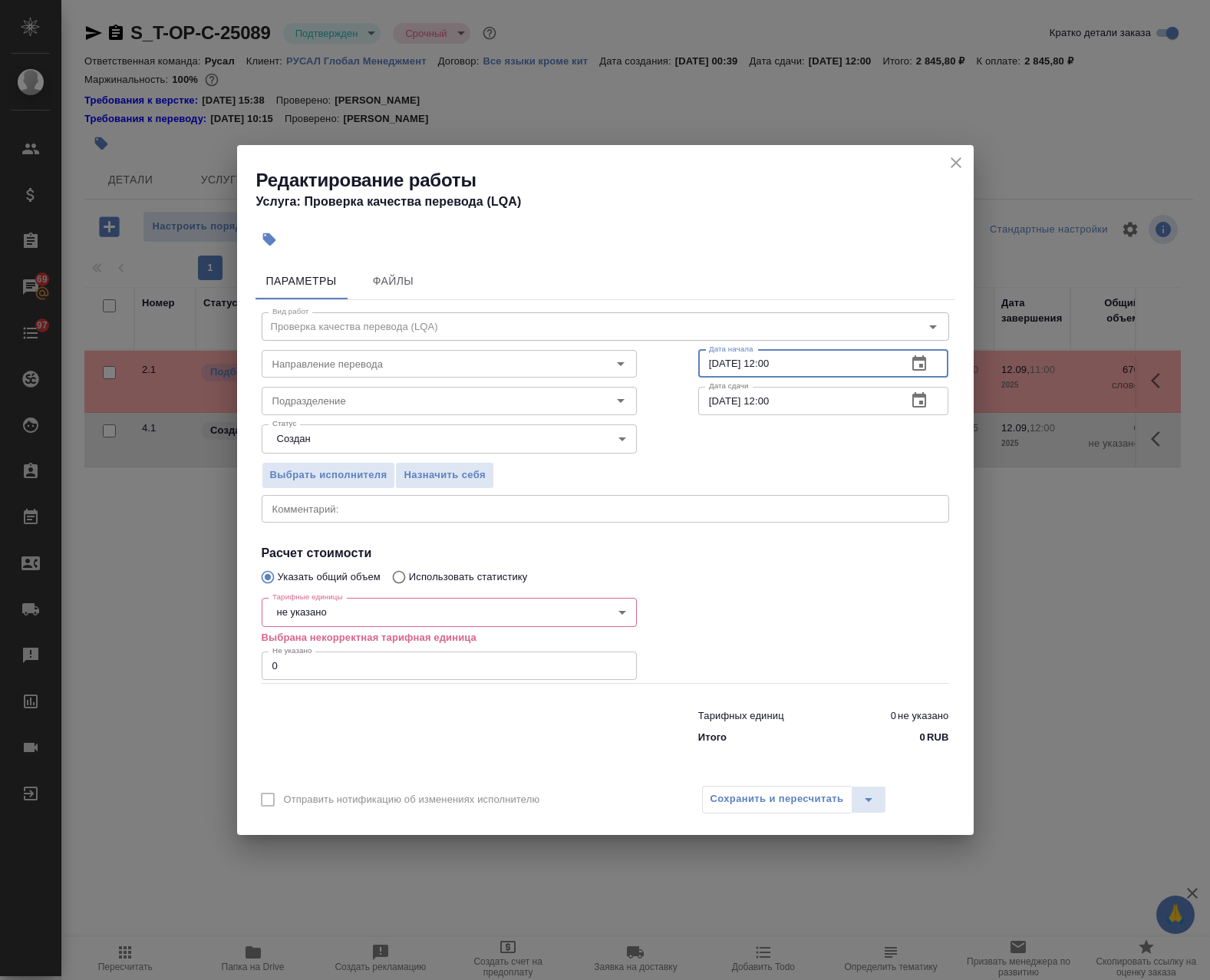
drag, startPoint x: 744, startPoint y: 368, endPoint x: 769, endPoint y: 371, distance: 25.2
click at [769, 371] on input "[DATE] 12:00" at bounding box center [796, 364] width 197 height 27
type input "[DATE] 11:00"
click at [340, 620] on body "🙏 .cls-1 fill:#fff; AWATERA Avdeenko Kirill Клиенты Спецификации Заказы 69 Чаты…" at bounding box center [605, 490] width 1210 height 980
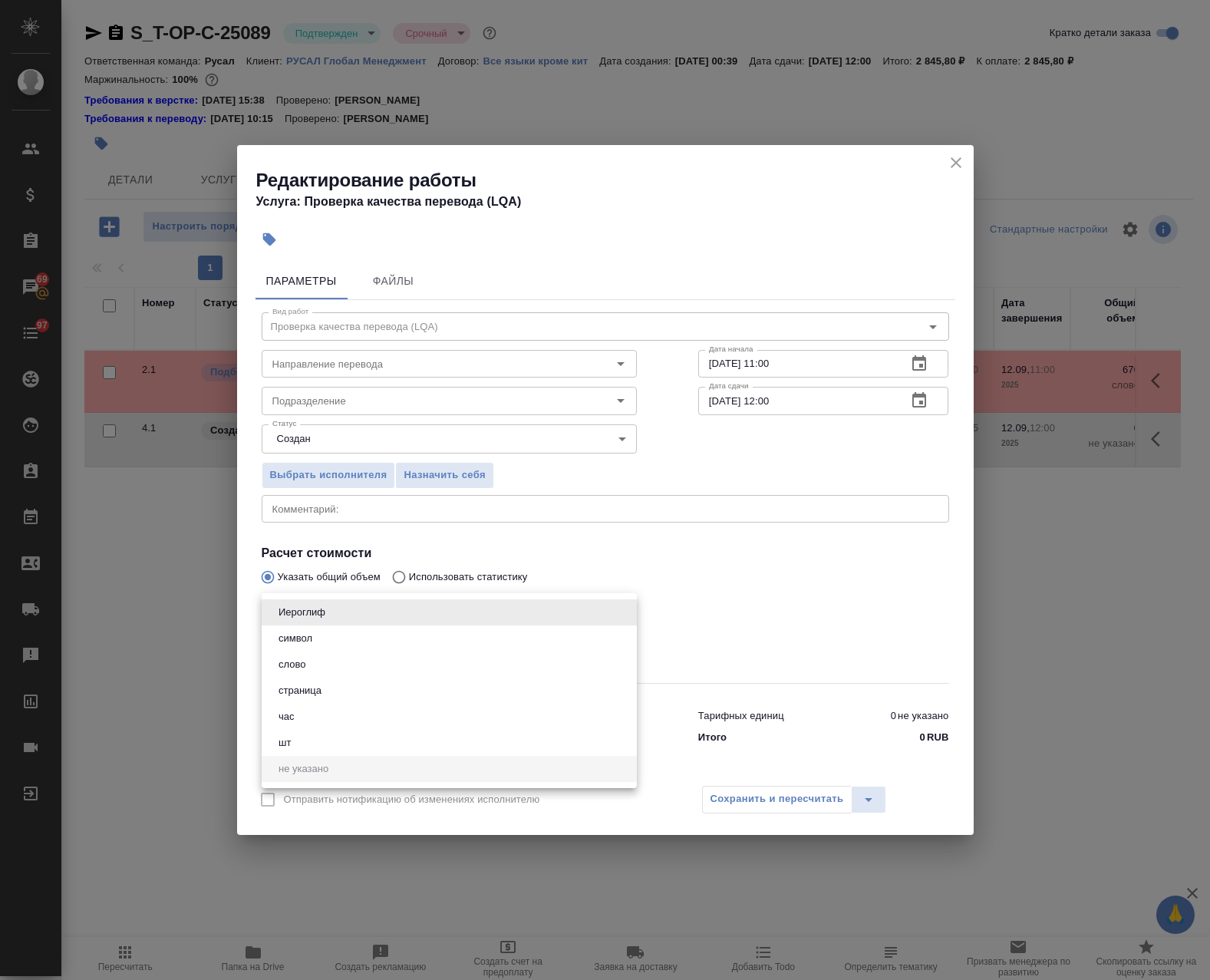
click at [302, 726] on li "час" at bounding box center [449, 716] width 375 height 26
type input "5a8b1489cc6b4906c91bfd93"
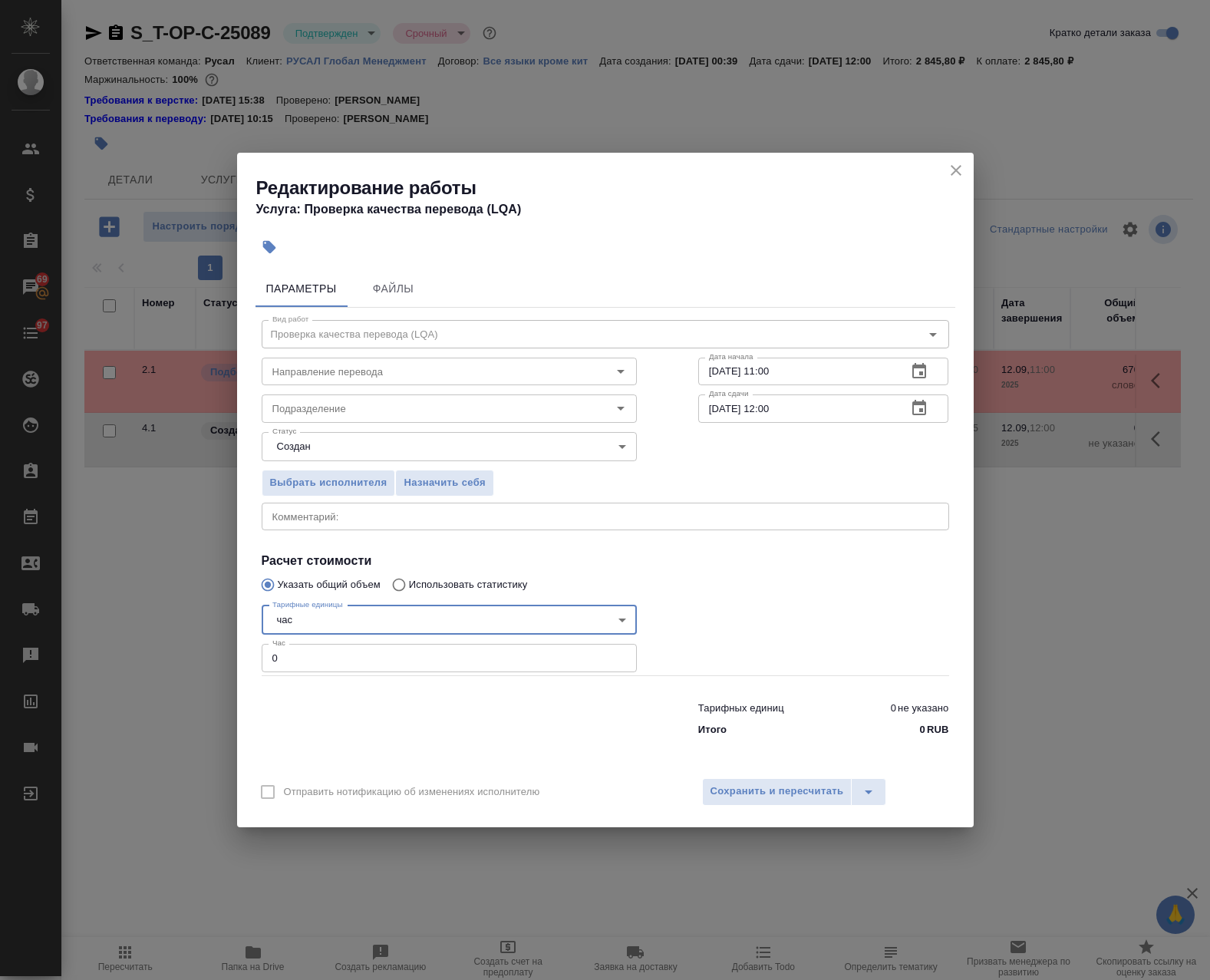
drag, startPoint x: 269, startPoint y: 649, endPoint x: 312, endPoint y: 543, distance: 114.4
click at [200, 639] on div "Редактирование работы Услуга: Проверка качества перевода (LQA) Параметры Файлы …" at bounding box center [605, 490] width 1210 height 980
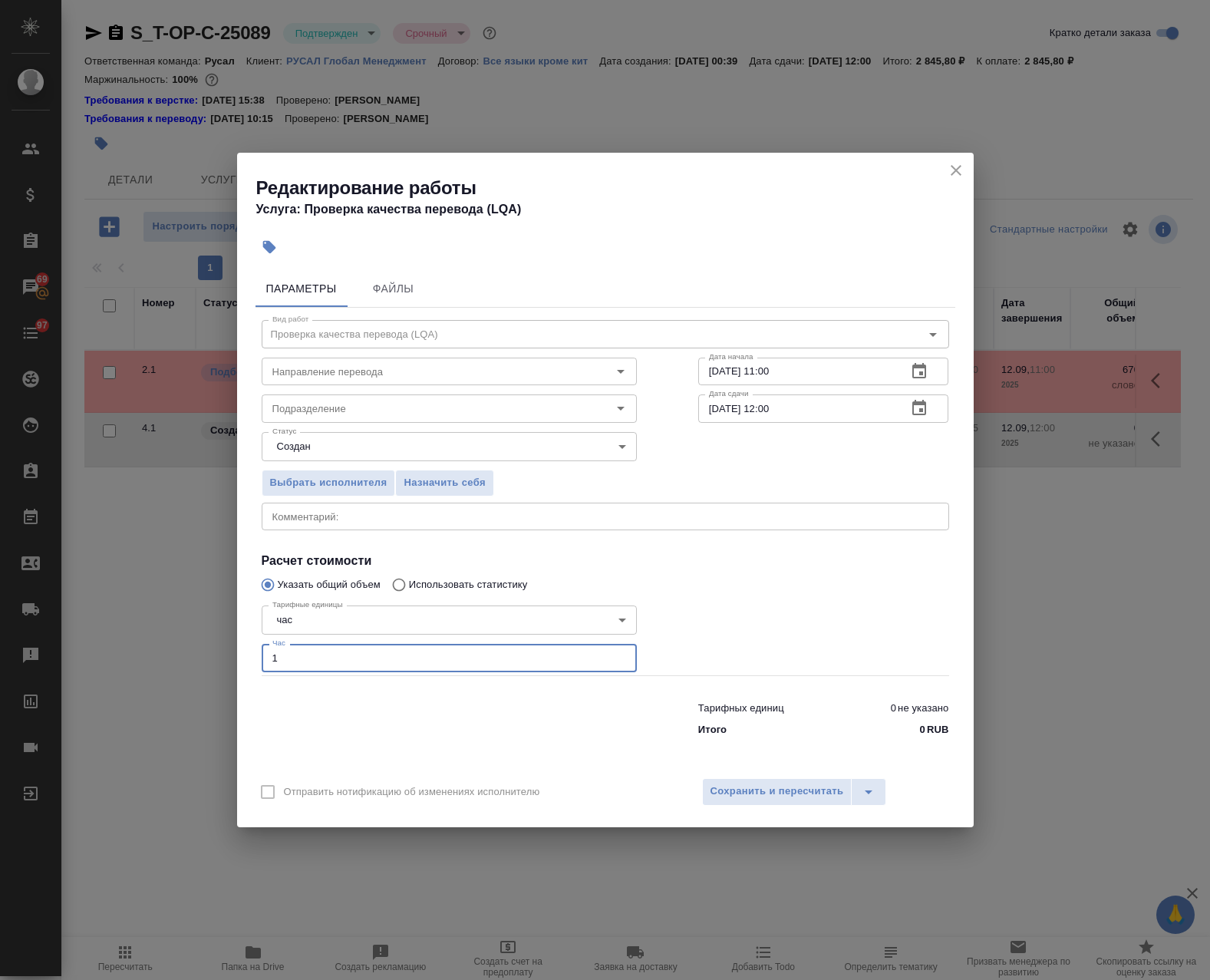
type input "1"
click at [328, 452] on body "🙏 .cls-1 fill:#fff; AWATERA Avdeenko Kirill Клиенты Спецификации Заказы 69 Чаты…" at bounding box center [605, 490] width 1210 height 980
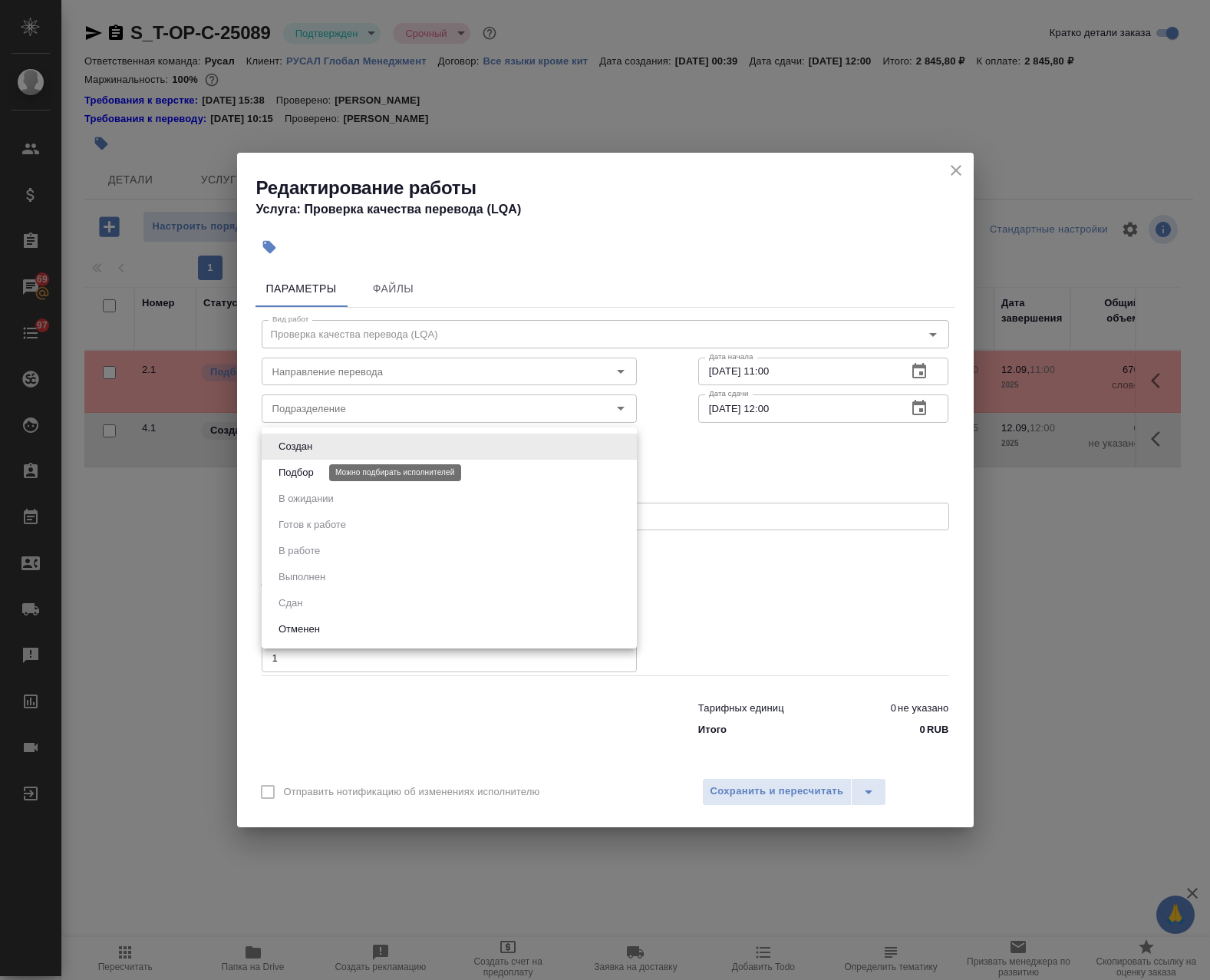
click at [318, 470] on button "Подбор" at bounding box center [296, 472] width 45 height 16
type input "recruiting"
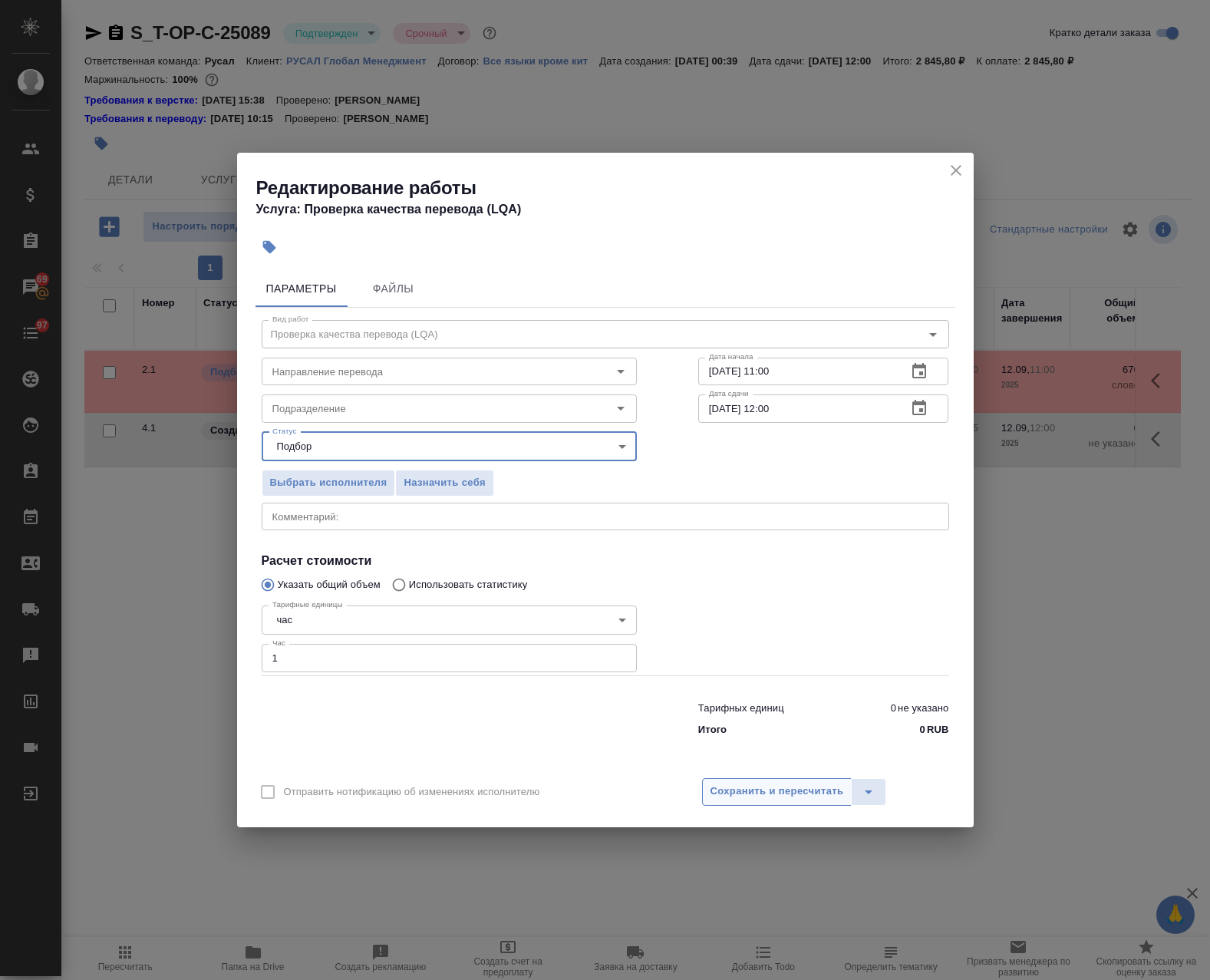
click at [783, 795] on span "Сохранить и пересчитать" at bounding box center [777, 792] width 133 height 17
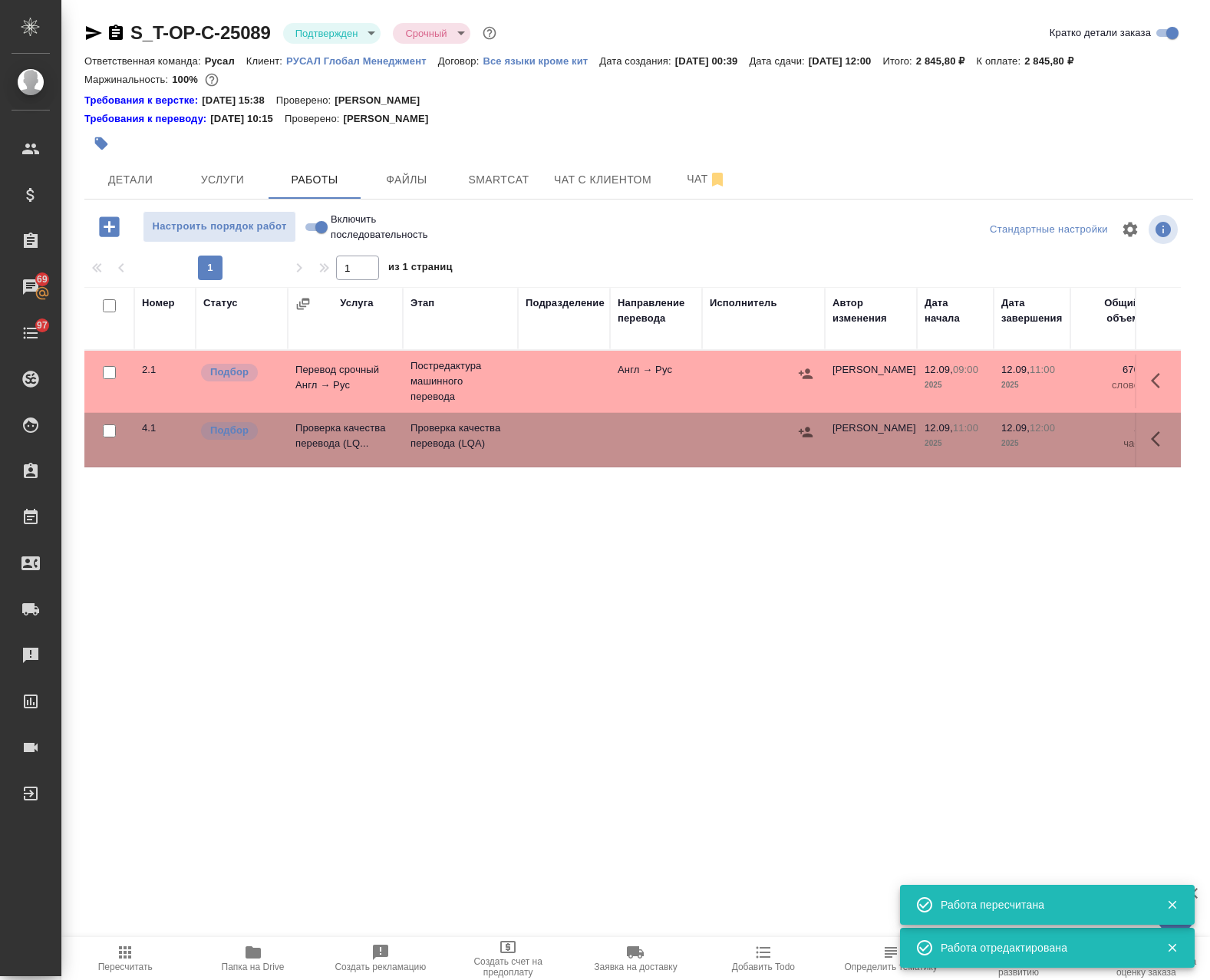
click at [577, 572] on div "Номер Статус Услуга Этап Подразделение Направление перевода Исполнитель Автор и…" at bounding box center [632, 747] width 1096 height 921
click at [499, 178] on span "Smartcat" at bounding box center [499, 180] width 74 height 19
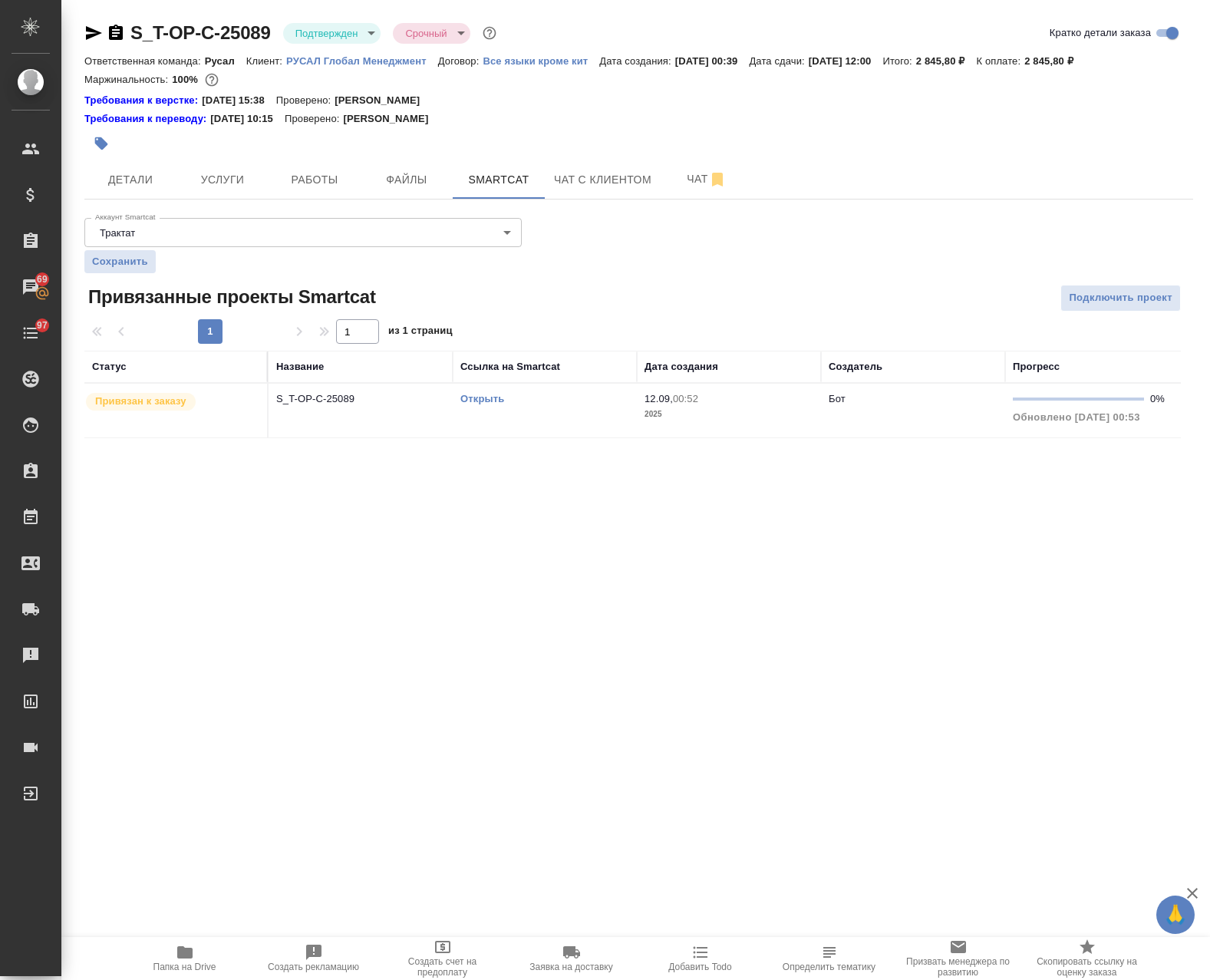
click at [101, 139] on icon "button" at bounding box center [101, 144] width 13 height 13
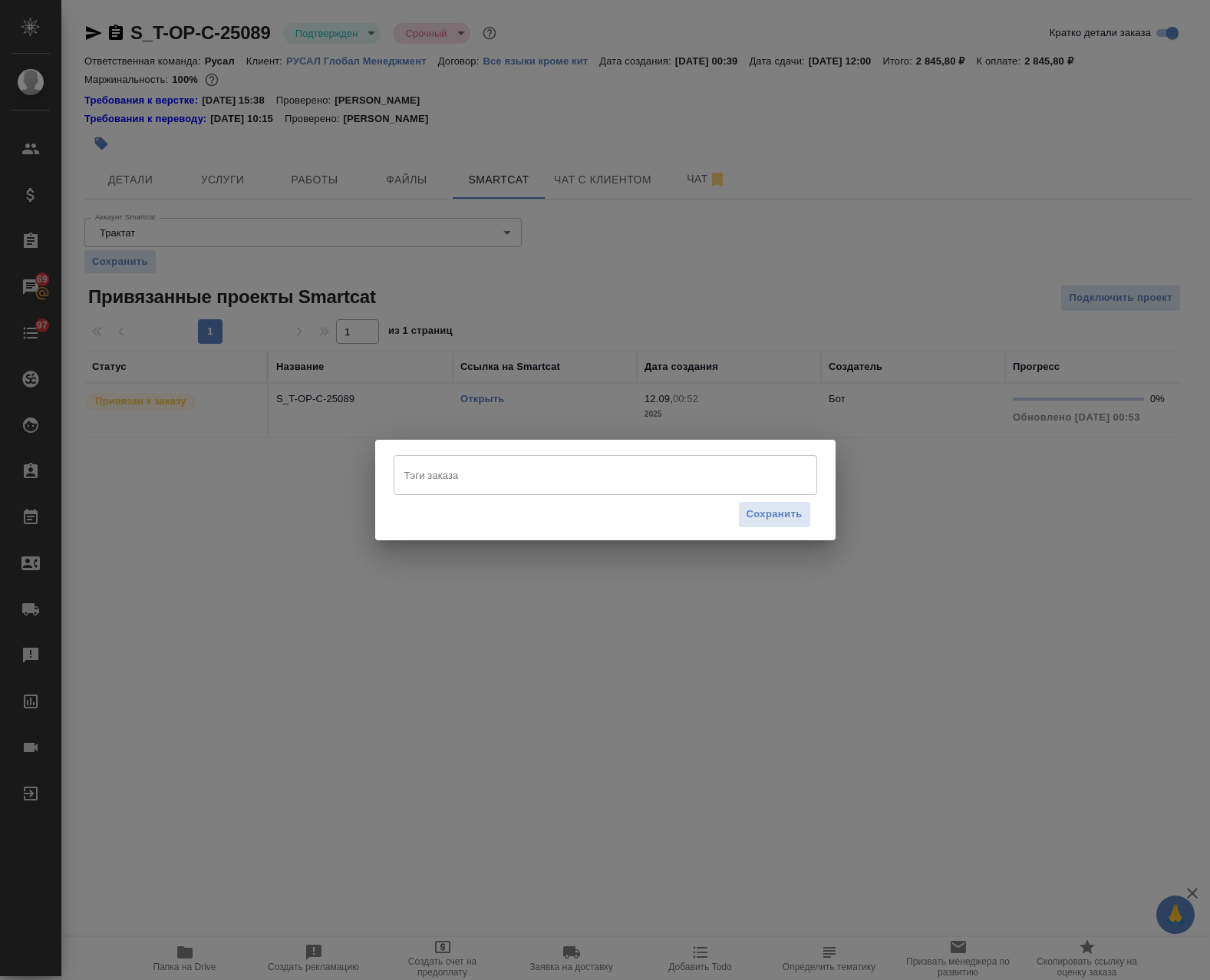
click at [579, 488] on input "Тэги заказа" at bounding box center [590, 474] width 381 height 26
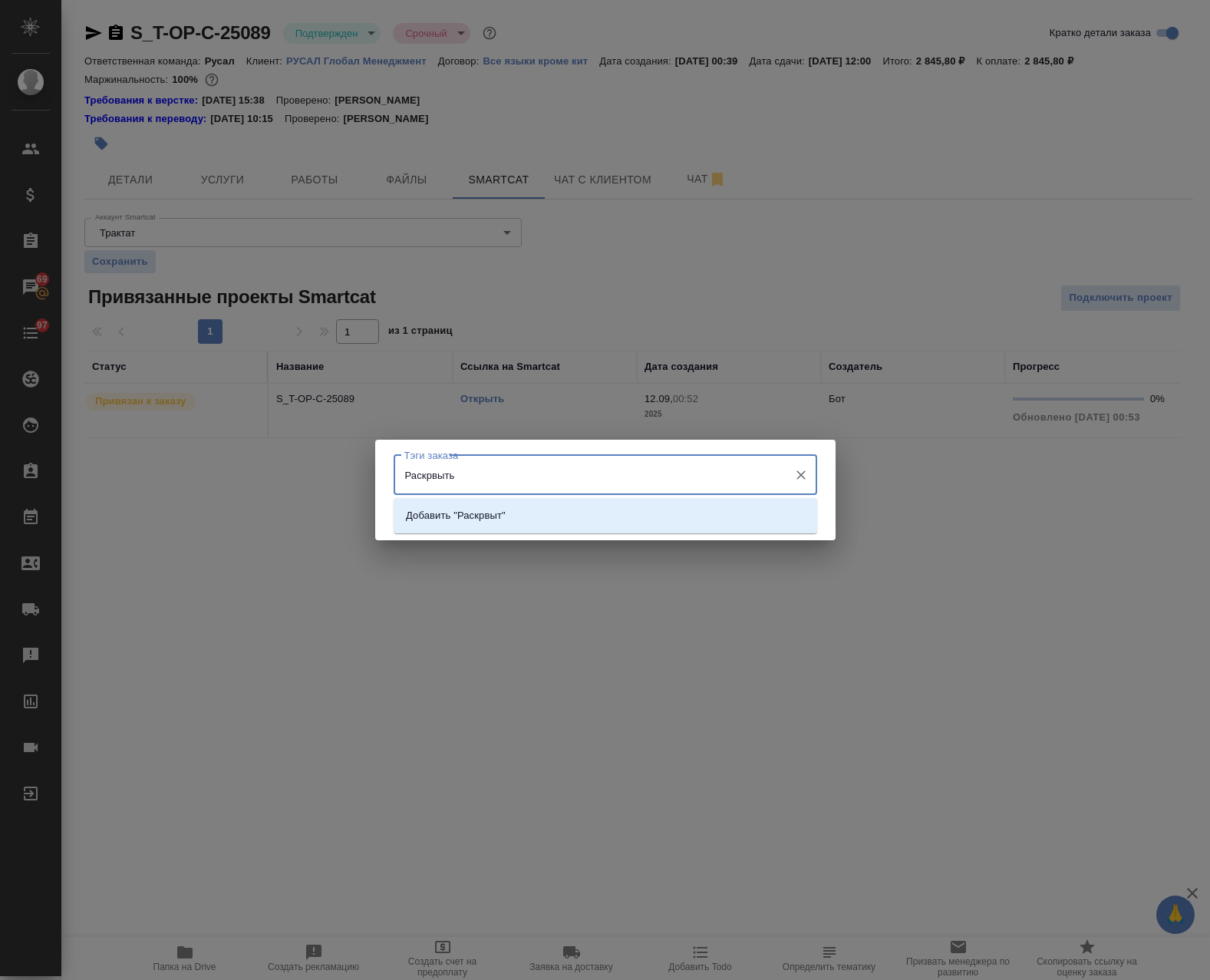
type input "Раскрвыть т"
type input "Раскрыть текст"
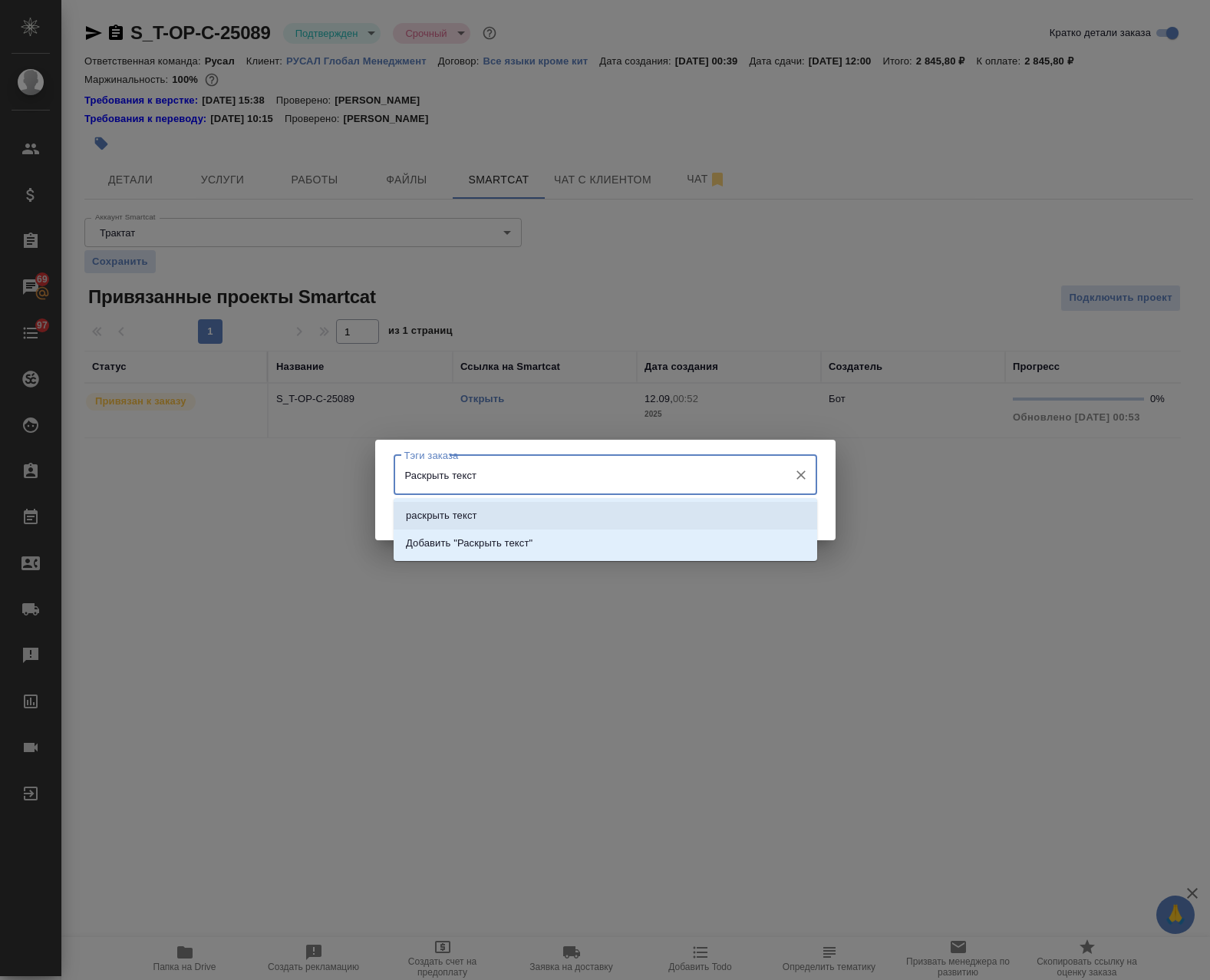
click at [575, 510] on li "раскрыть текст" at bounding box center [605, 515] width 423 height 27
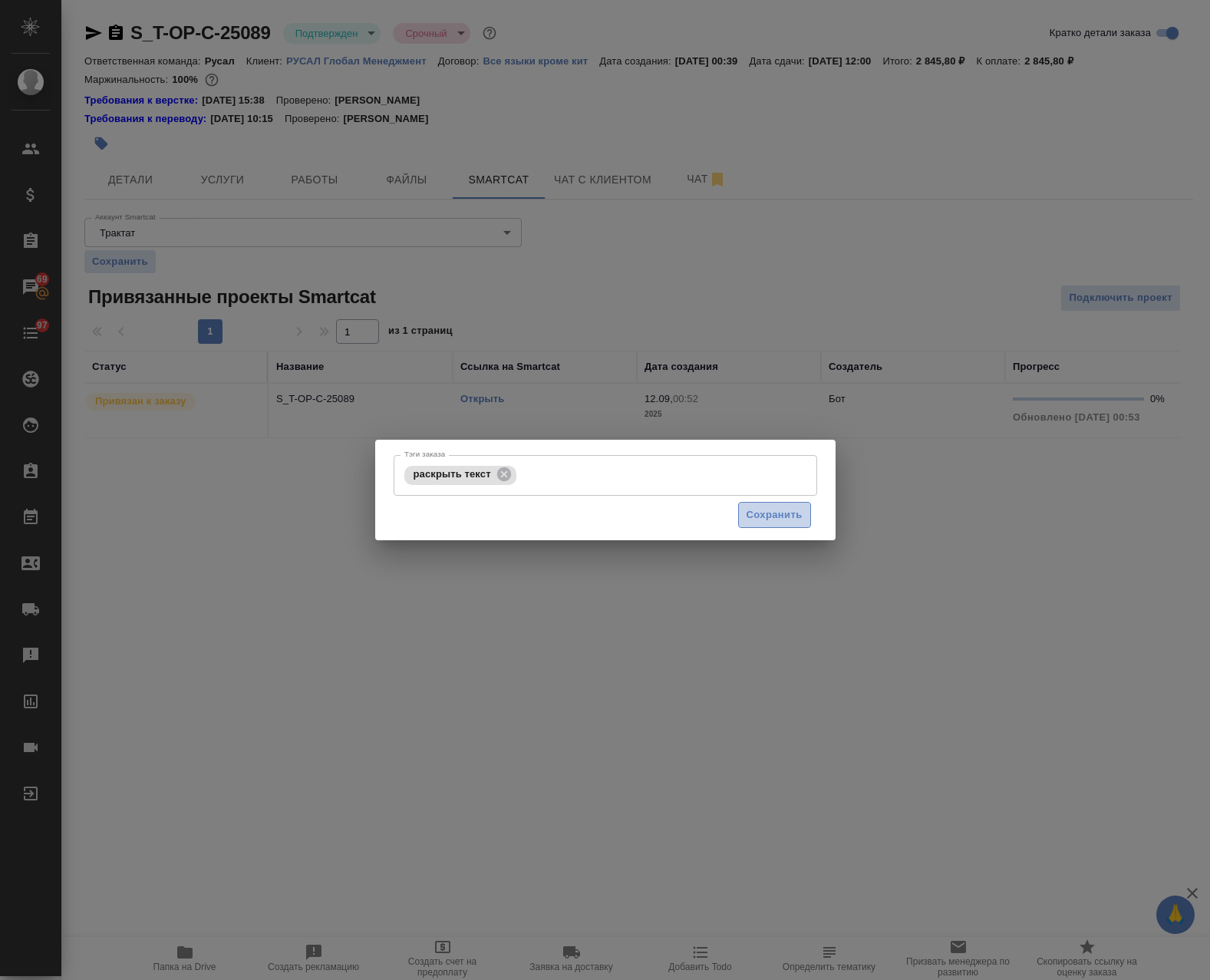
click at [781, 514] on span "Сохранить" at bounding box center [774, 515] width 56 height 17
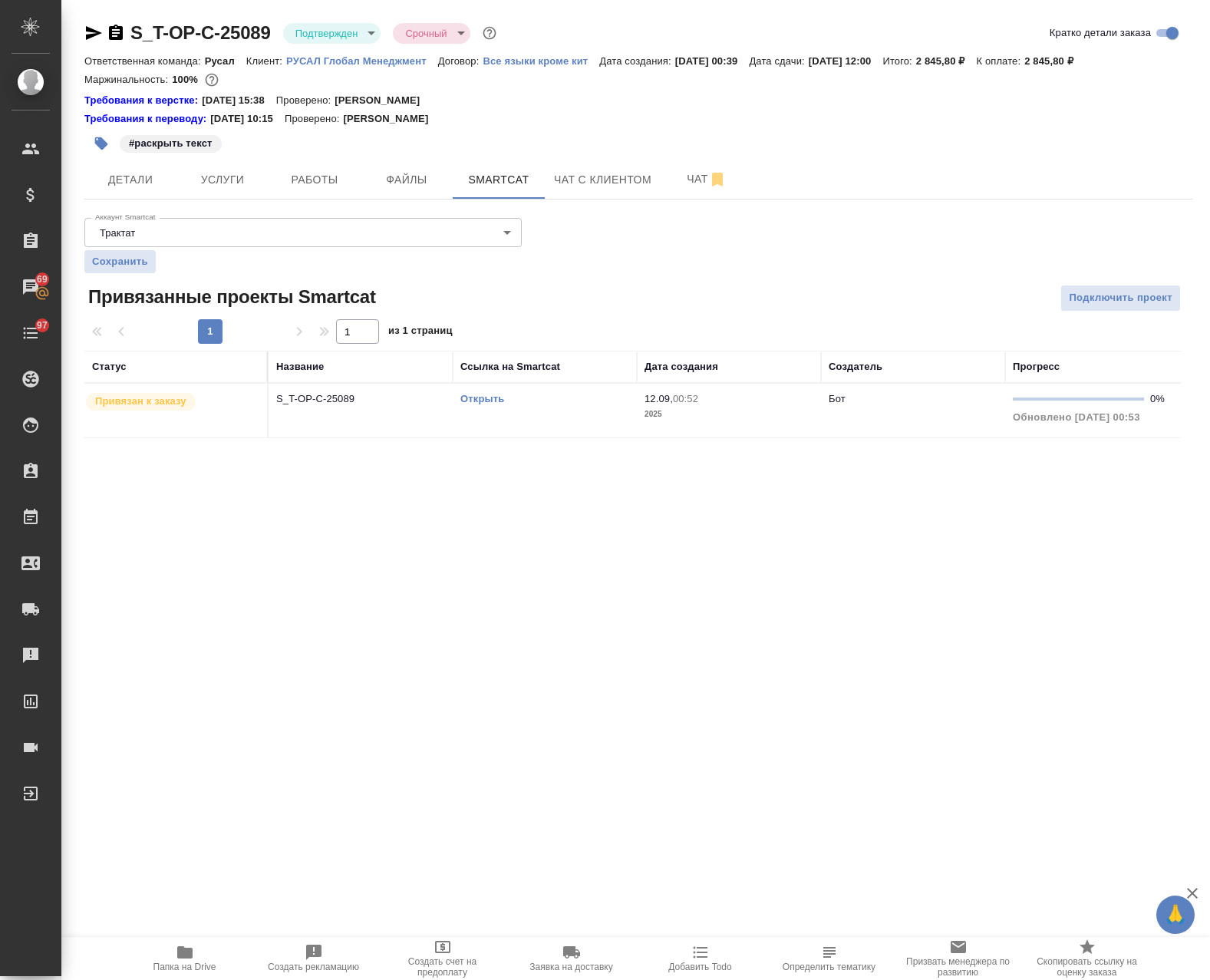
click at [103, 142] on icon "button" at bounding box center [101, 144] width 13 height 13
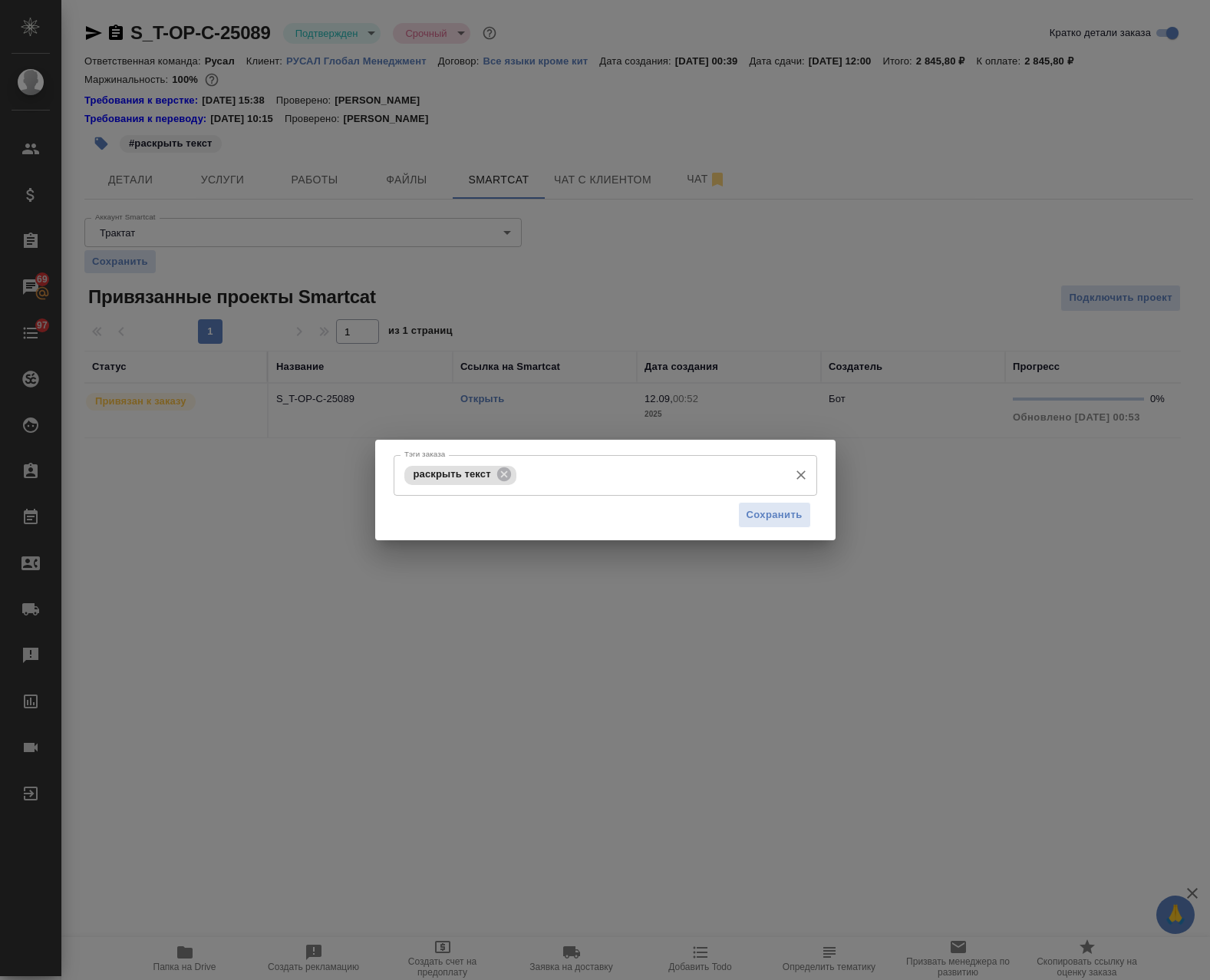
click at [662, 474] on input "Тэги заказа" at bounding box center [650, 474] width 261 height 26
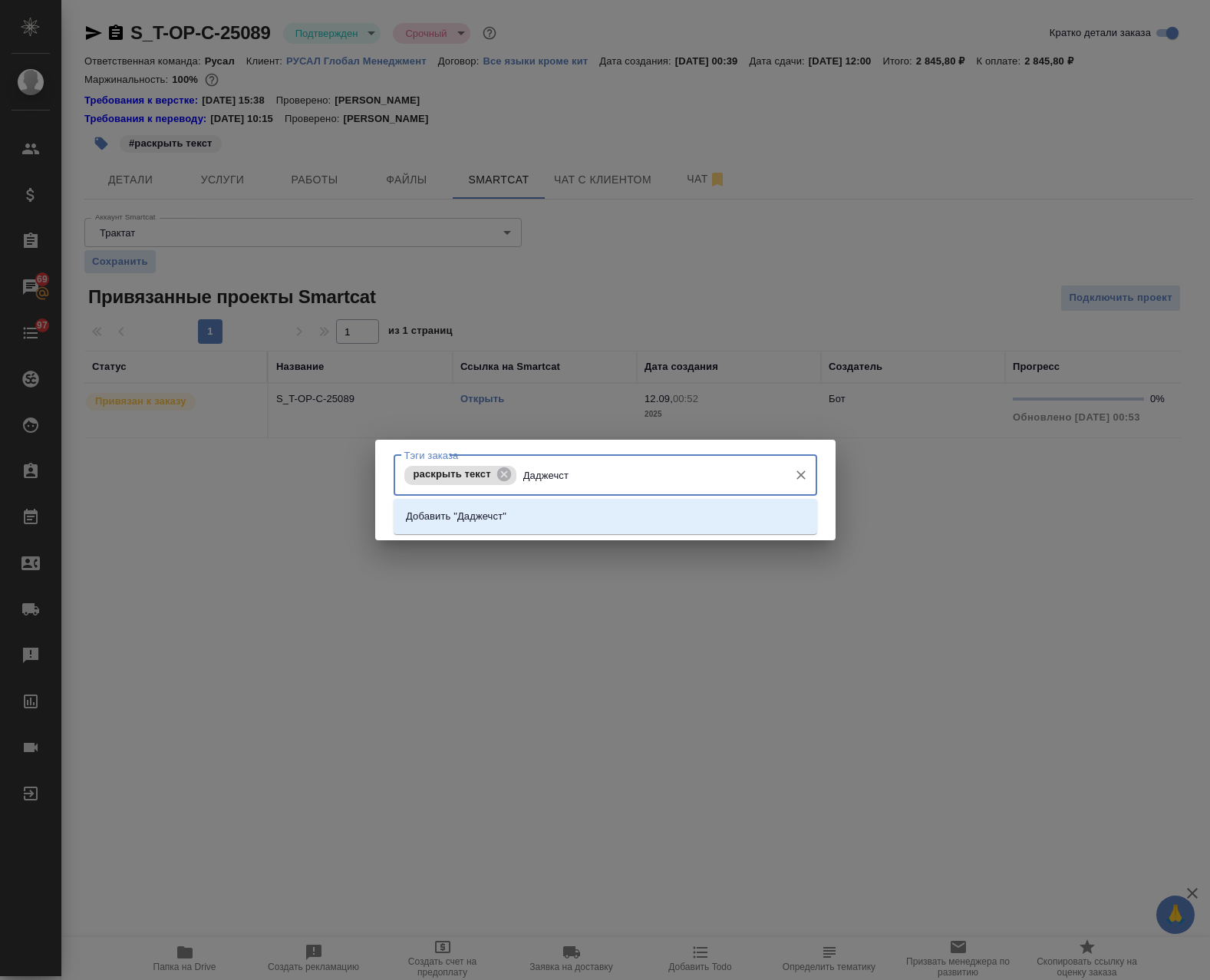
drag, startPoint x: 616, startPoint y: 473, endPoint x: 533, endPoint y: 490, distance: 84.7
click at [533, 490] on div "раскрыть текст Даджечст Тэги заказа" at bounding box center [605, 475] width 423 height 41
type input "Дайджест"
click at [589, 520] on li "Добавить "Дайджест"" at bounding box center [605, 516] width 423 height 27
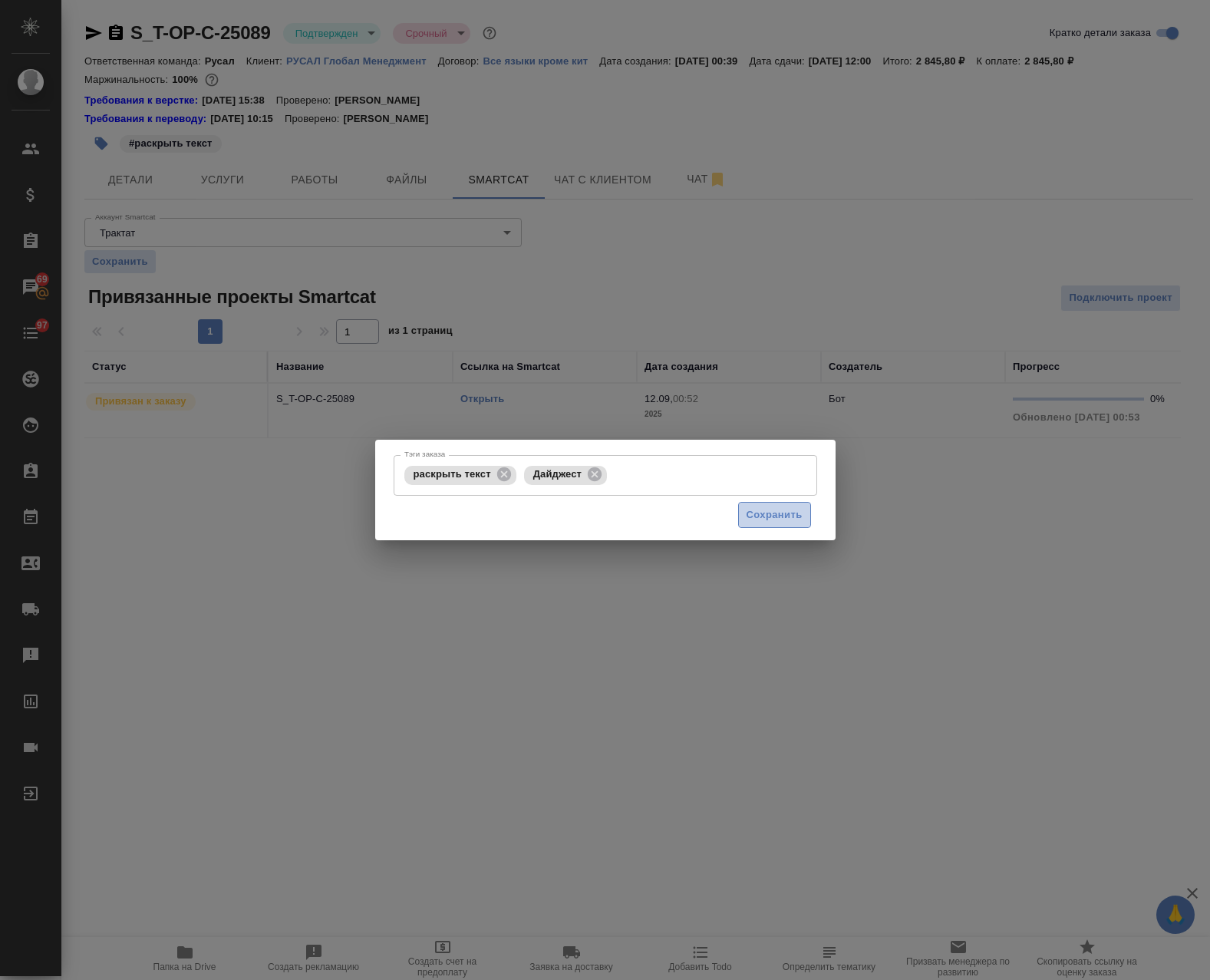
click at [768, 520] on span "Сохранить" at bounding box center [774, 515] width 56 height 17
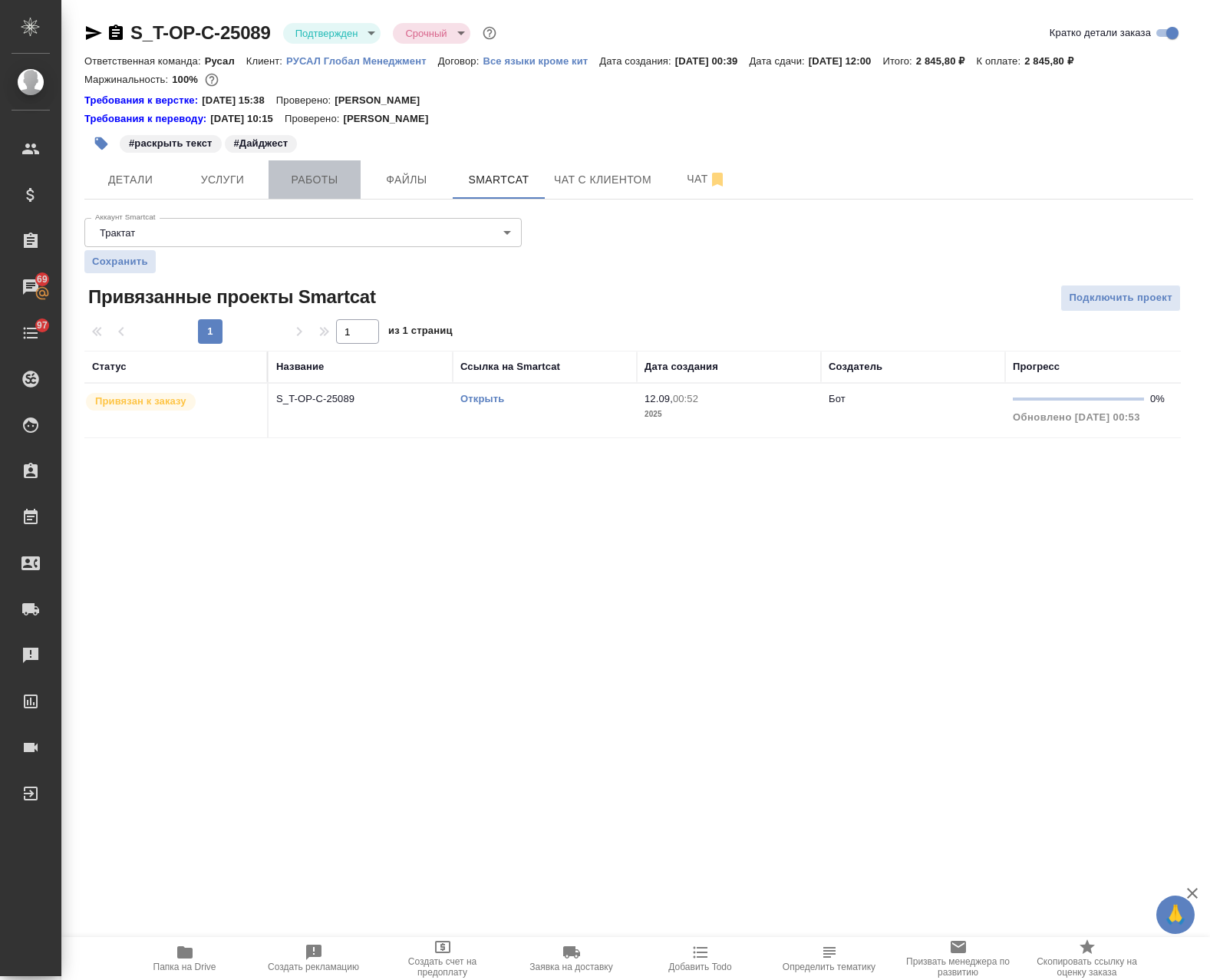
click at [330, 188] on span "Работы" at bounding box center [315, 180] width 74 height 19
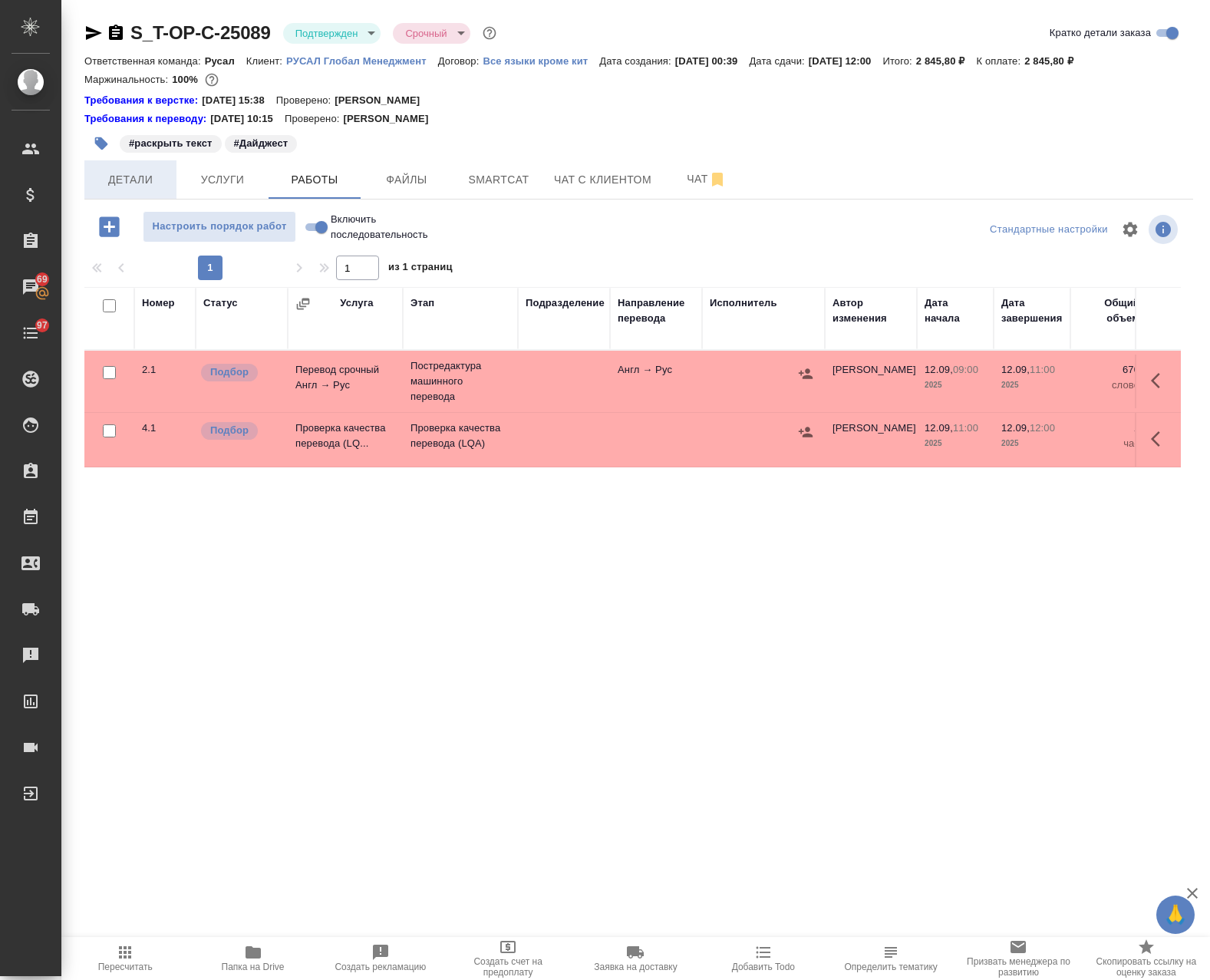
click at [133, 186] on span "Детали" at bounding box center [130, 180] width 74 height 19
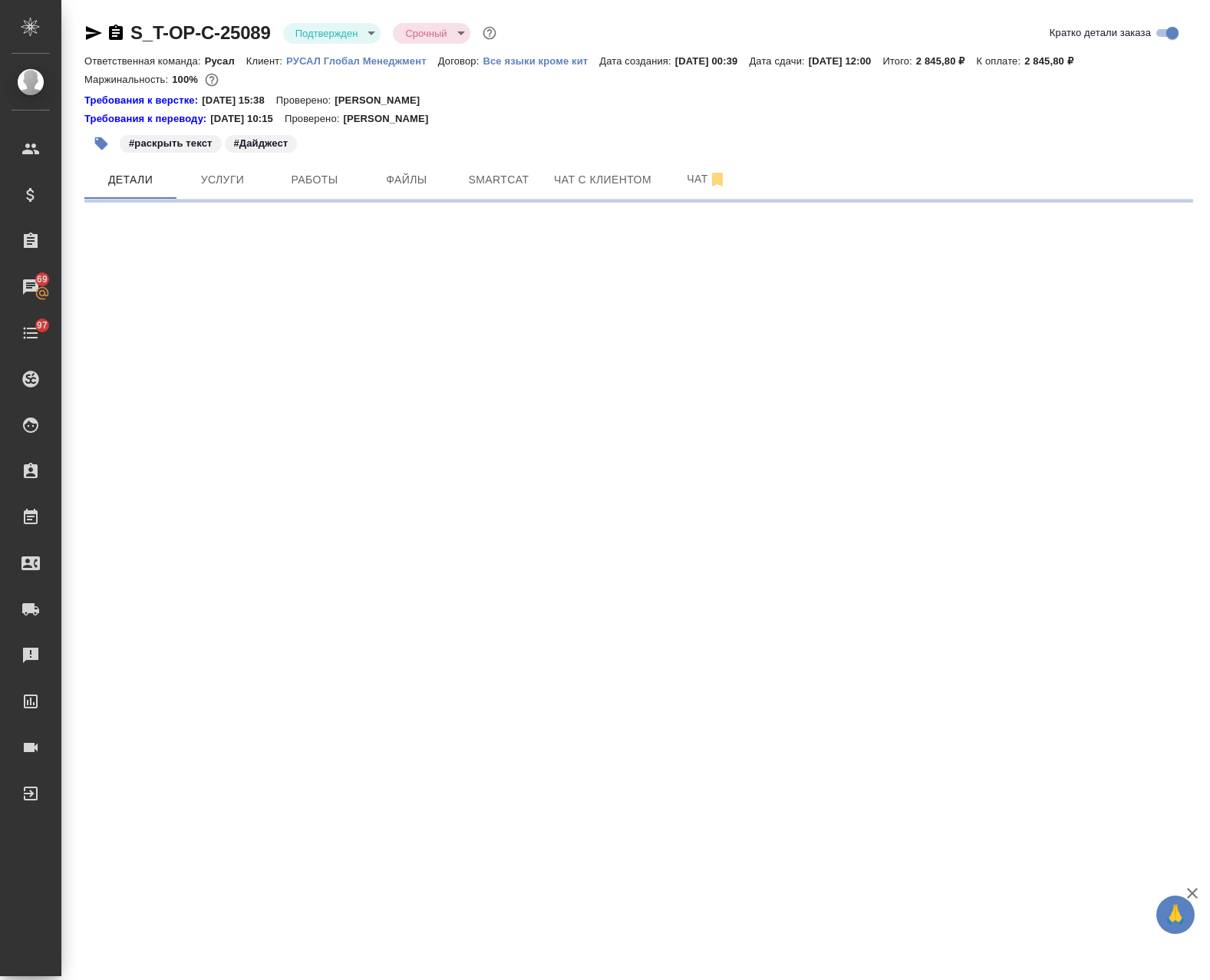
select select "RU"
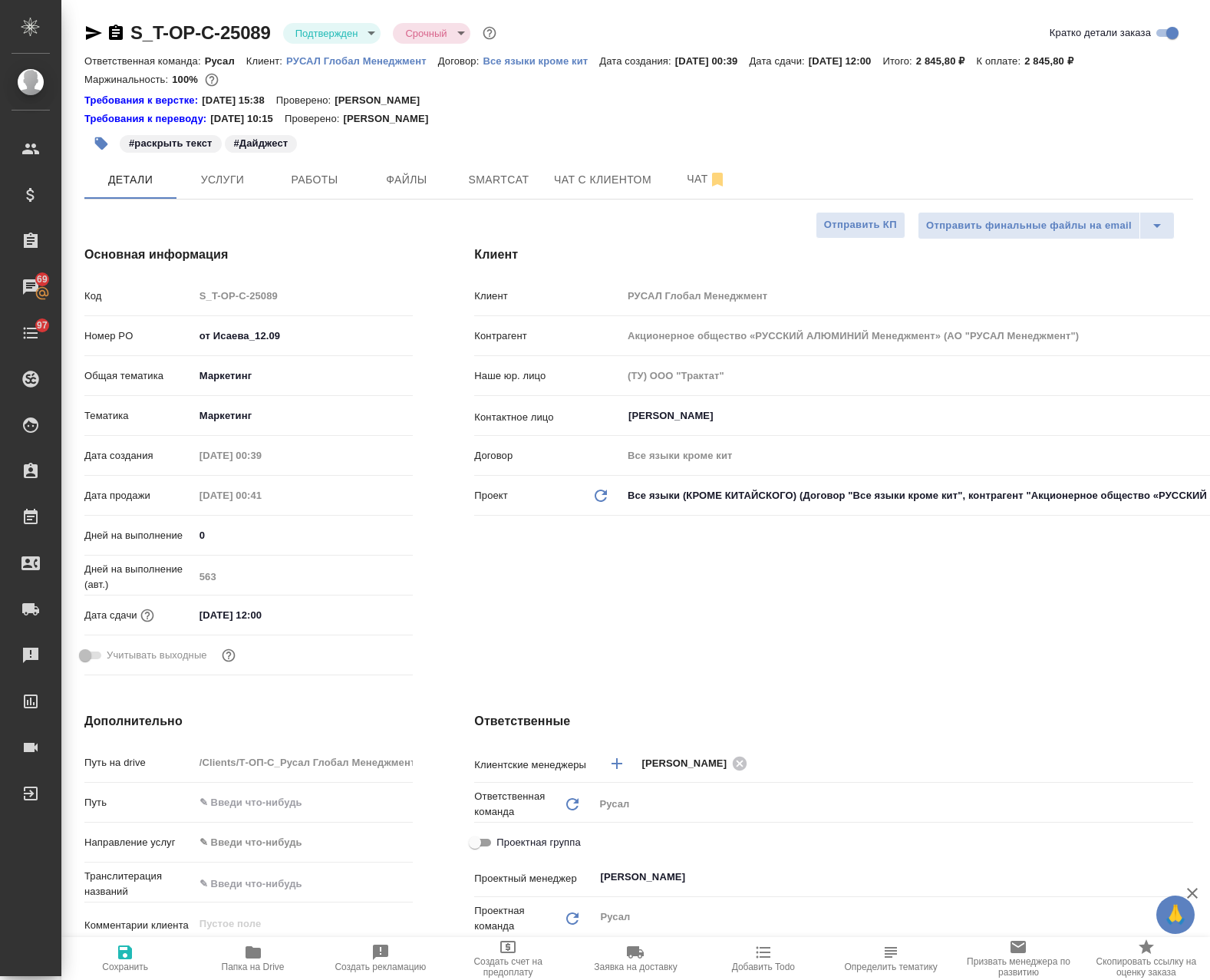
type textarea "x"
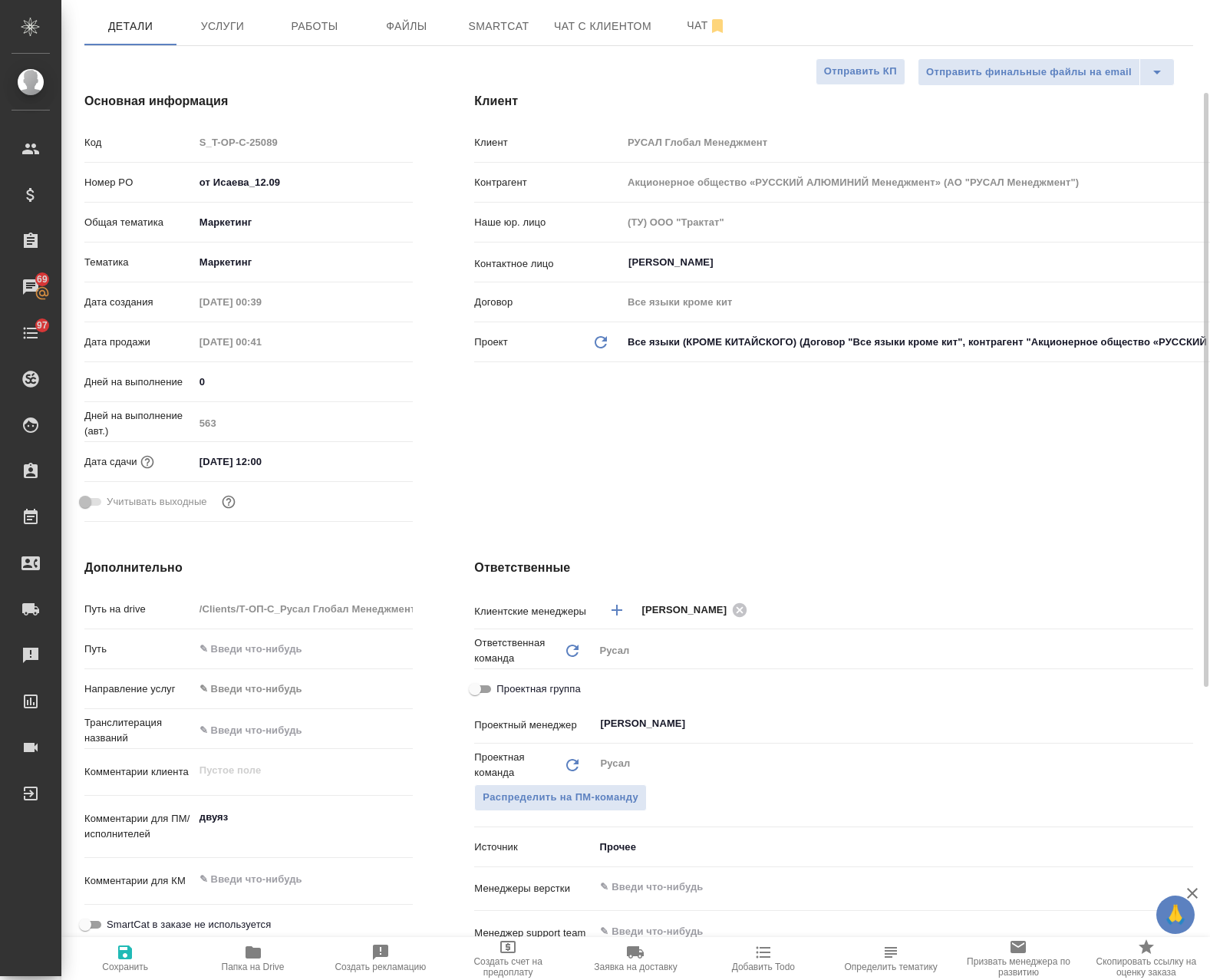
click at [484, 685] on input "Проектная группа" at bounding box center [475, 689] width 55 height 18
checkbox input "true"
type textarea "x"
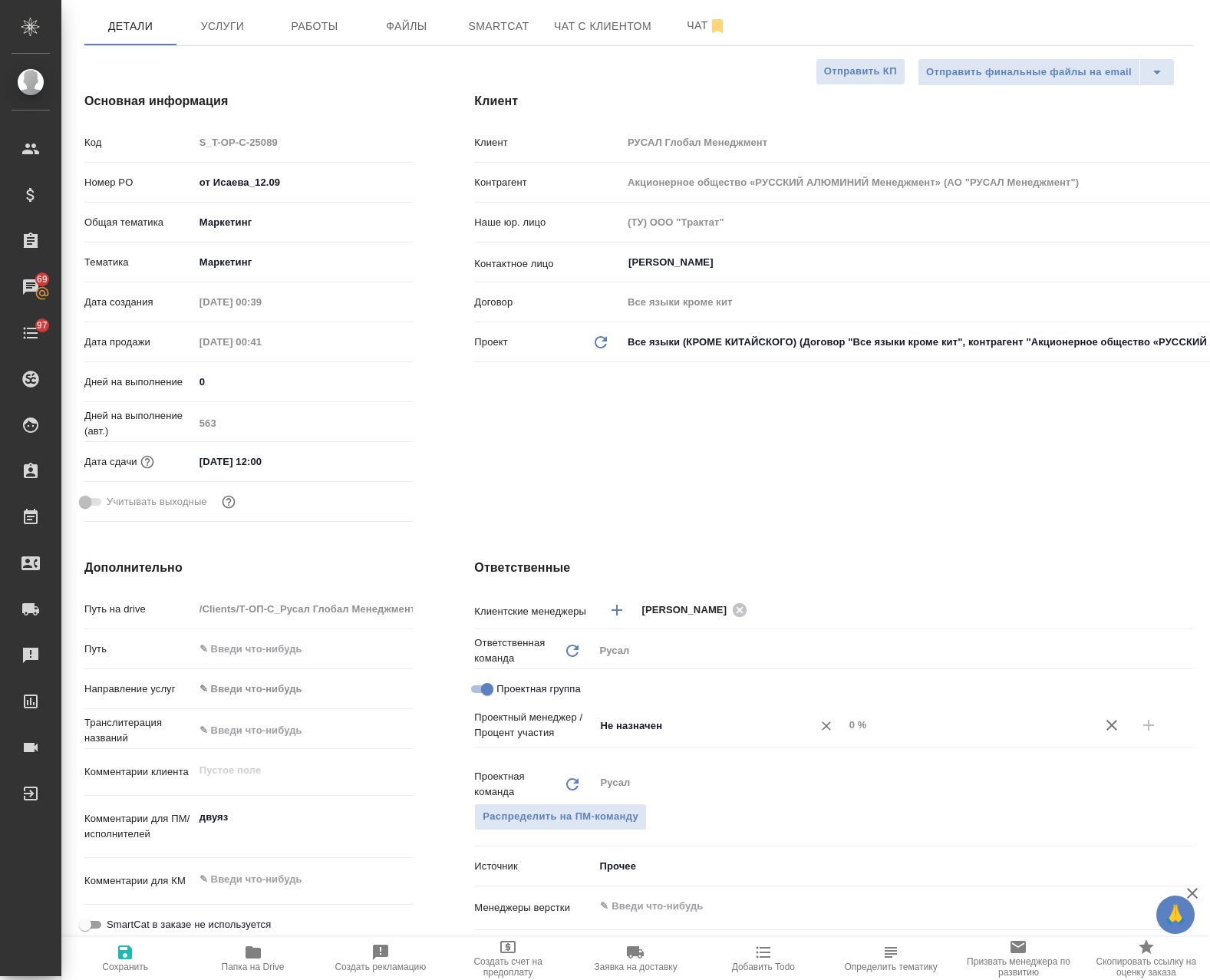
click at [670, 731] on input "Не назначен" at bounding box center [693, 725] width 188 height 18
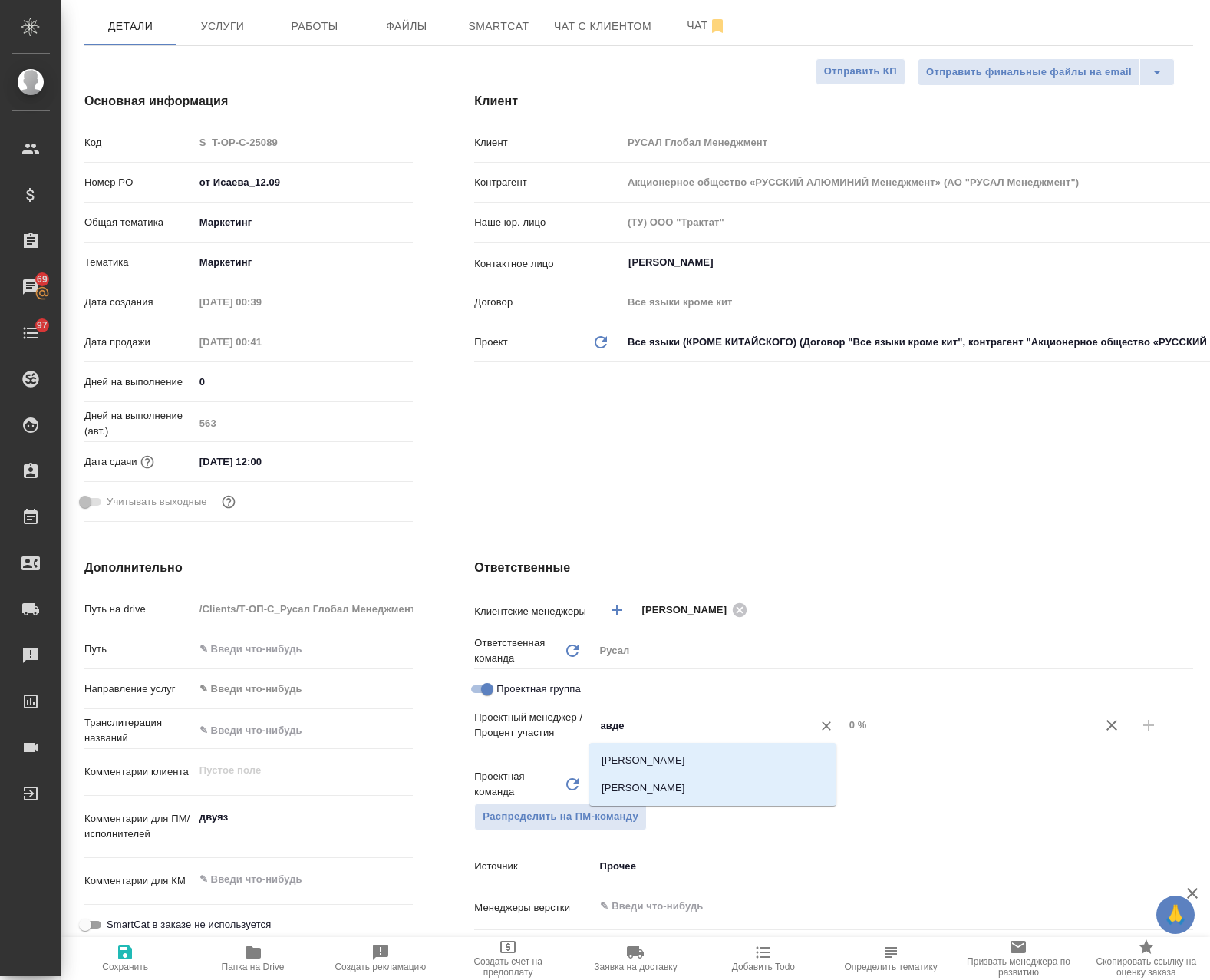
type input "авдее"
click at [692, 788] on li "[PERSON_NAME]" at bounding box center [712, 788] width 247 height 27
type textarea "x"
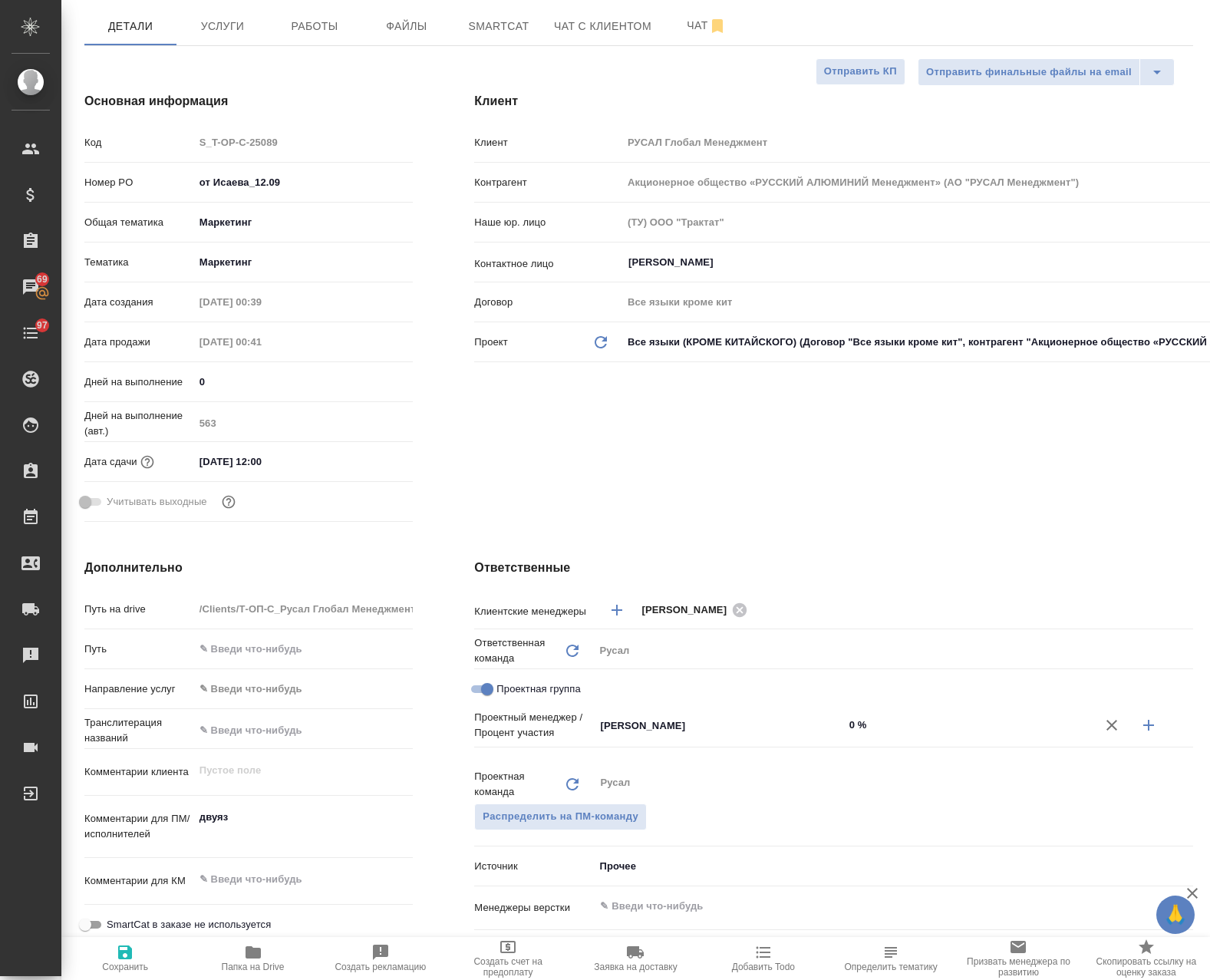
click at [1130, 730] on button "button" at bounding box center [1148, 725] width 37 height 37
type textarea "x"
click at [693, 756] on input "Не назначен" at bounding box center [693, 750] width 188 height 18
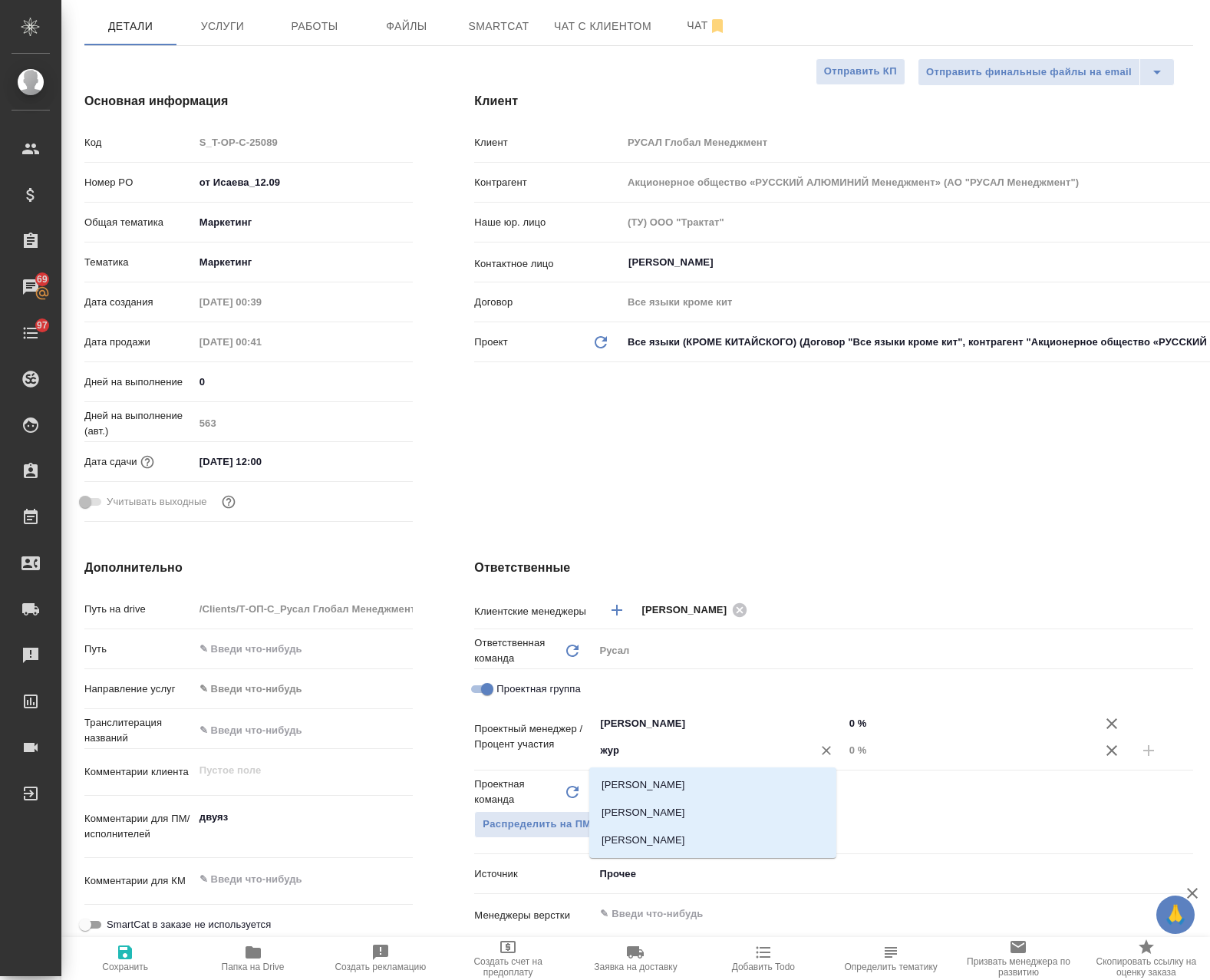
type input "жура"
click at [694, 813] on li "[PERSON_NAME]" at bounding box center [712, 812] width 247 height 27
type textarea "x"
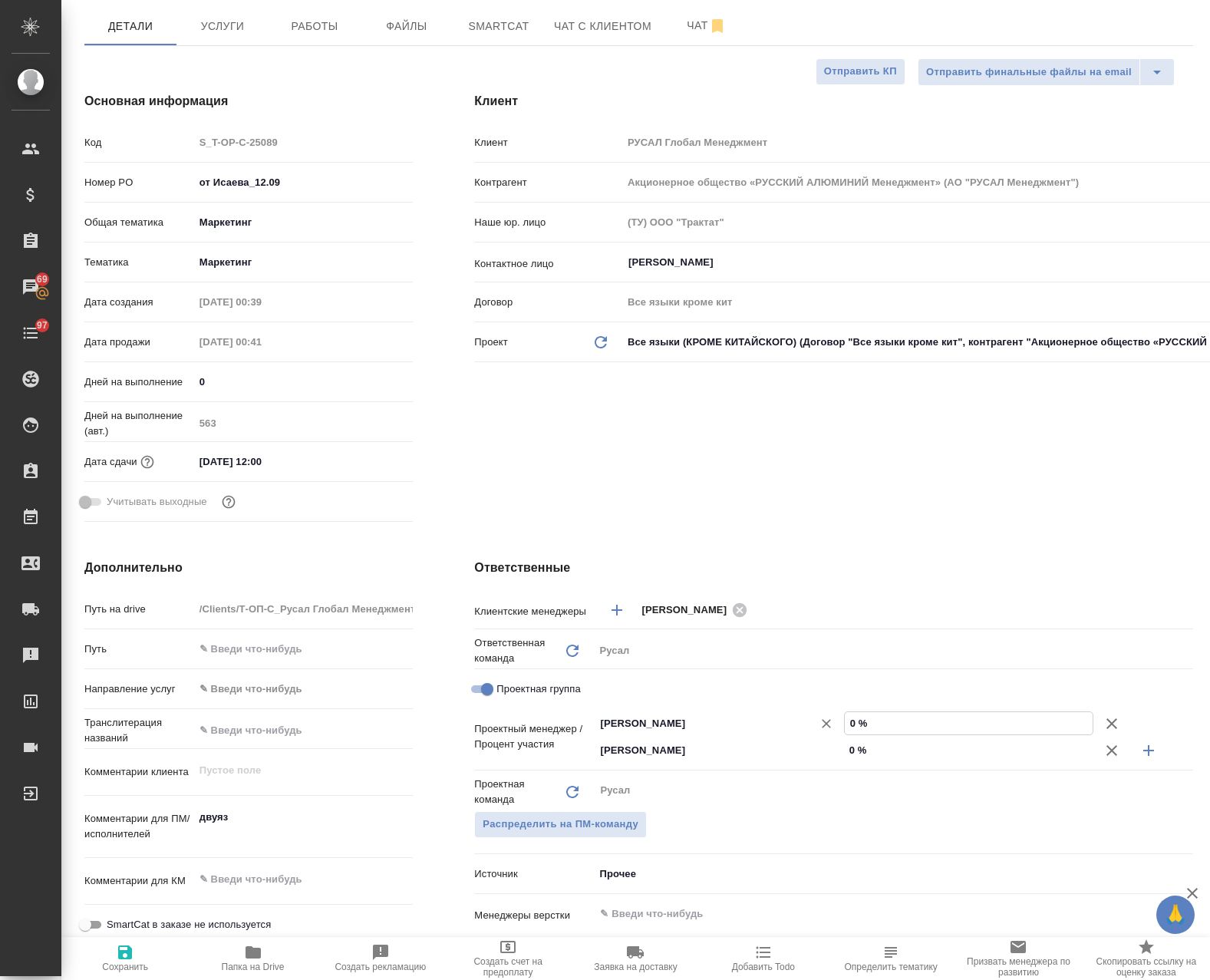
drag, startPoint x: 857, startPoint y: 721, endPoint x: 780, endPoint y: 717, distance: 77.1
click at [780, 717] on div "[PERSON_NAME] ​ 0 %" at bounding box center [893, 723] width 599 height 27
type textarea "x"
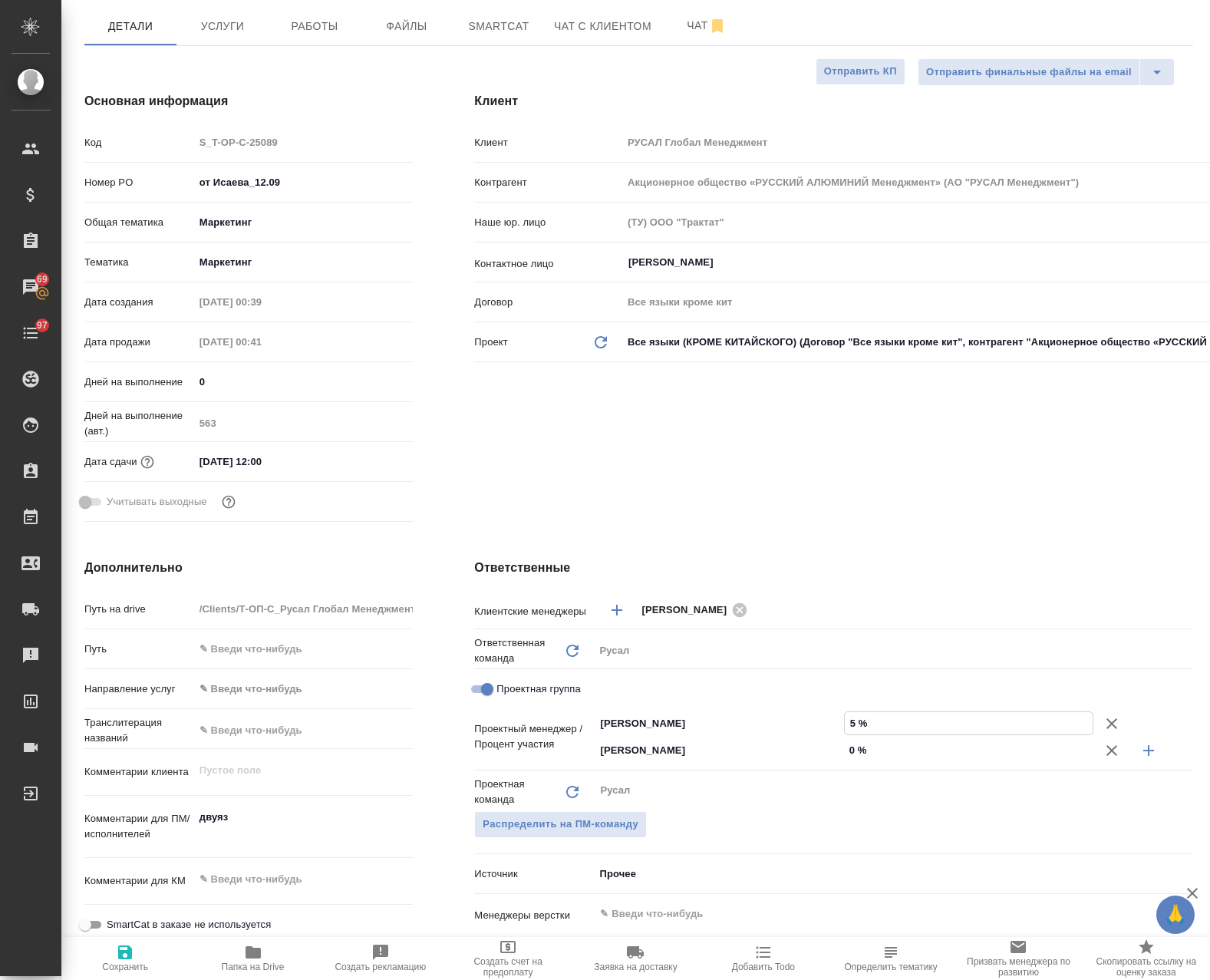
type input "5 %"
drag, startPoint x: 872, startPoint y: 754, endPoint x: 817, endPoint y: 757, distance: 55.1
click at [817, 757] on div "[PERSON_NAME] ​ 0 %" at bounding box center [893, 750] width 599 height 27
type textarea "x"
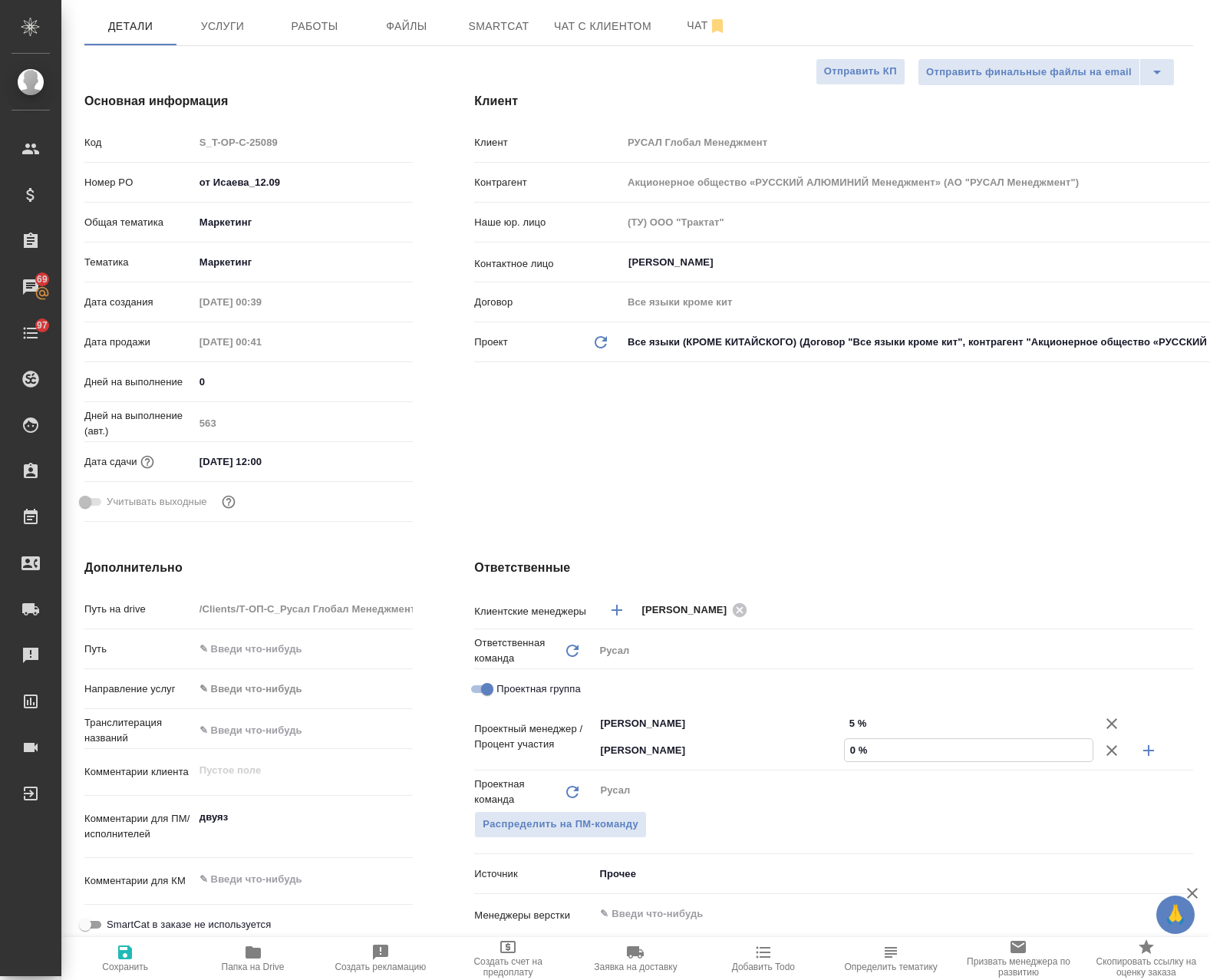
type textarea "x"
type input "9 %"
type textarea "x"
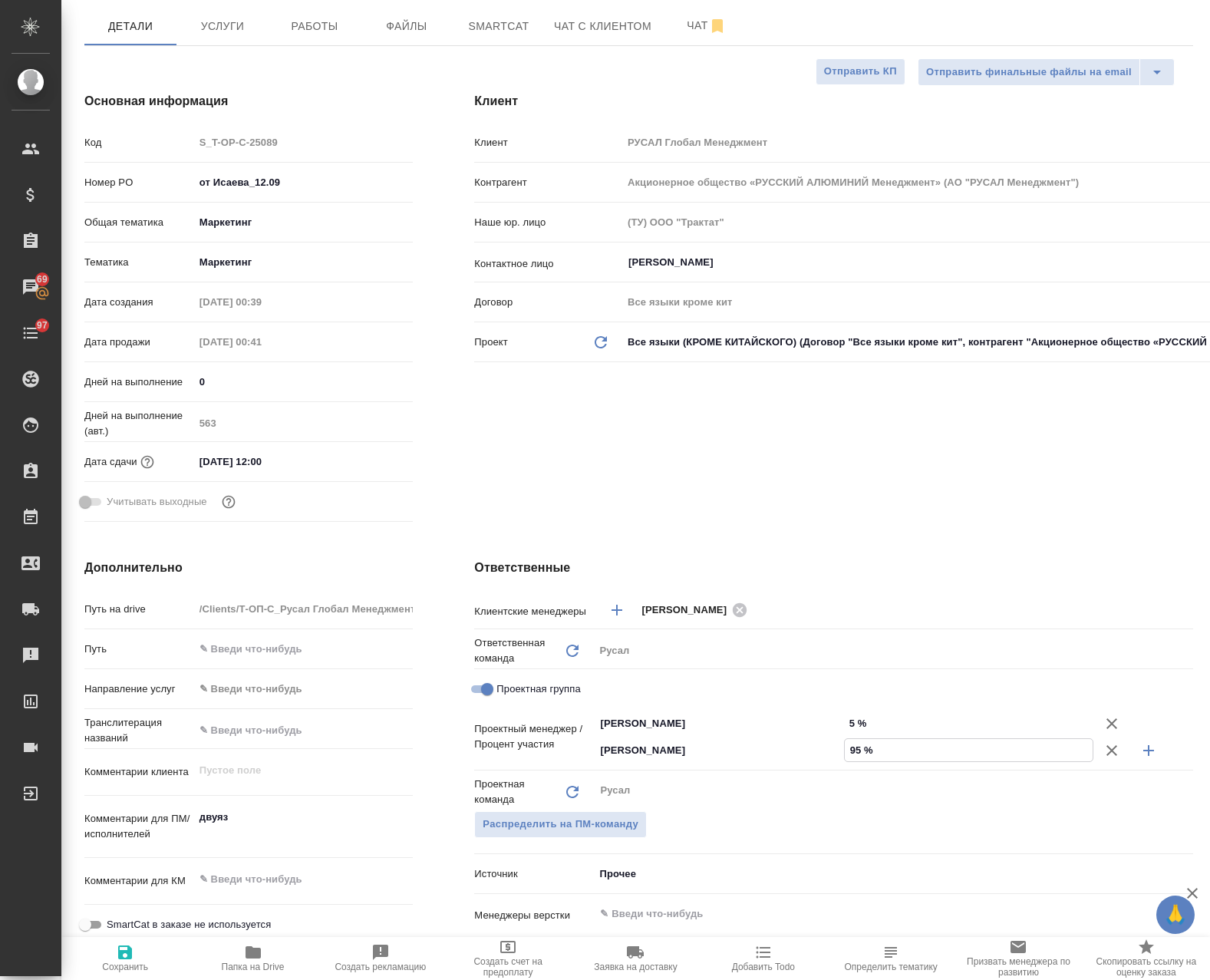
type input "95 %"
click at [141, 959] on span "Сохранить" at bounding box center [125, 957] width 109 height 29
type textarea "x"
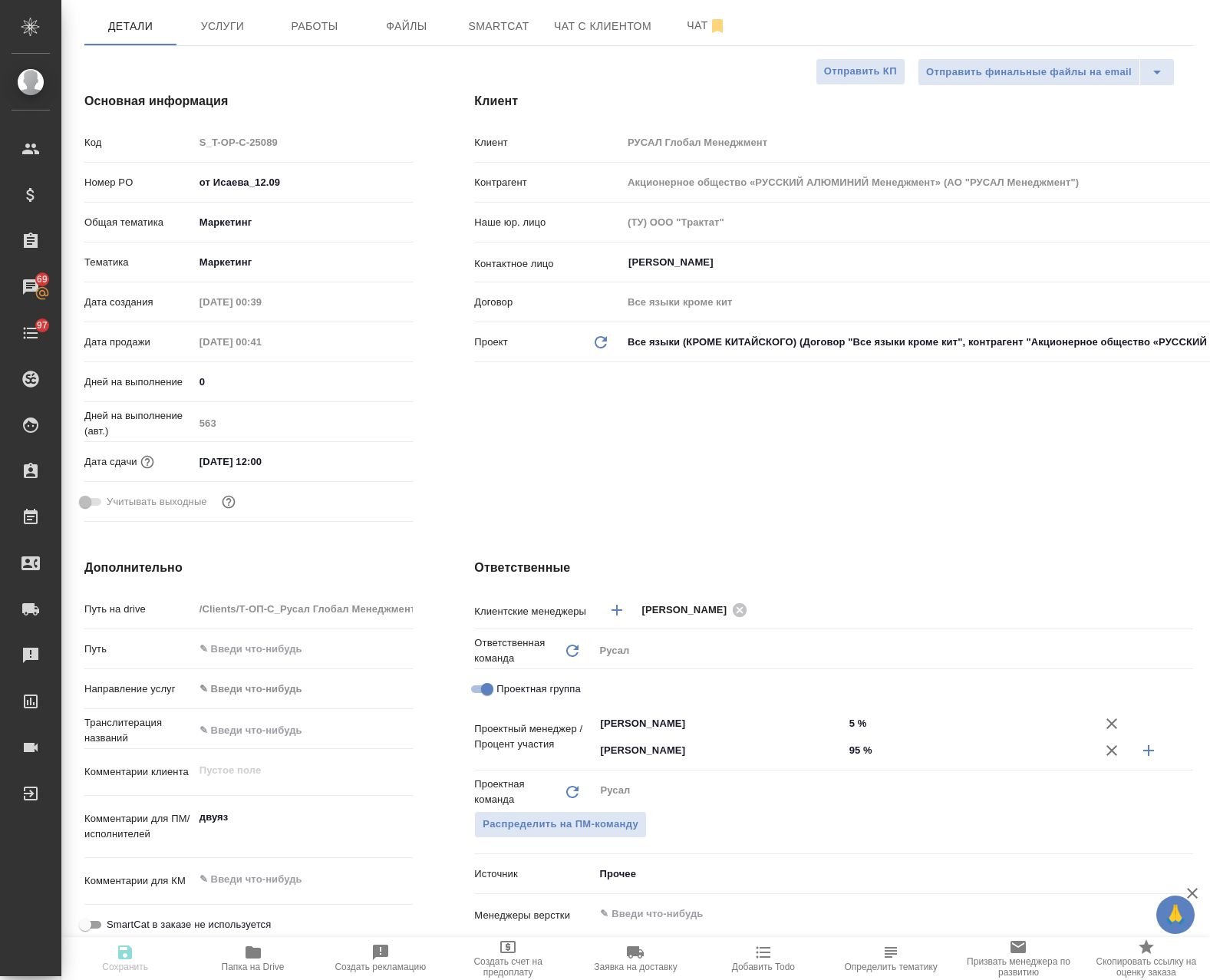
type textarea "x"
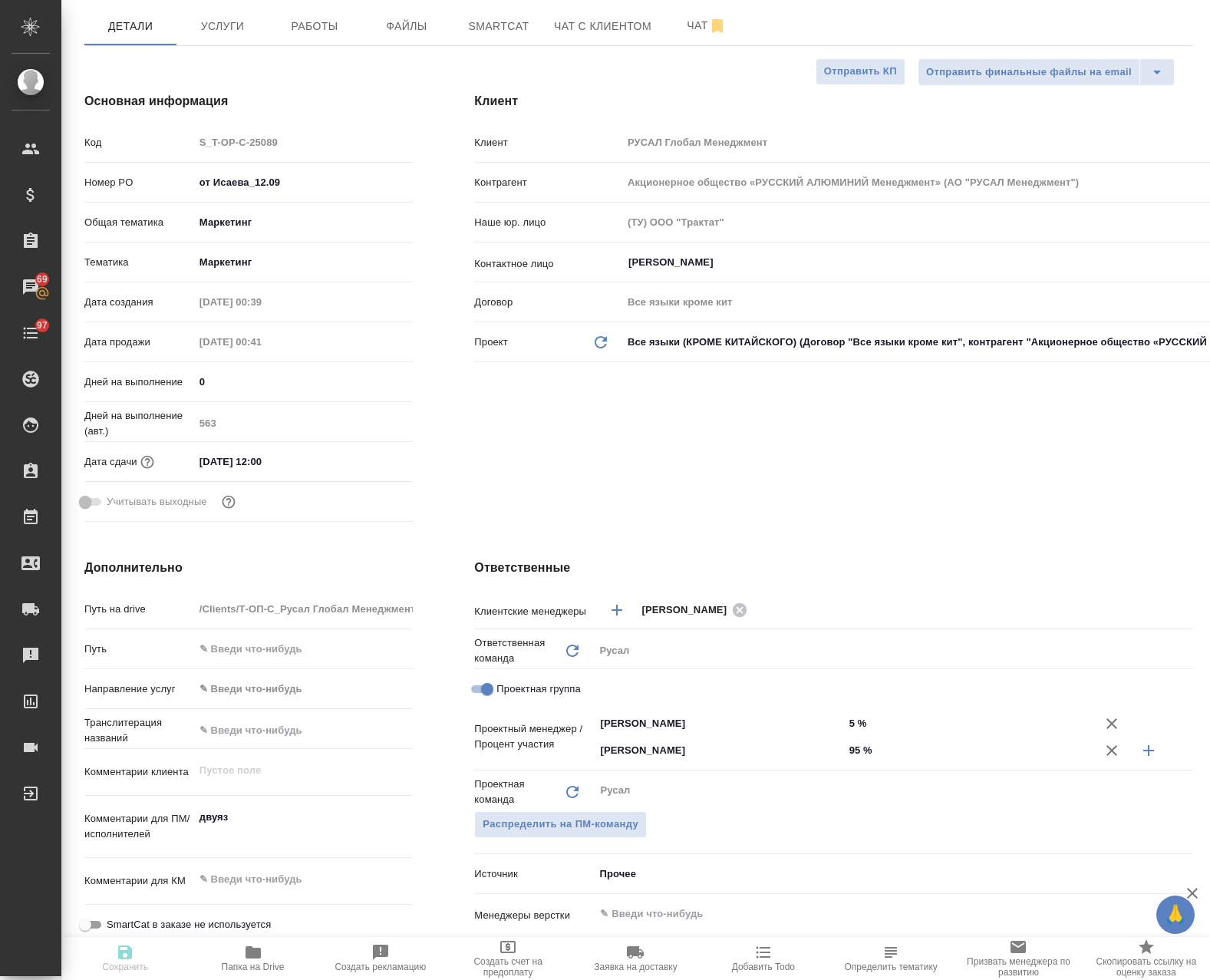
type textarea "x"
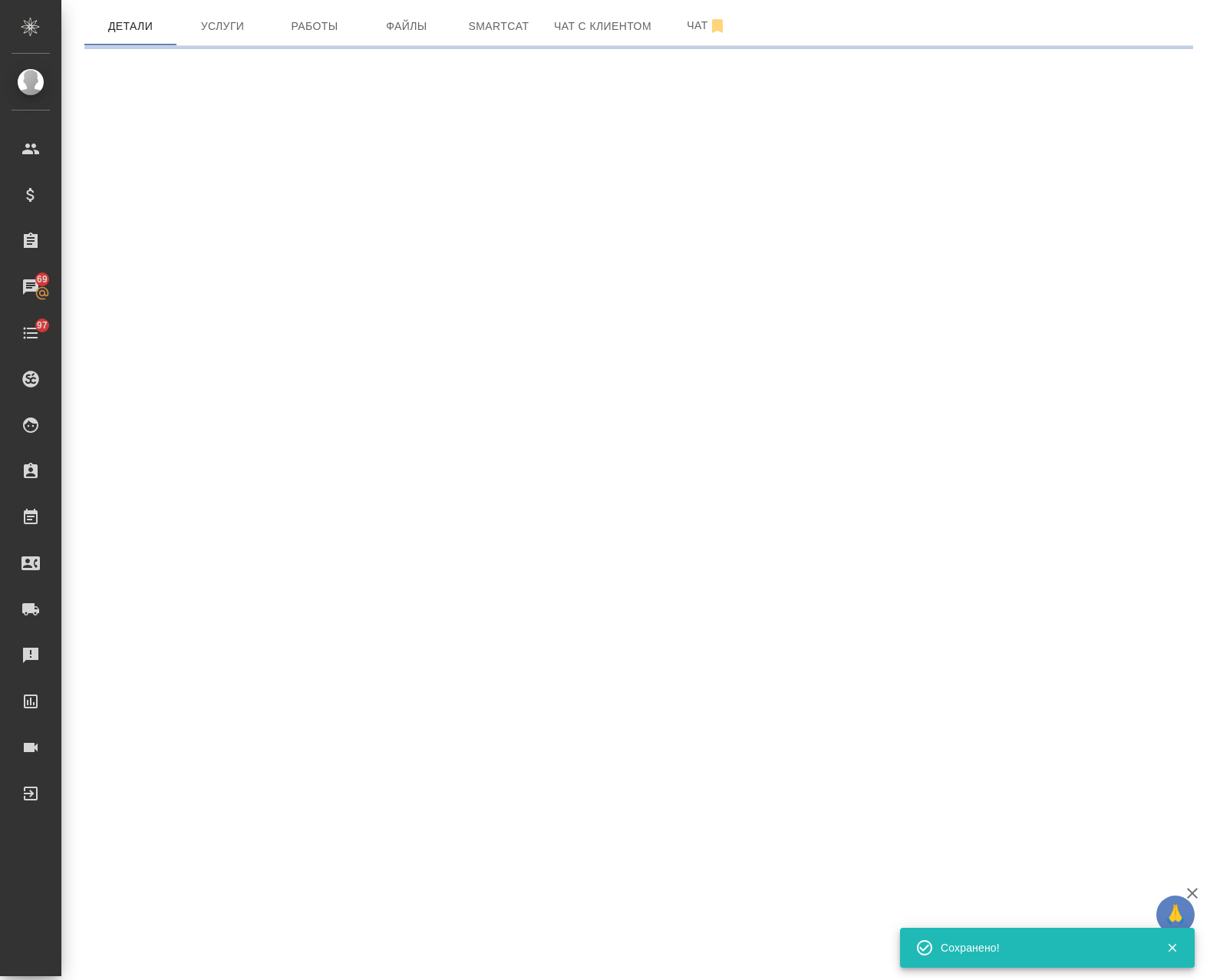
select select "RU"
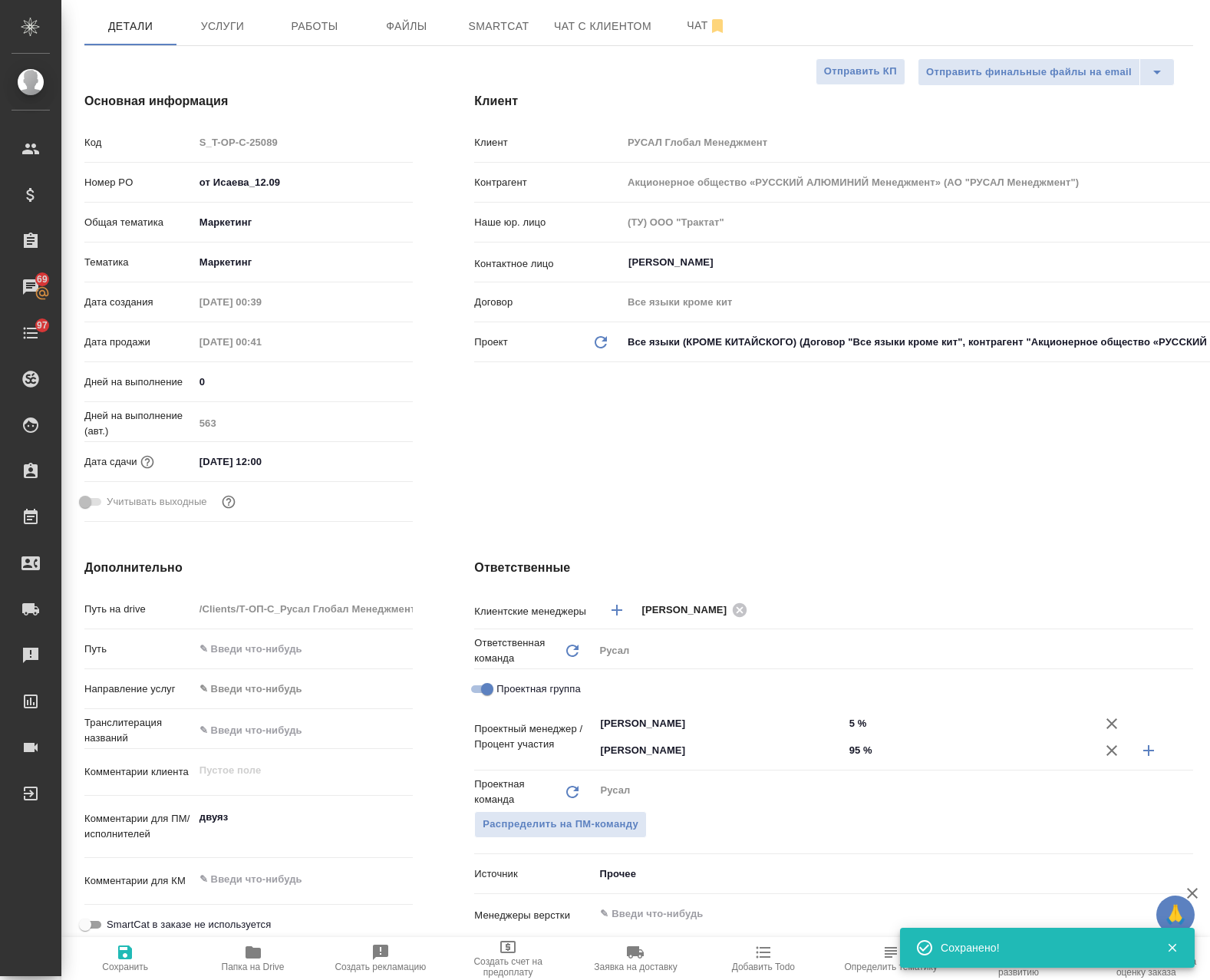
type textarea "x"
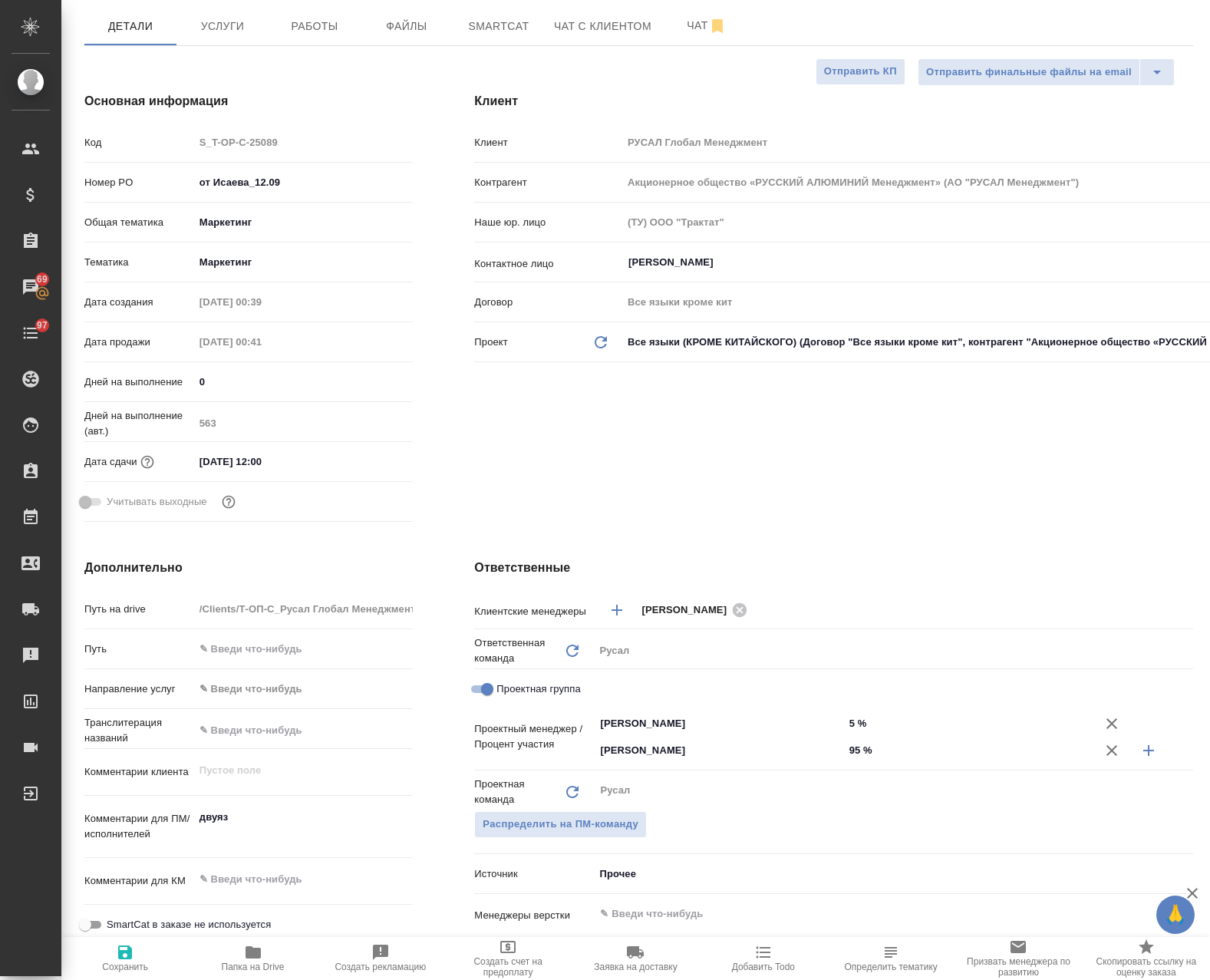
type textarea "x"
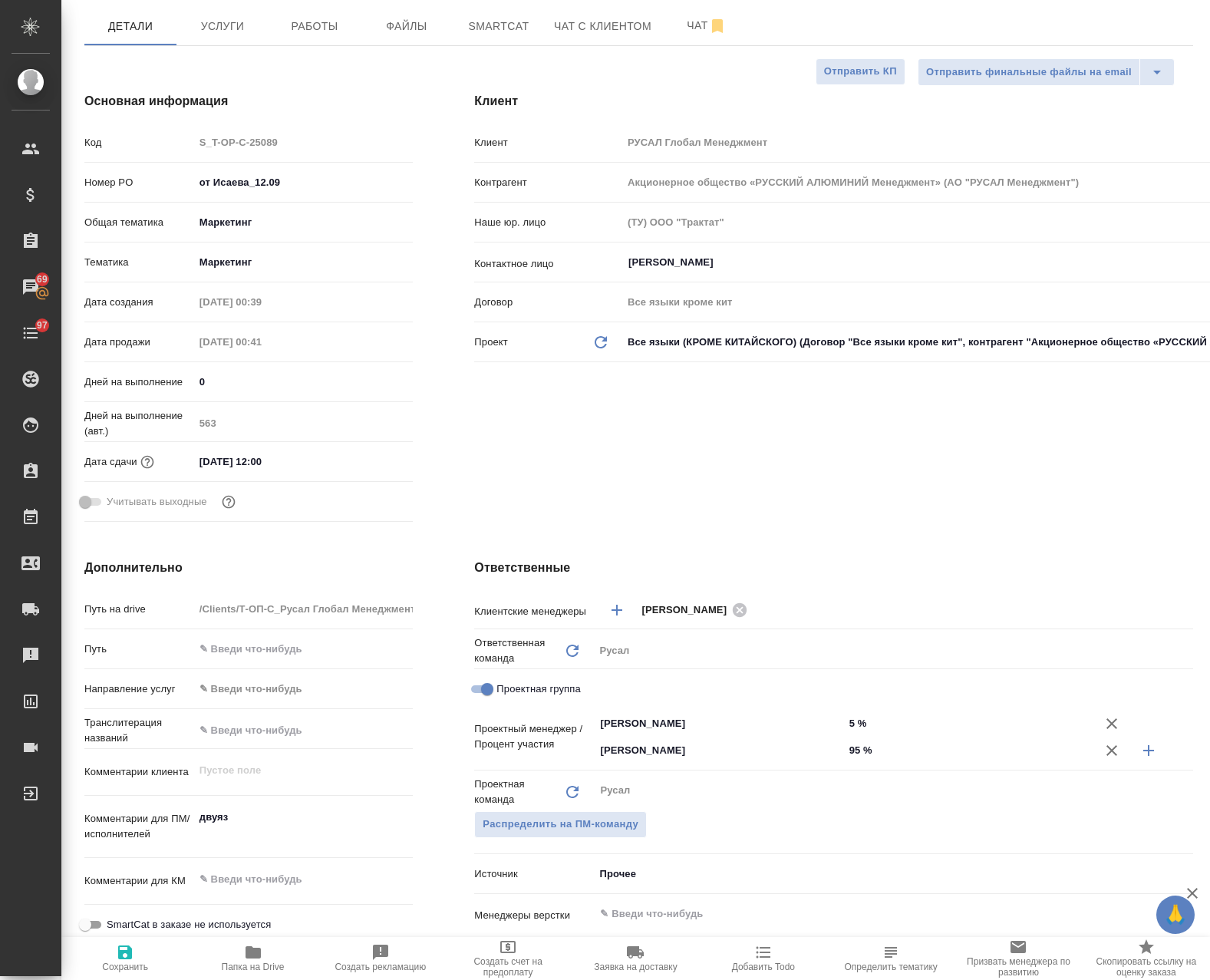
type textarea "x"
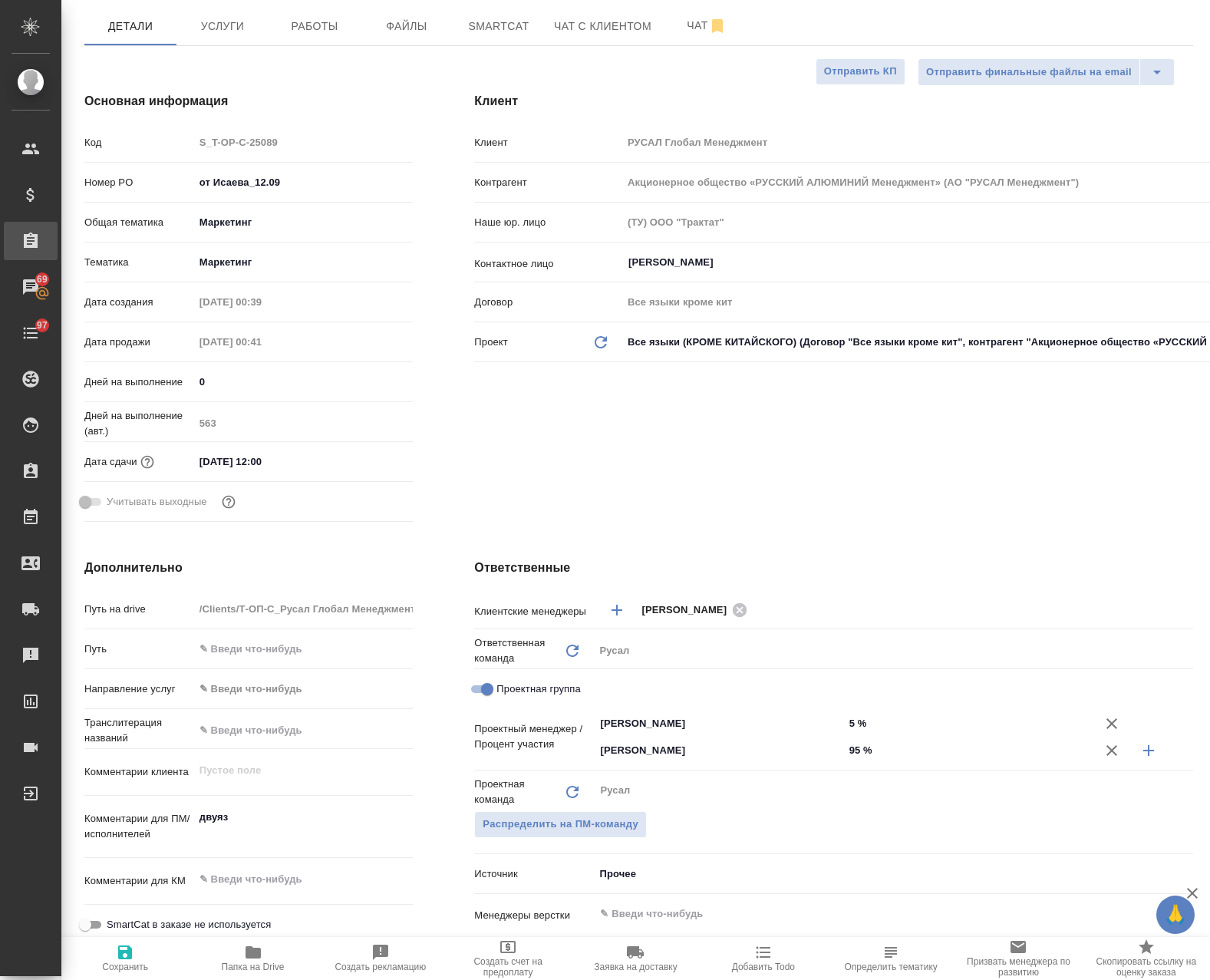
type textarea "x"
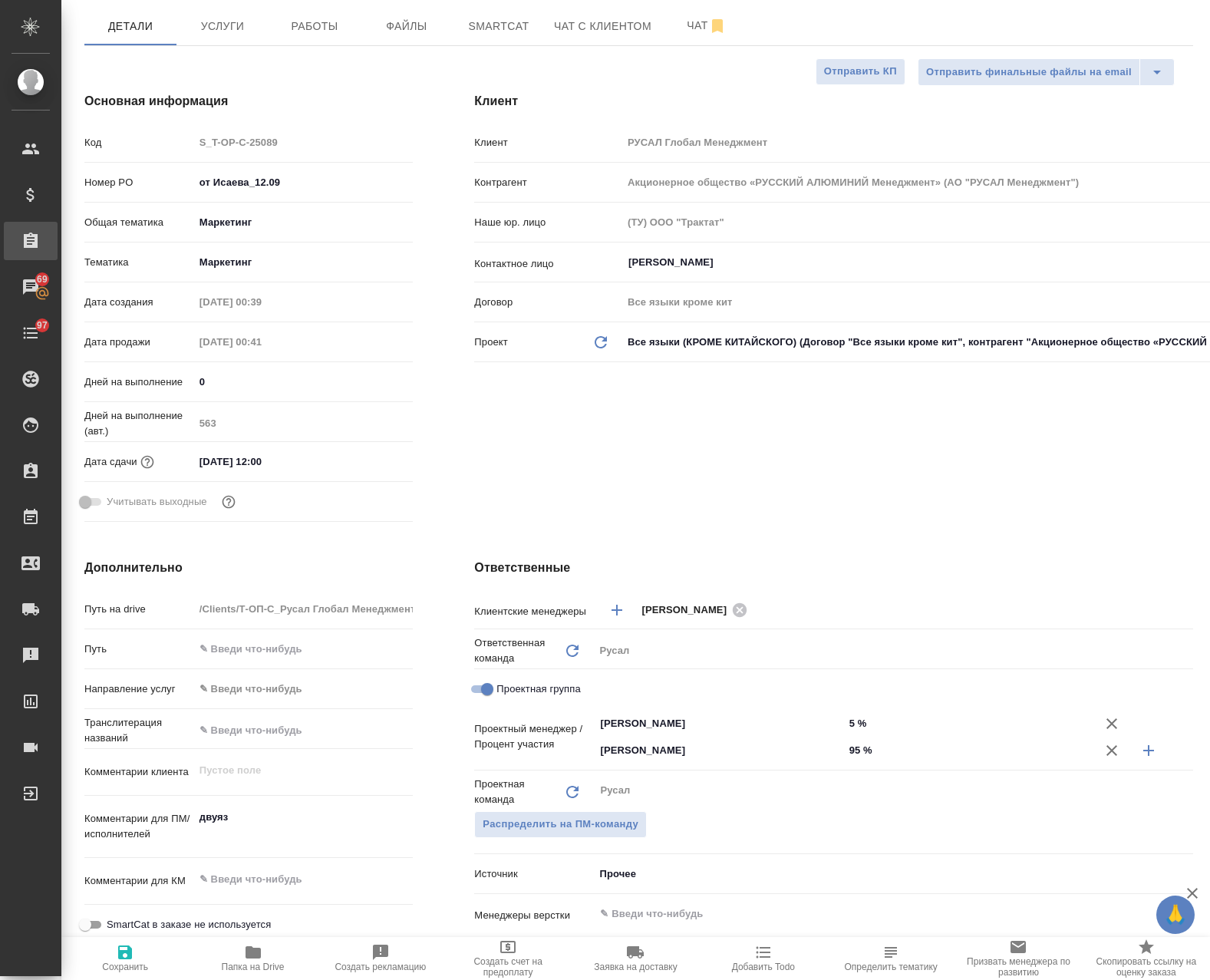
type textarea "x"
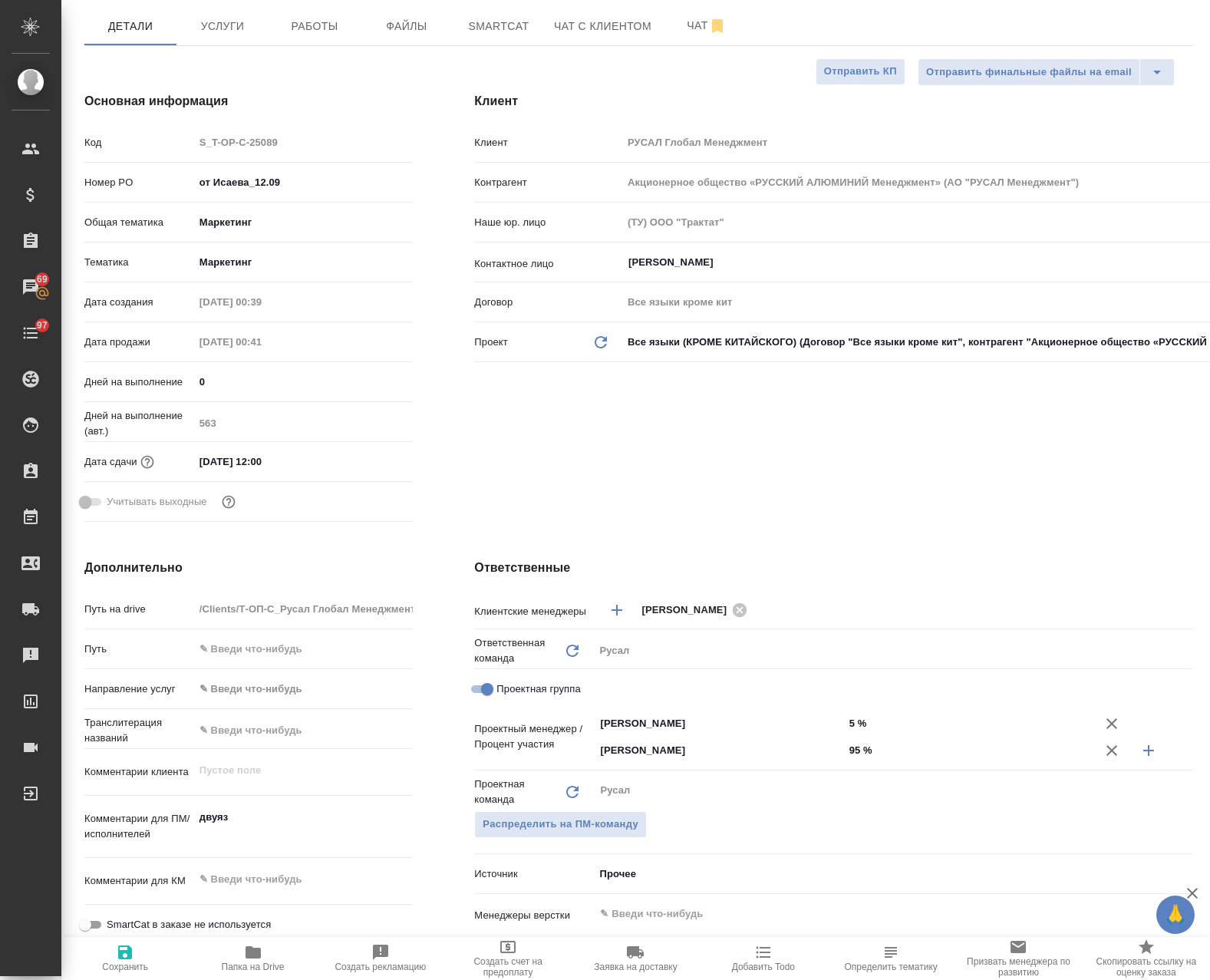
type textarea "x"
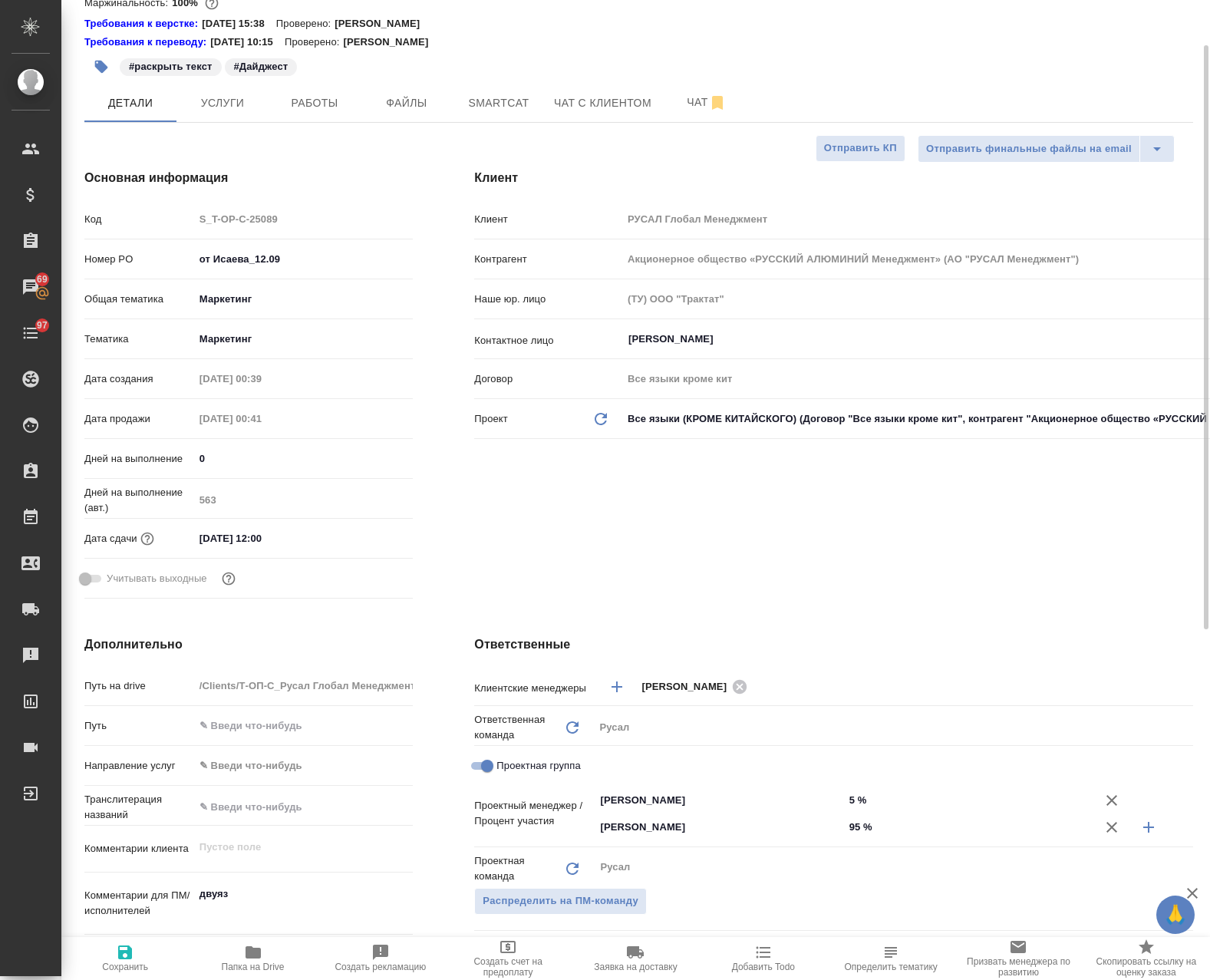
scroll to position [0, 0]
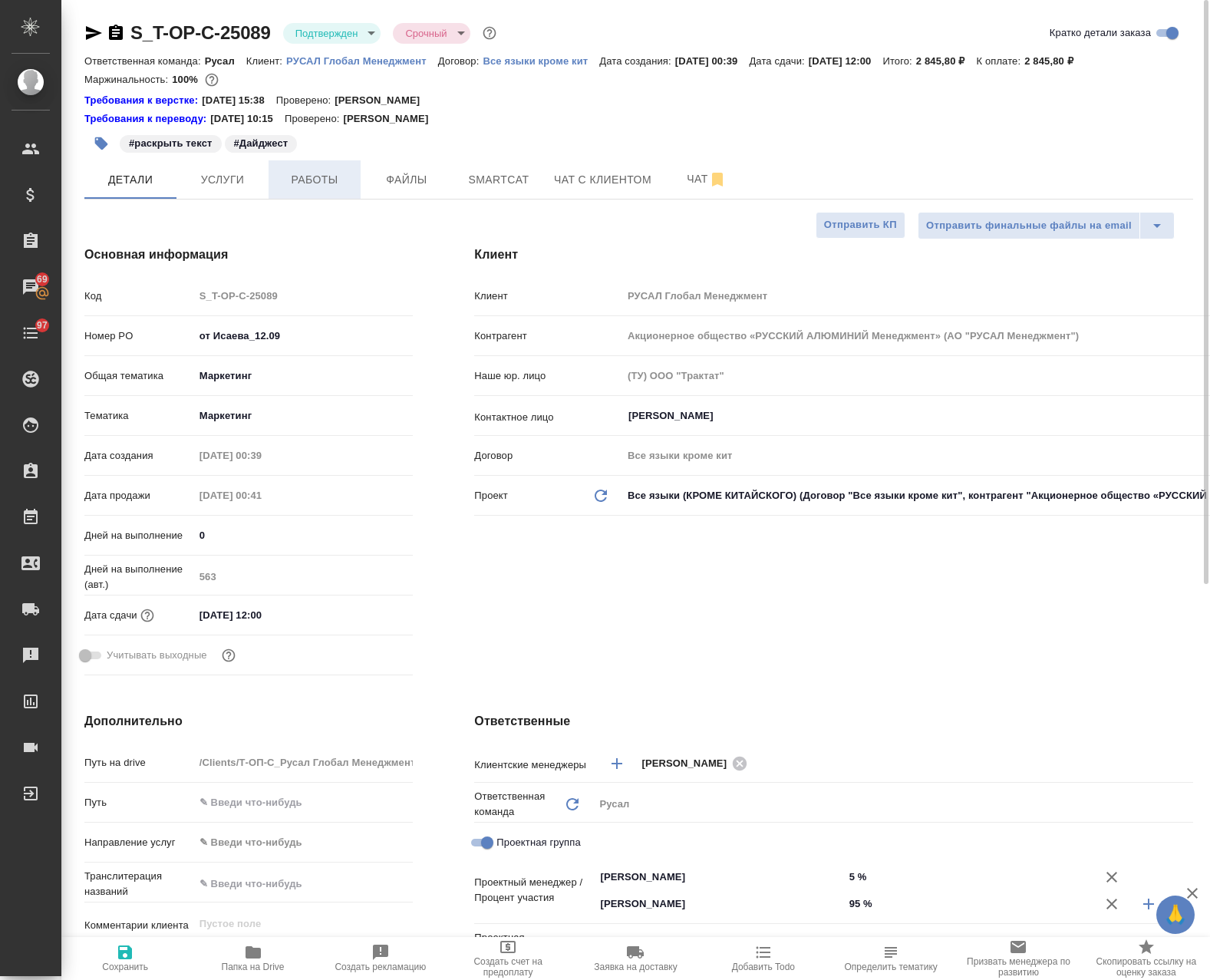
click at [310, 179] on span "Работы" at bounding box center [315, 180] width 74 height 19
